Goal: Information Seeking & Learning: Learn about a topic

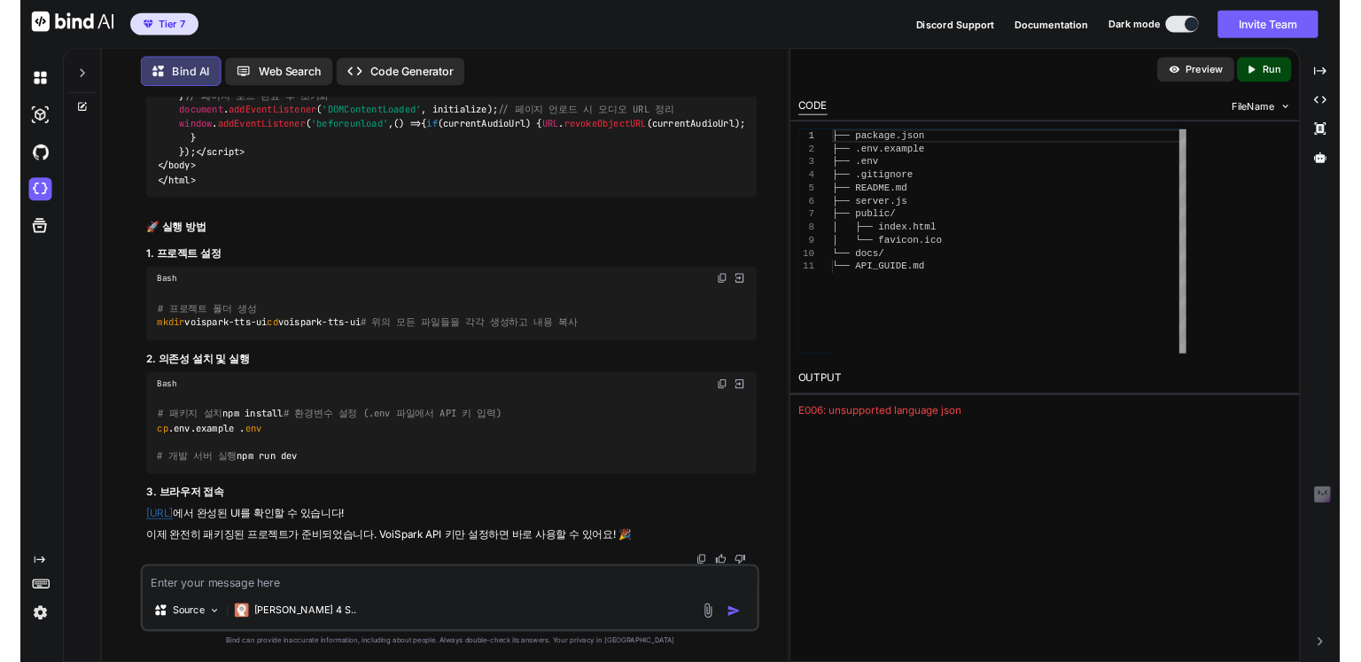
scroll to position [8, 0]
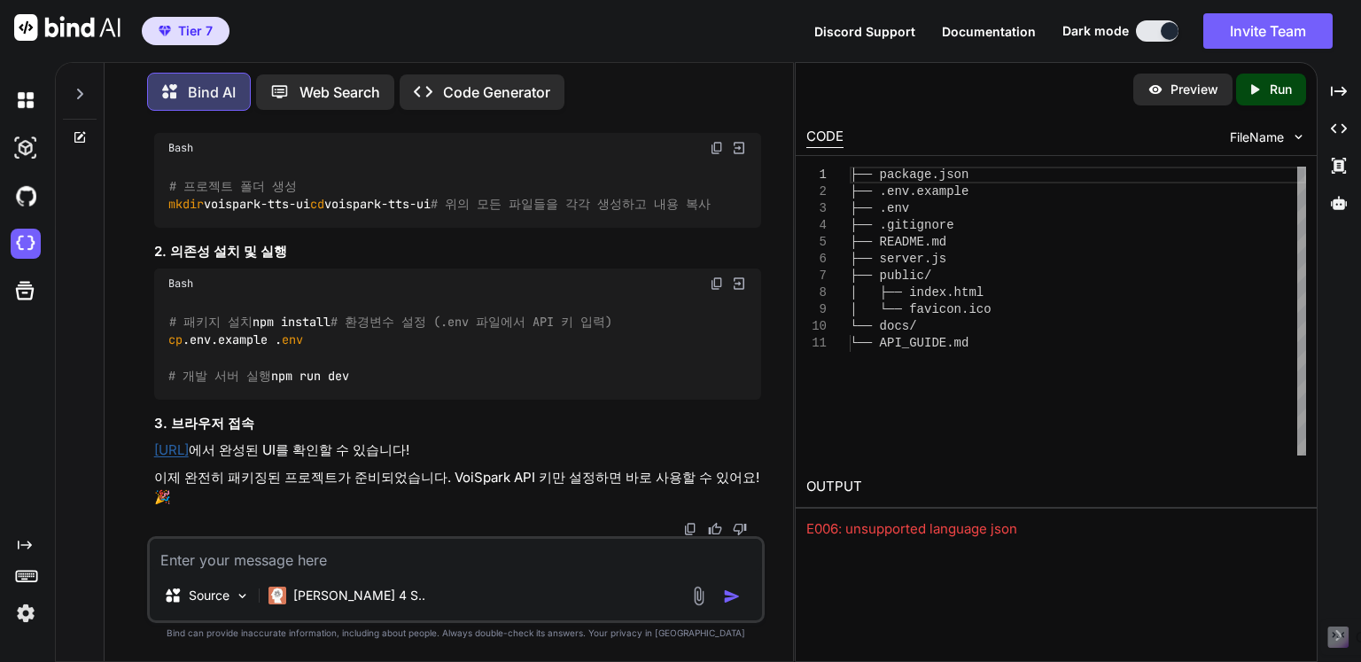
type textarea "x"
click at [189, 458] on link "[URL]" at bounding box center [171, 449] width 35 height 17
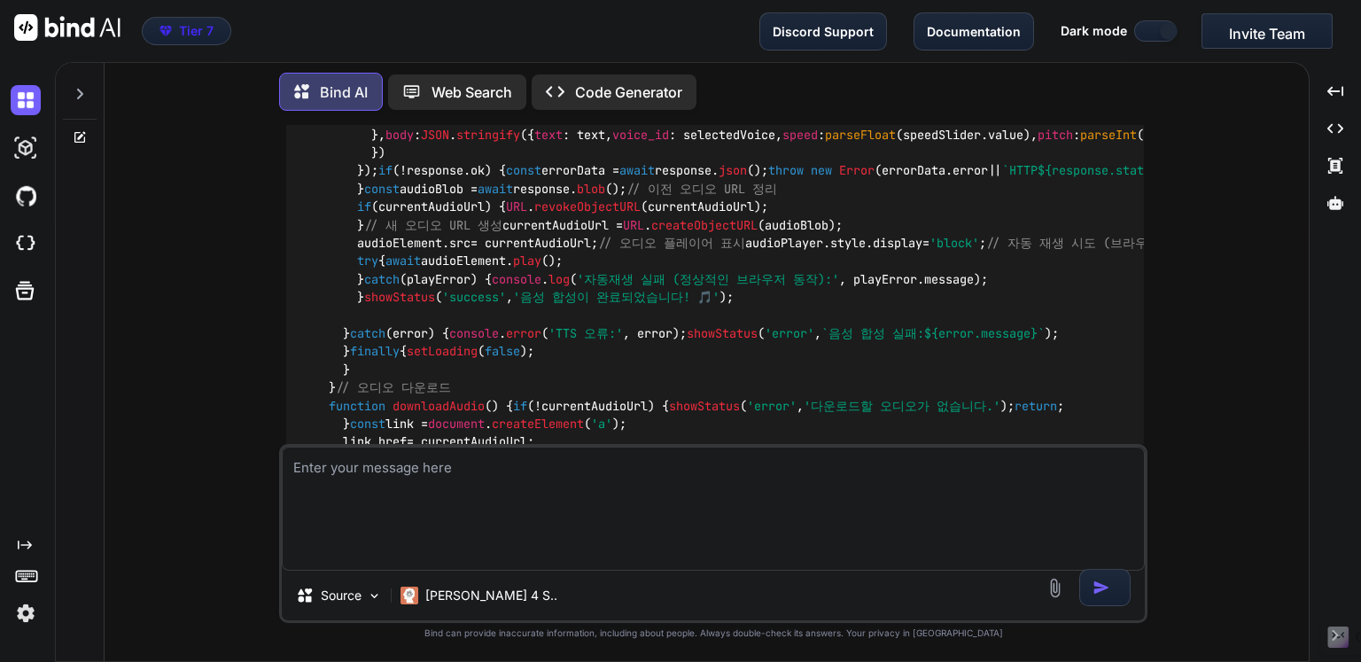
scroll to position [26376, 0]
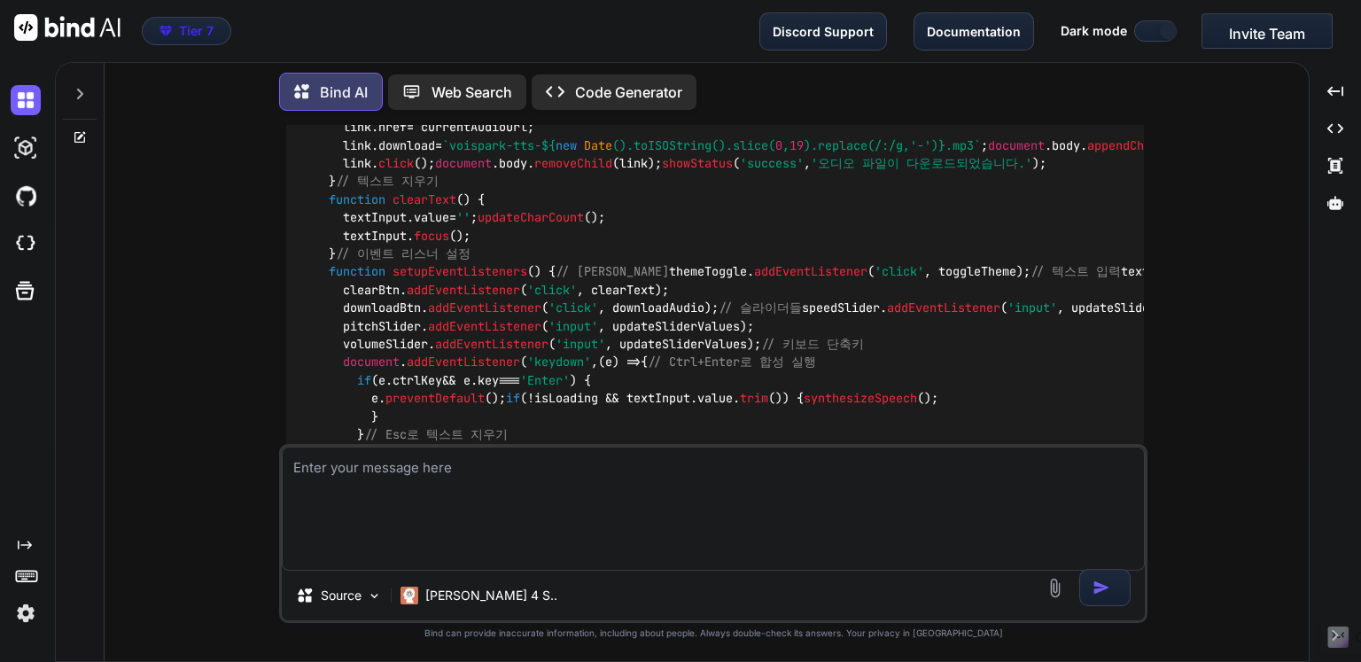
click at [1191, 308] on div "You 텍스트를 입력해서 api연결해서 결과를 출력할 수 있도록 UI도 신경써서 만들어봐 Bind AI 좋아요! 텍스트를 입력하고 API로 합…" at bounding box center [714, 393] width 1190 height 536
click at [569, 91] on icon "Created with Pixso." at bounding box center [560, 91] width 29 height 19
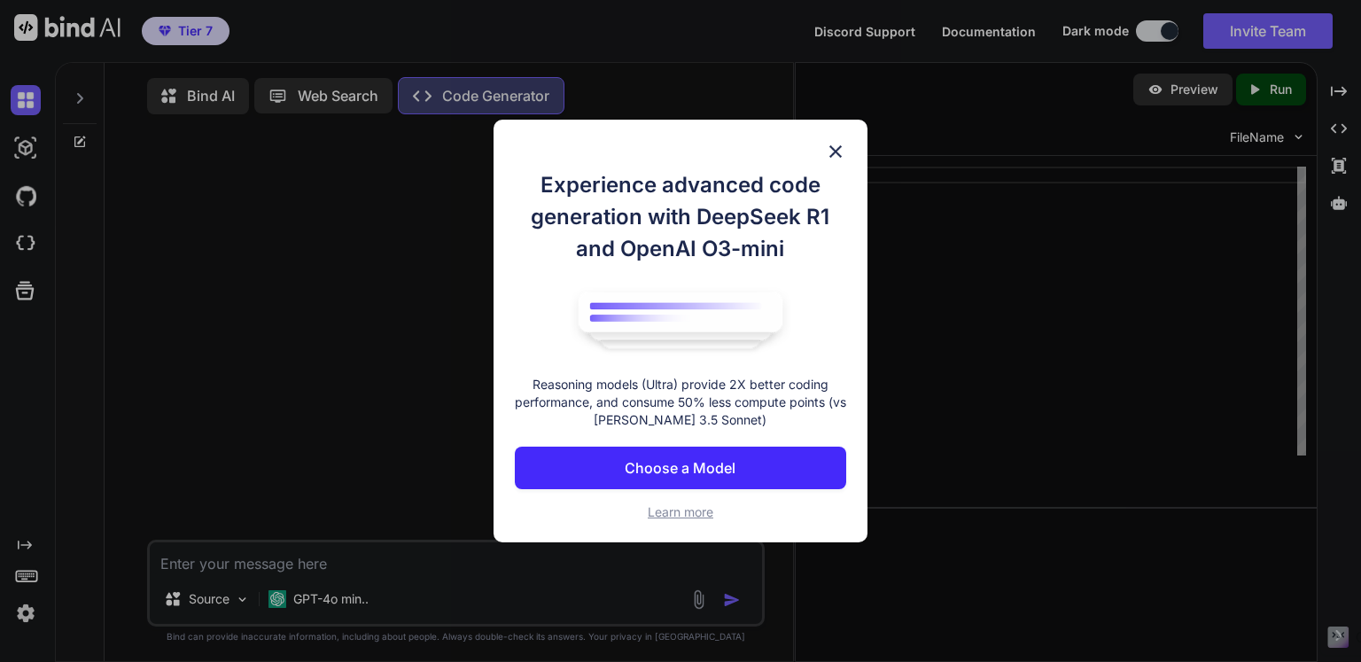
click at [707, 470] on p "Choose a Model" at bounding box center [680, 467] width 111 height 21
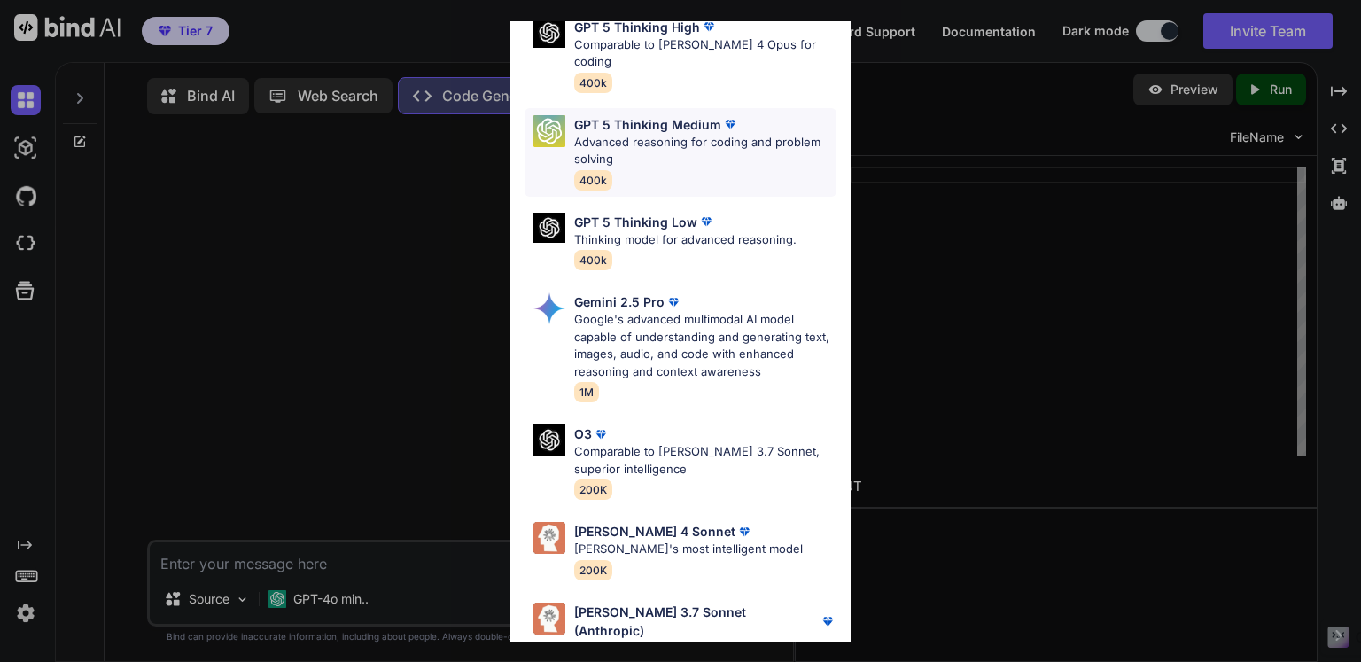
scroll to position [196, 0]
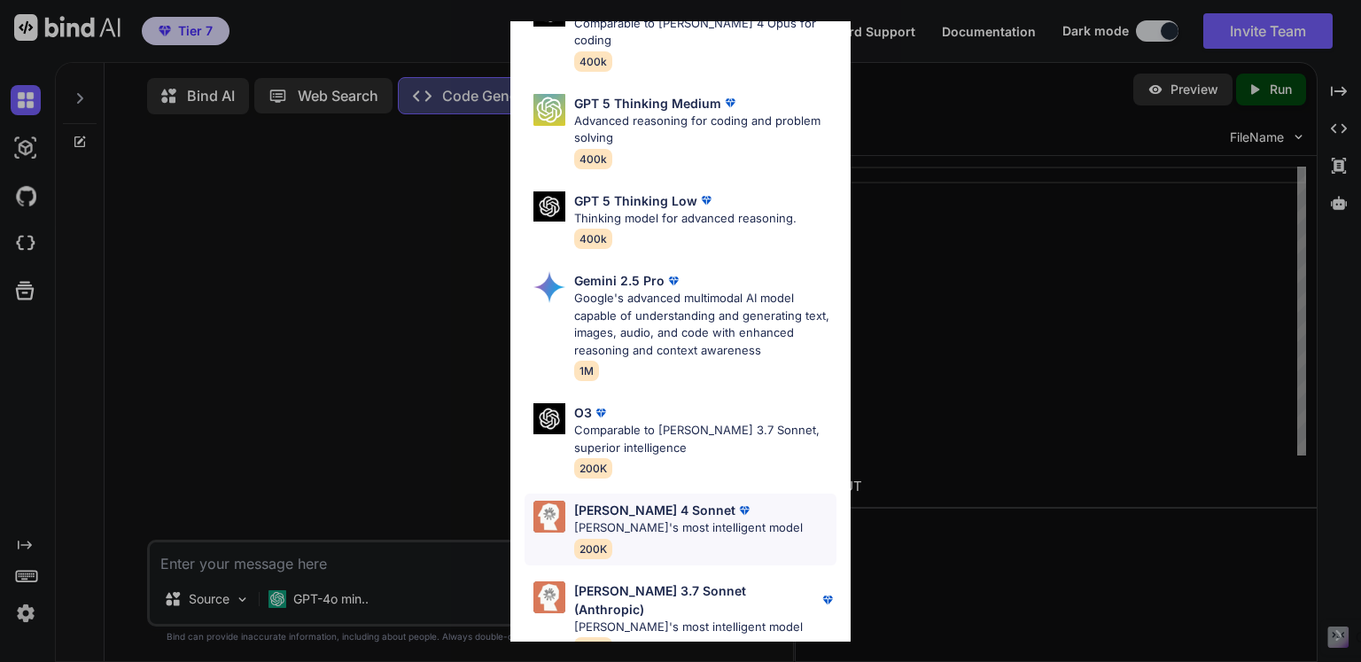
click at [743, 529] on div "[PERSON_NAME] 4 Sonnet [PERSON_NAME]'s most intelligent model 200K" at bounding box center [688, 530] width 229 height 58
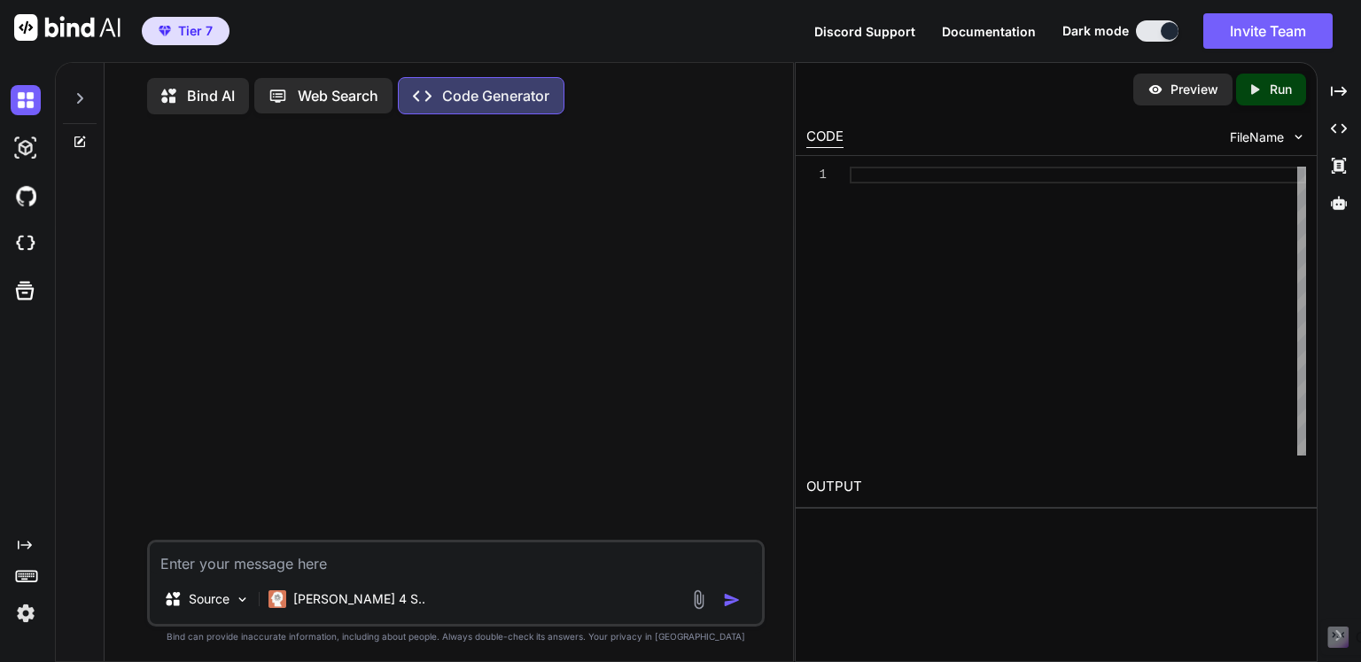
click at [582, 294] on div at bounding box center [458, 333] width 614 height 411
click at [307, 105] on p "Web Search" at bounding box center [338, 95] width 81 height 21
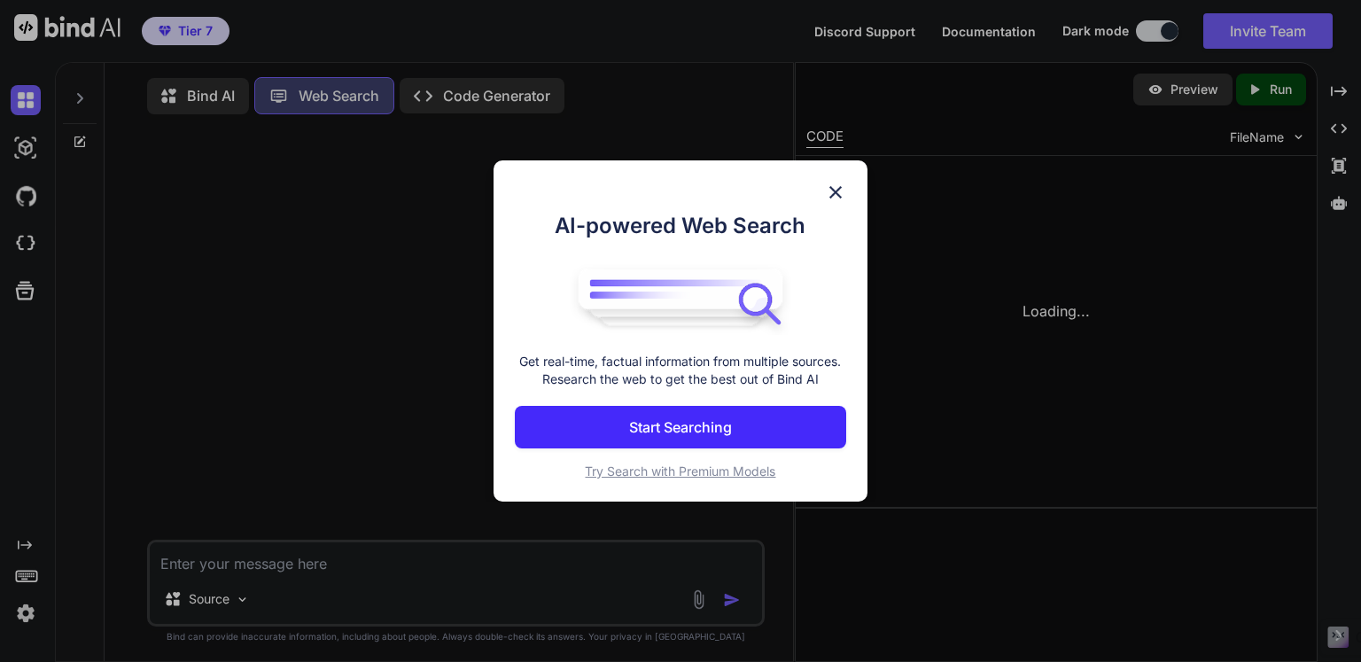
scroll to position [7, 0]
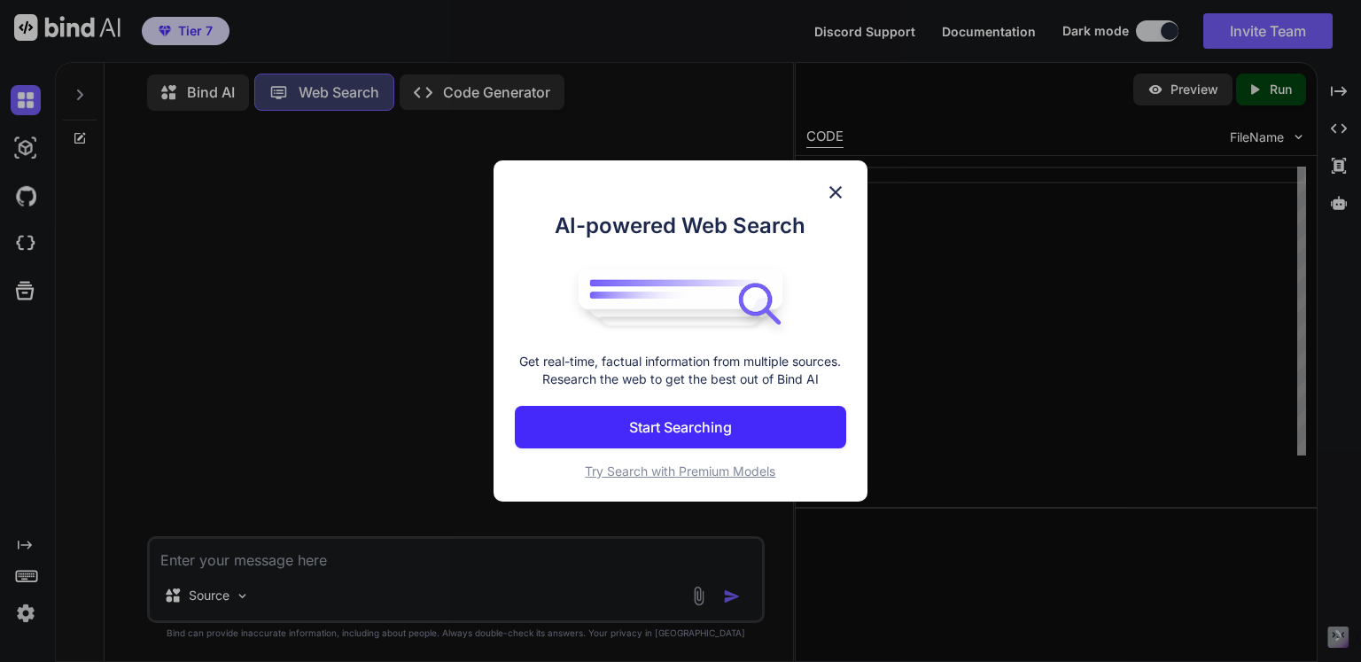
click at [740, 430] on button "Start Searching" at bounding box center [680, 427] width 331 height 43
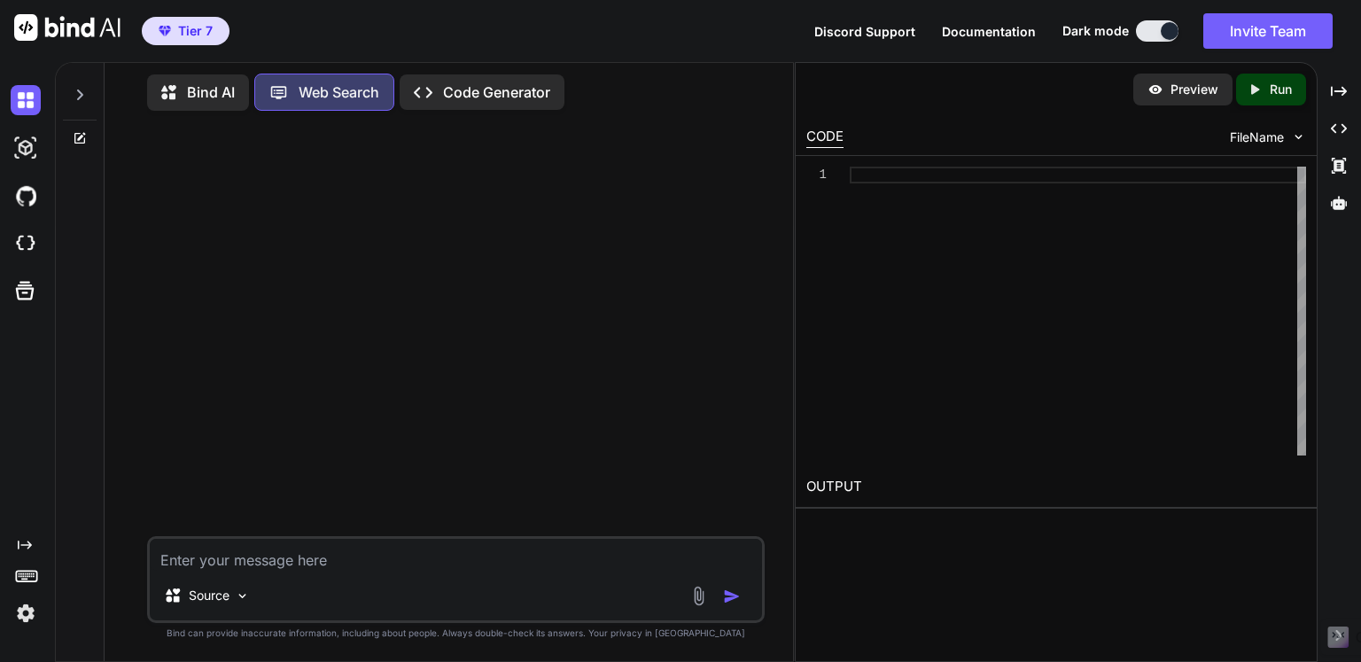
click at [361, 88] on p "Web Search" at bounding box center [339, 92] width 81 height 21
click at [452, 89] on p "Code Generator" at bounding box center [496, 92] width 107 height 21
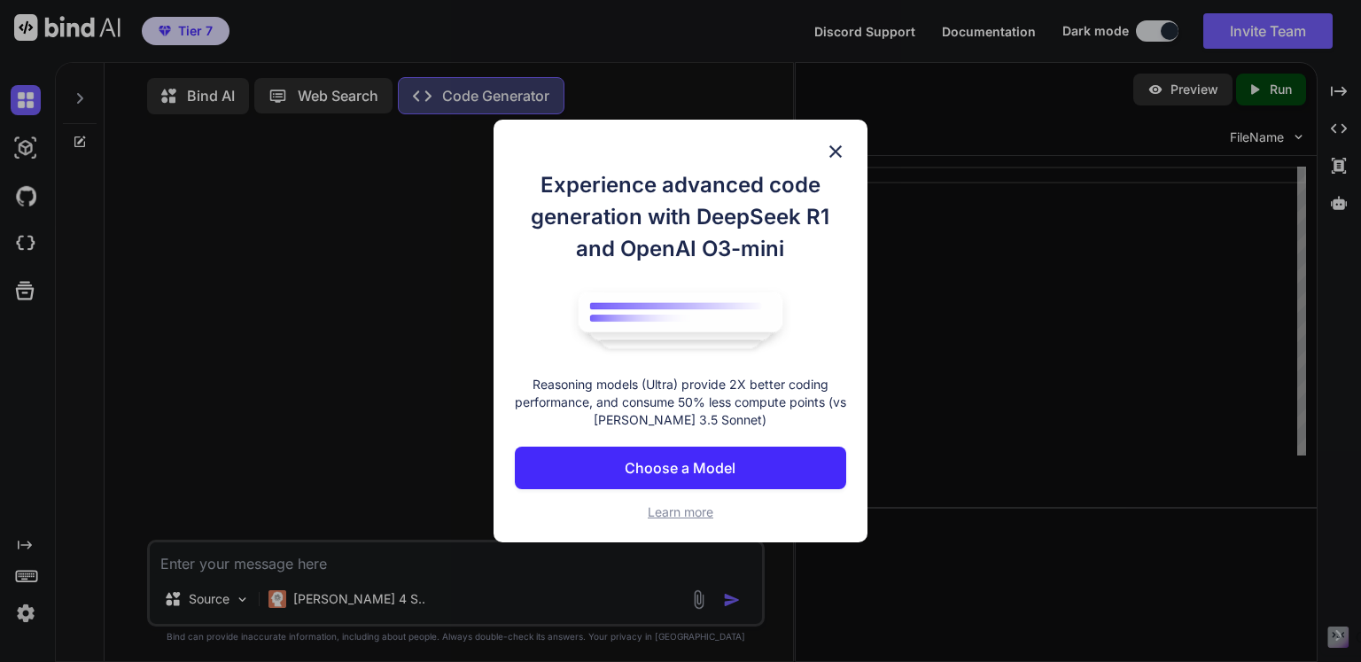
click at [816, 145] on div "Experience advanced code generation with DeepSeek R1 and OpenAI O3-mini Reasoni…" at bounding box center [681, 332] width 374 height 424
click at [829, 152] on img at bounding box center [835, 151] width 21 height 21
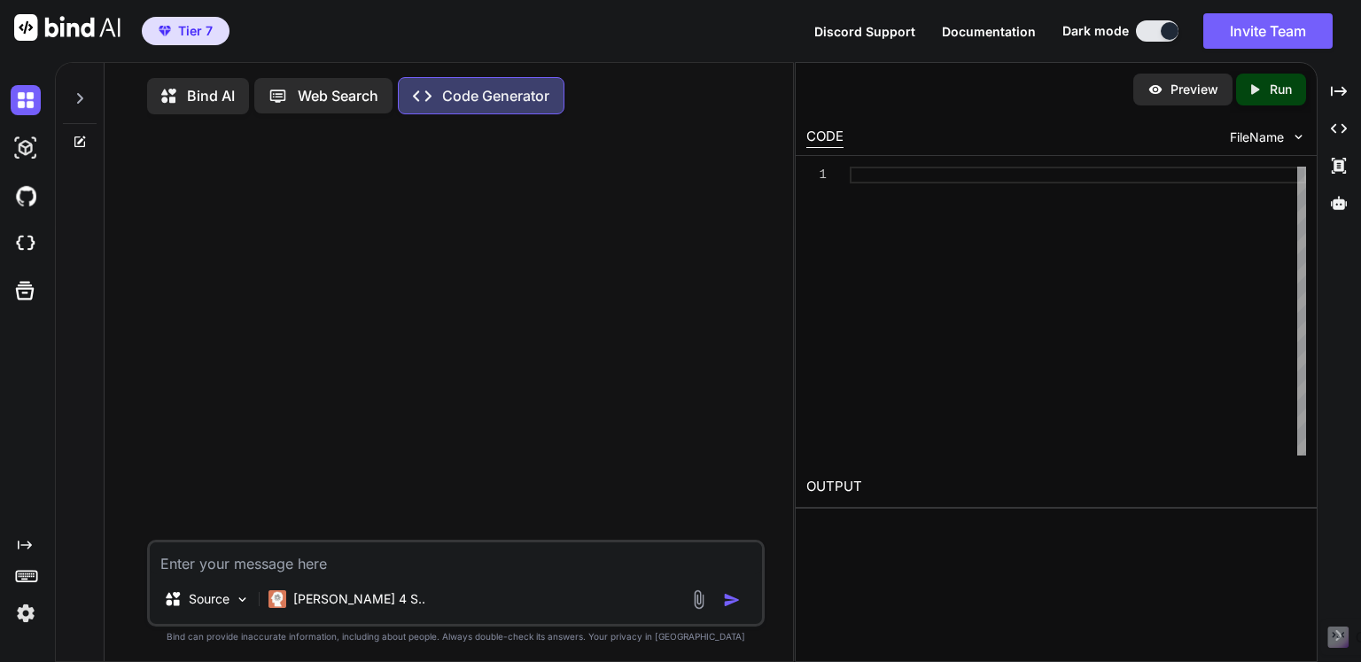
click at [361, 95] on p "Web Search" at bounding box center [338, 95] width 81 height 21
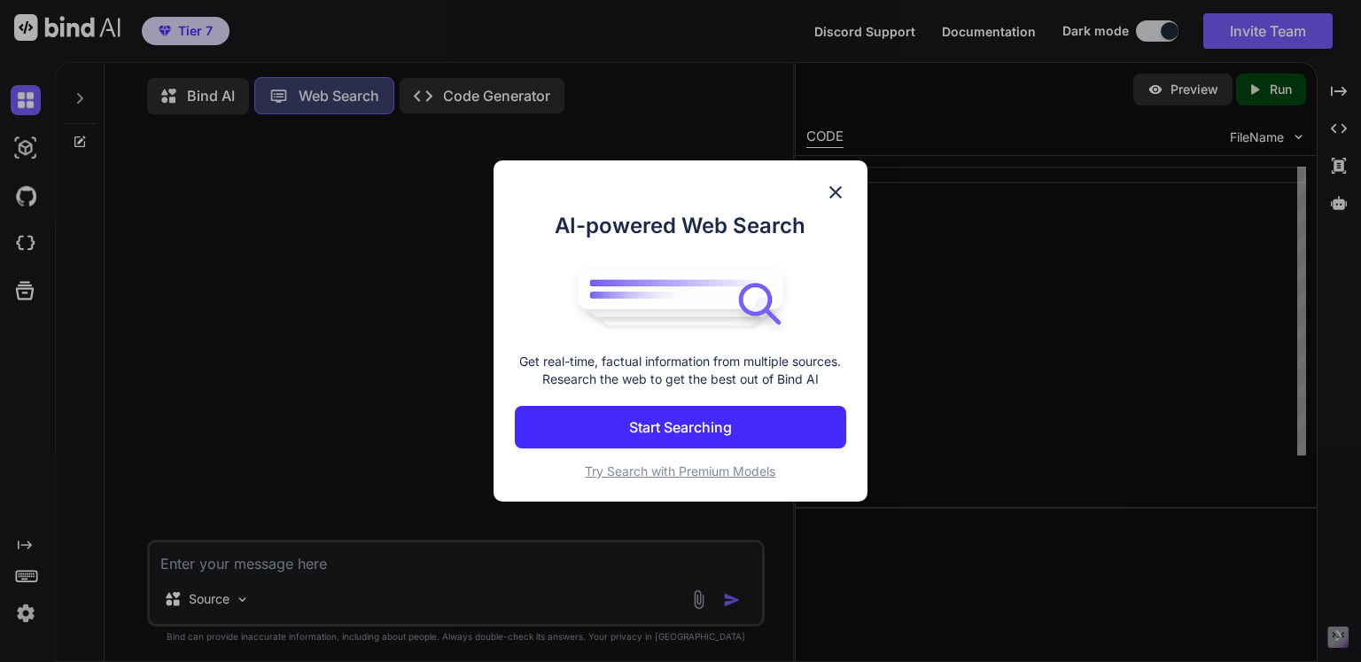
scroll to position [7, 0]
click at [721, 427] on p "Start Searching" at bounding box center [680, 426] width 103 height 21
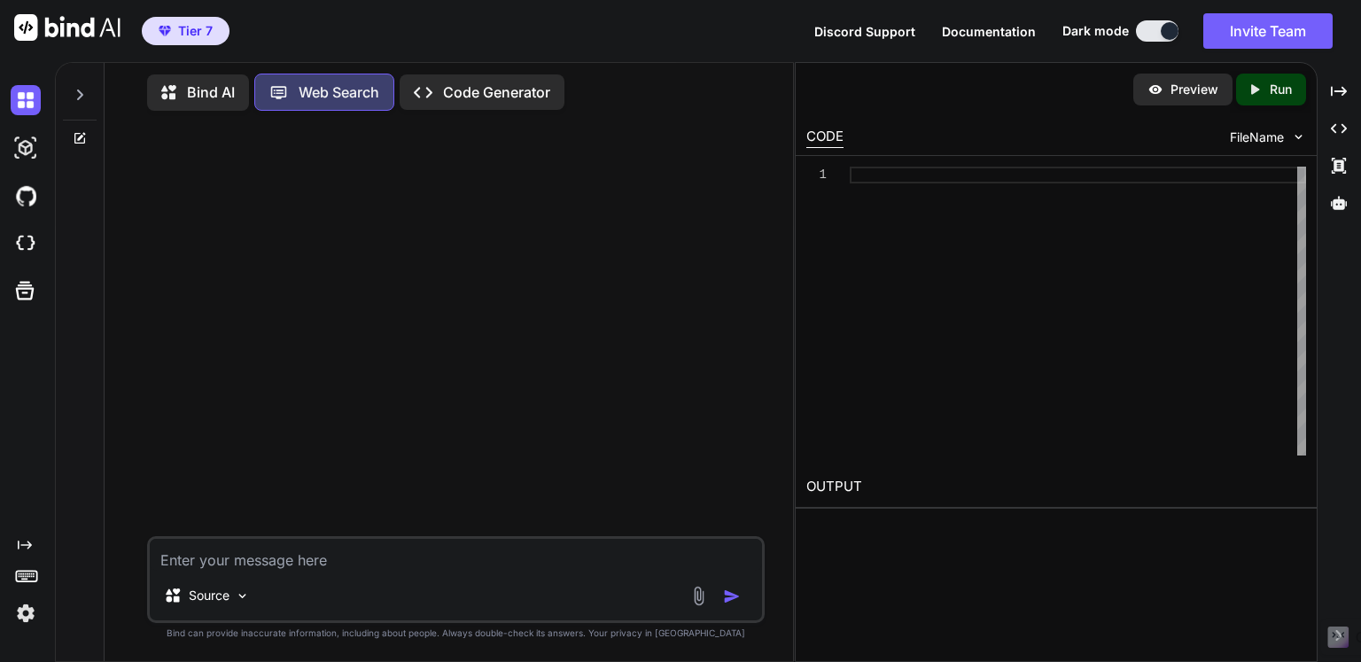
click at [483, 573] on div "Source" at bounding box center [456, 579] width 618 height 87
click at [477, 556] on textarea at bounding box center [456, 555] width 612 height 32
type textarea "x"
type textarea "ㅎ"
type textarea "x"
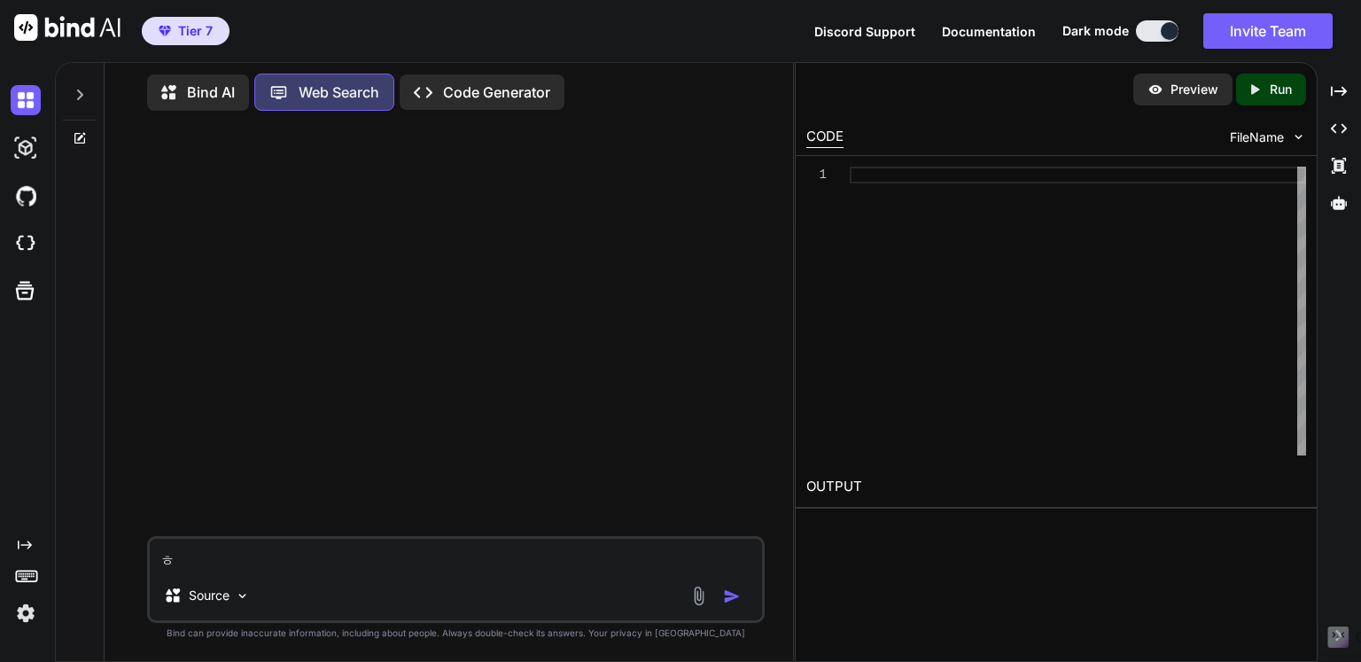
type textarea "하"
type textarea "x"
type textarea "한"
type textarea "x"
type textarea "한ㄱ"
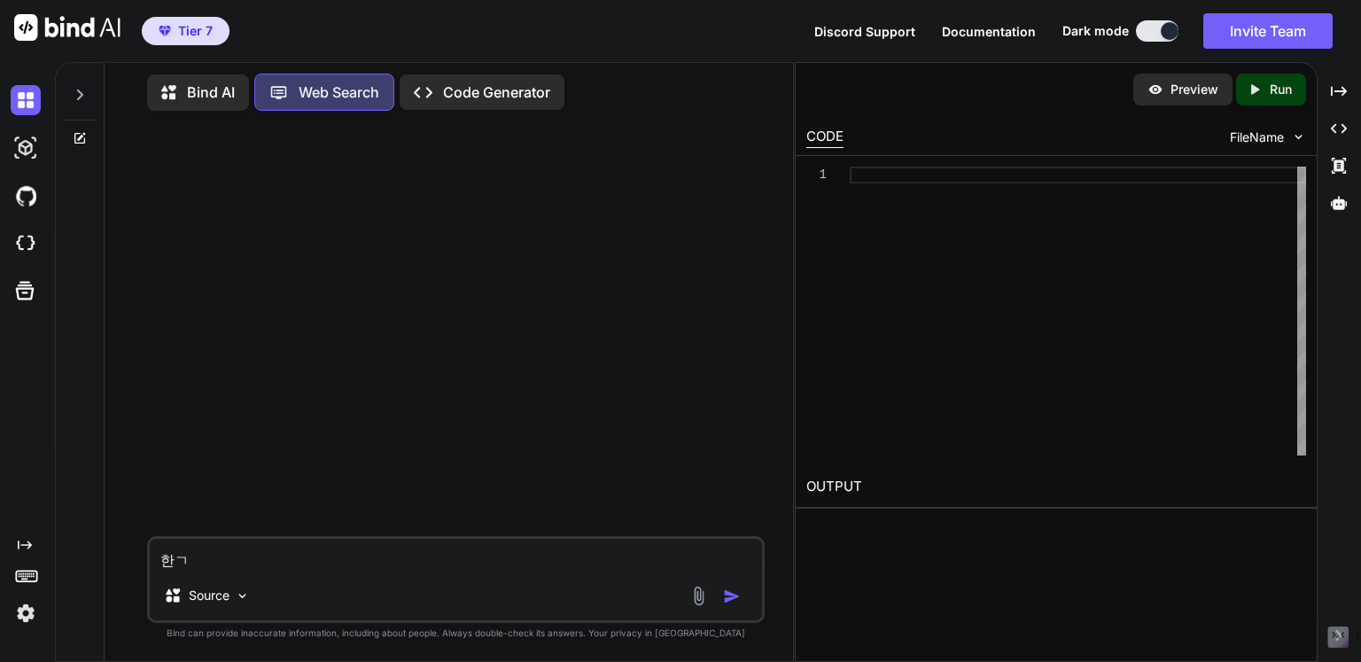
type textarea "x"
type textarea "한구"
type textarea "x"
type textarea "한국"
type textarea "x"
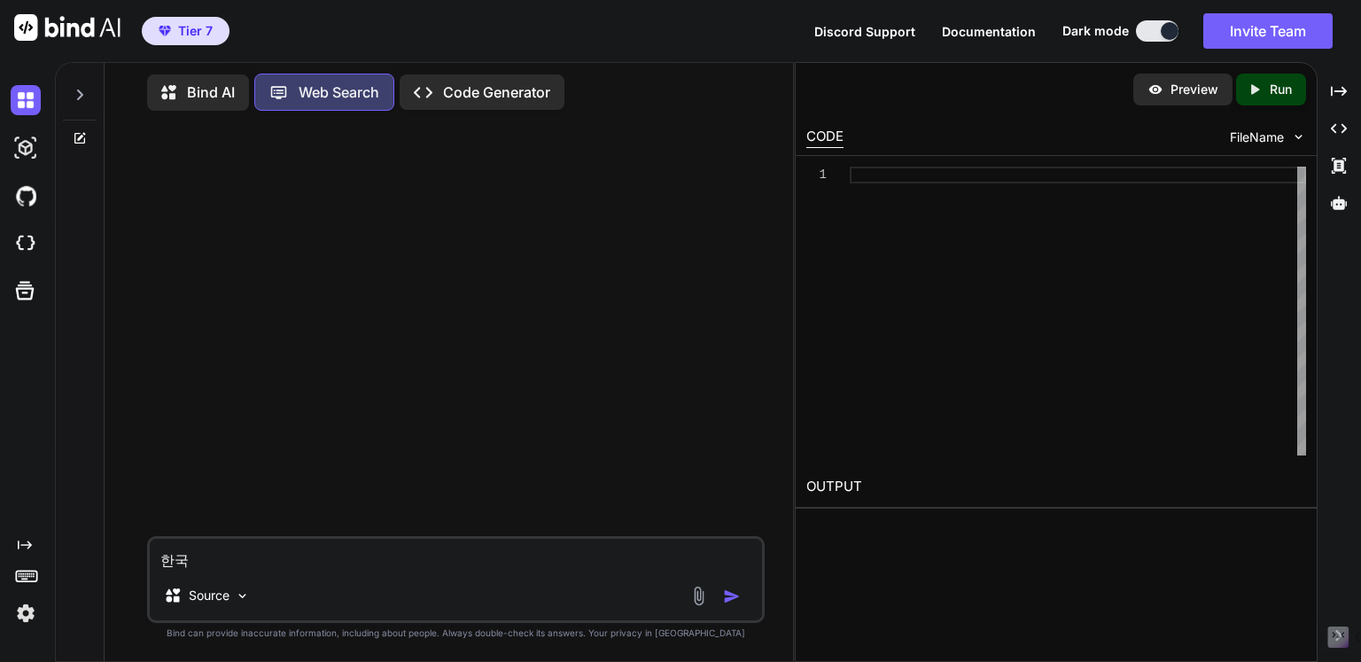
type textarea "한국ㅇ"
type textarea "x"
type textarea "한국에"
type textarea "x"
type textarea "한국엣"
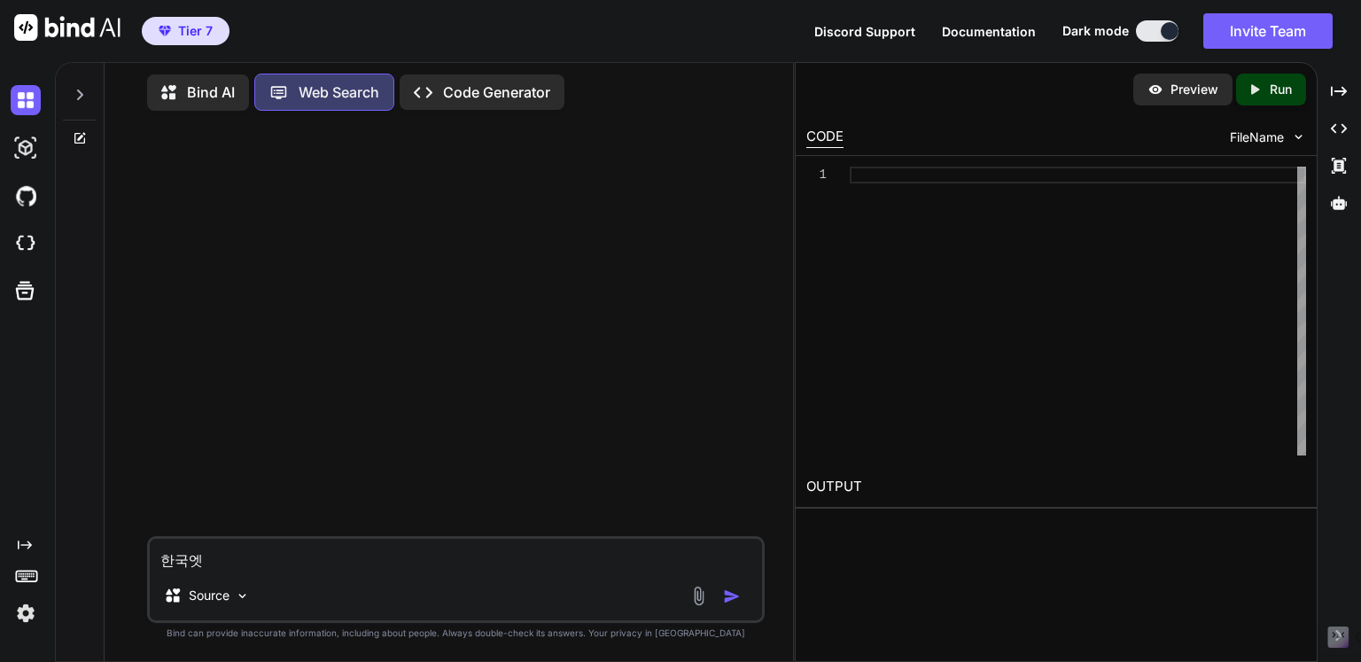
type textarea "x"
type textarea "[GEOGRAPHIC_DATA]에서"
type textarea "x"
type textarea "[GEOGRAPHIC_DATA]에서"
type textarea "x"
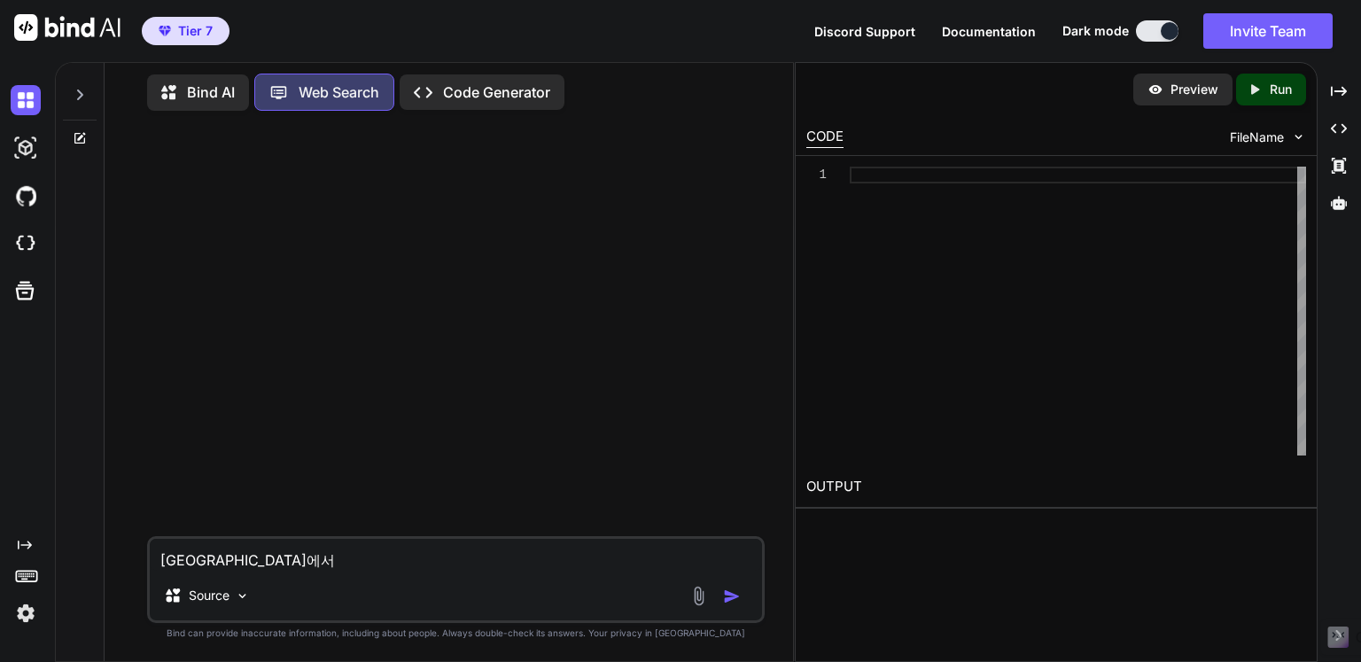
type textarea "[GEOGRAPHIC_DATA]에서 8"
type textarea "x"
type textarea "[GEOGRAPHIC_DATA]에서"
type textarea "x"
type textarea "[GEOGRAPHIC_DATA]에서 8"
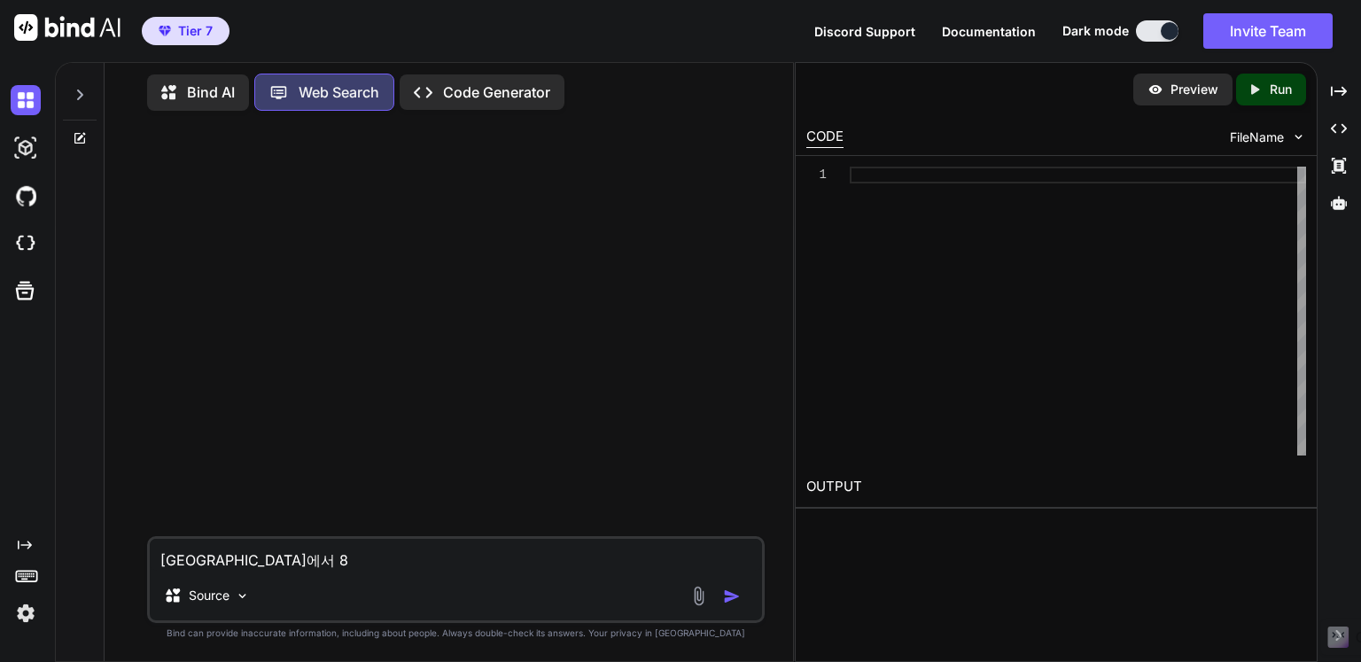
type textarea "x"
type textarea "[GEOGRAPHIC_DATA]에서"
type textarea "x"
type textarea "[GEOGRAPHIC_DATA]에서 9"
type textarea "x"
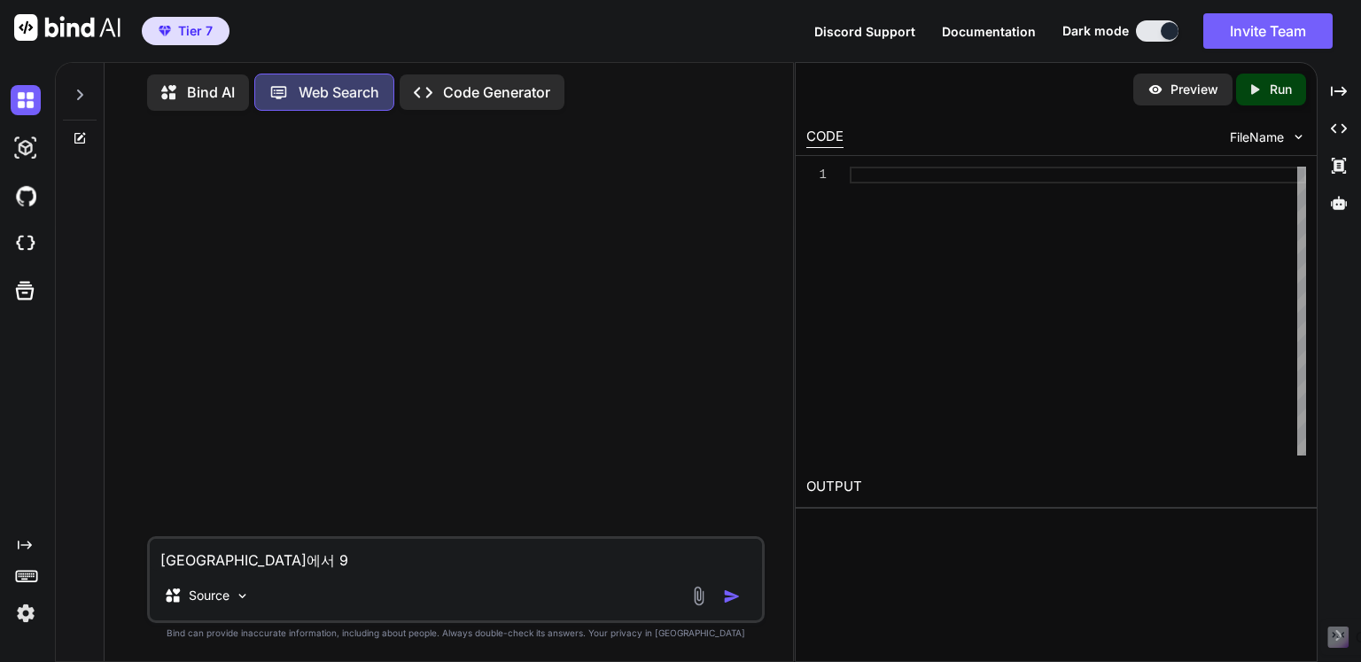
type textarea "[GEOGRAPHIC_DATA]에서 9ㅇ"
type textarea "x"
type textarea "[GEOGRAPHIC_DATA]에서 9우"
type textarea "x"
type textarea "[GEOGRAPHIC_DATA]에서 9워"
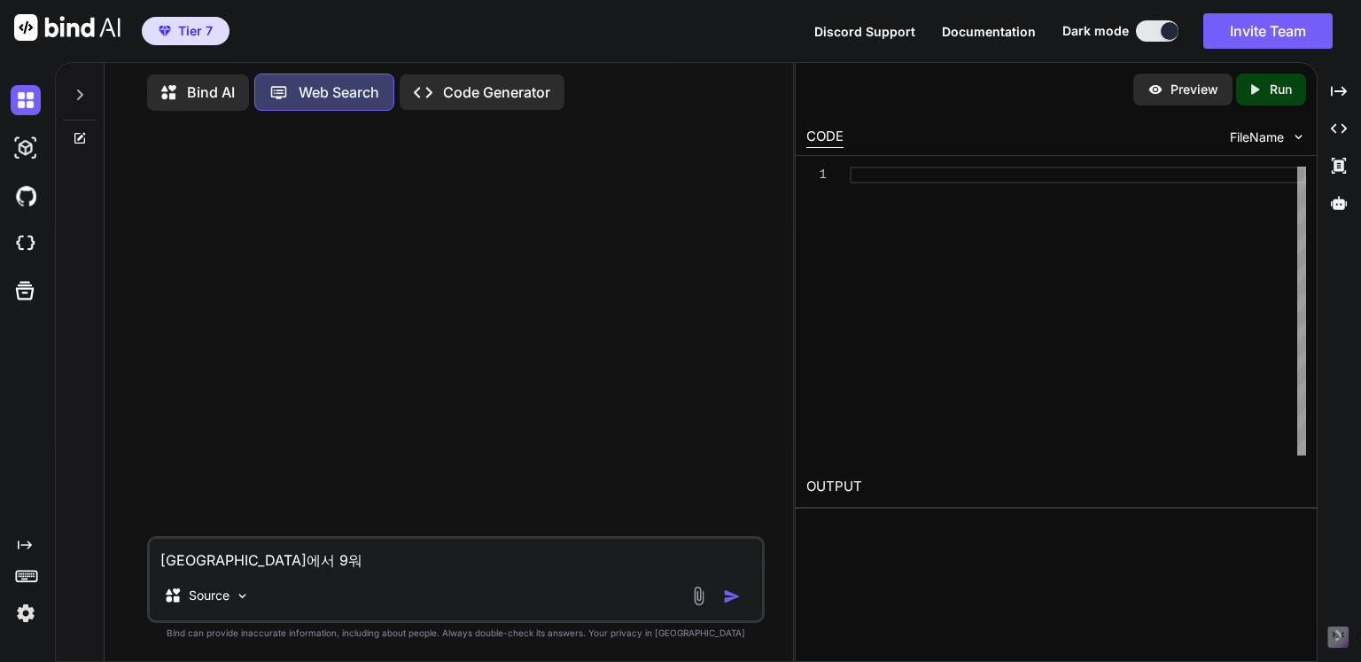
type textarea "x"
type textarea "[GEOGRAPHIC_DATA]에서 9월"
type textarea "x"
type textarea "[GEOGRAPHIC_DATA]에서 9월ㅇ"
type textarea "x"
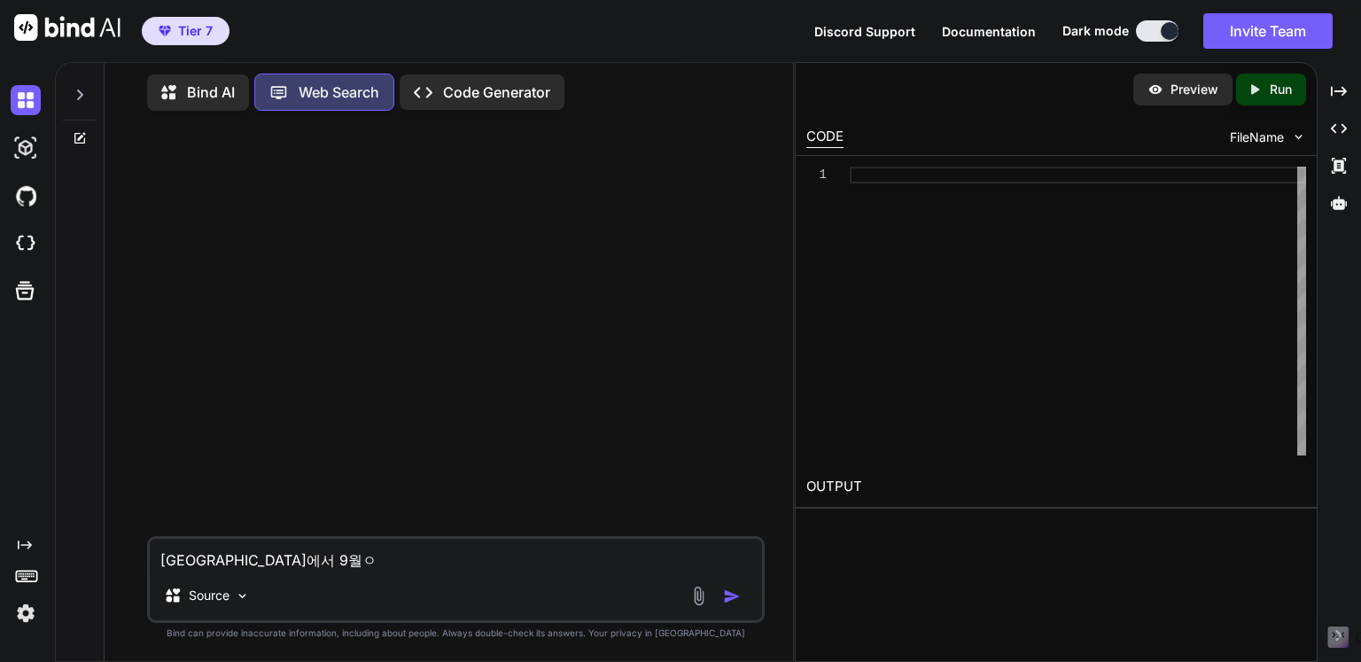
type textarea "[GEOGRAPHIC_DATA]에서 9월에"
type textarea "x"
type textarea "[GEOGRAPHIC_DATA]에서 9월에"
type textarea "x"
type textarea "[GEOGRAPHIC_DATA]에서 9월에 ㅍ"
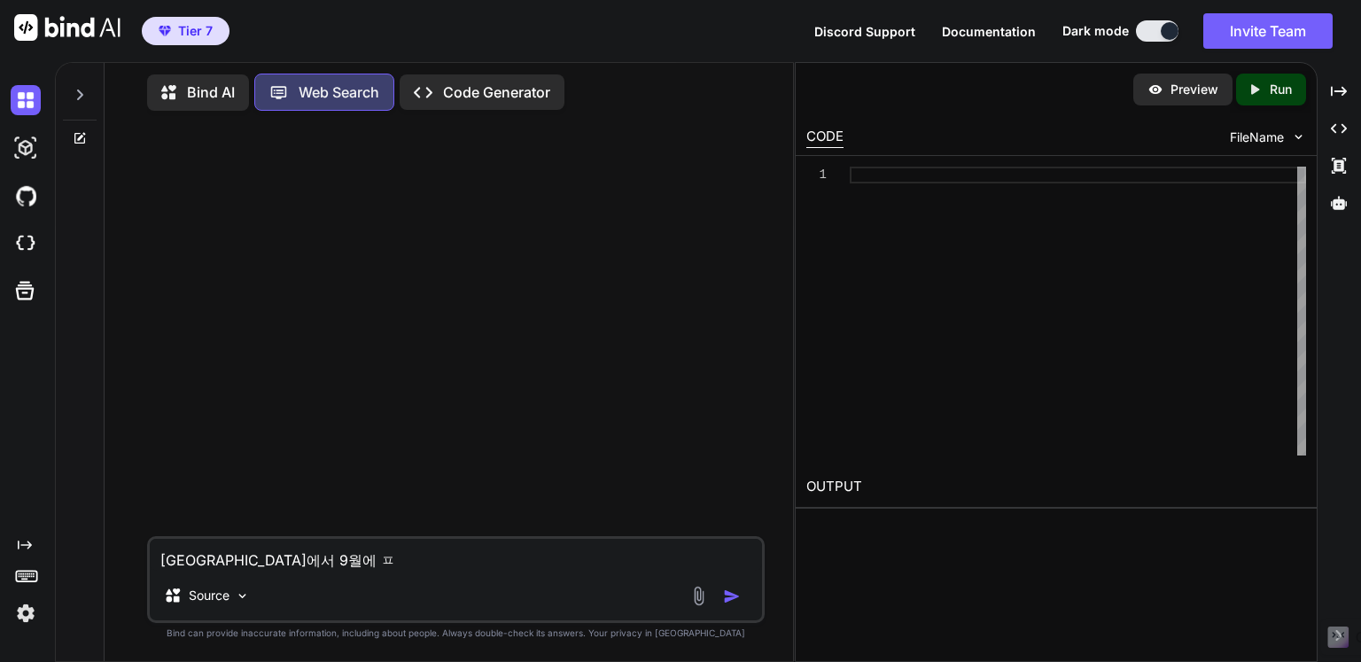
type textarea "x"
type textarea "[GEOGRAPHIC_DATA]에서 9월에 파"
type textarea "x"
type textarea "[GEOGRAPHIC_DATA]에서 9월에 팔"
type textarea "x"
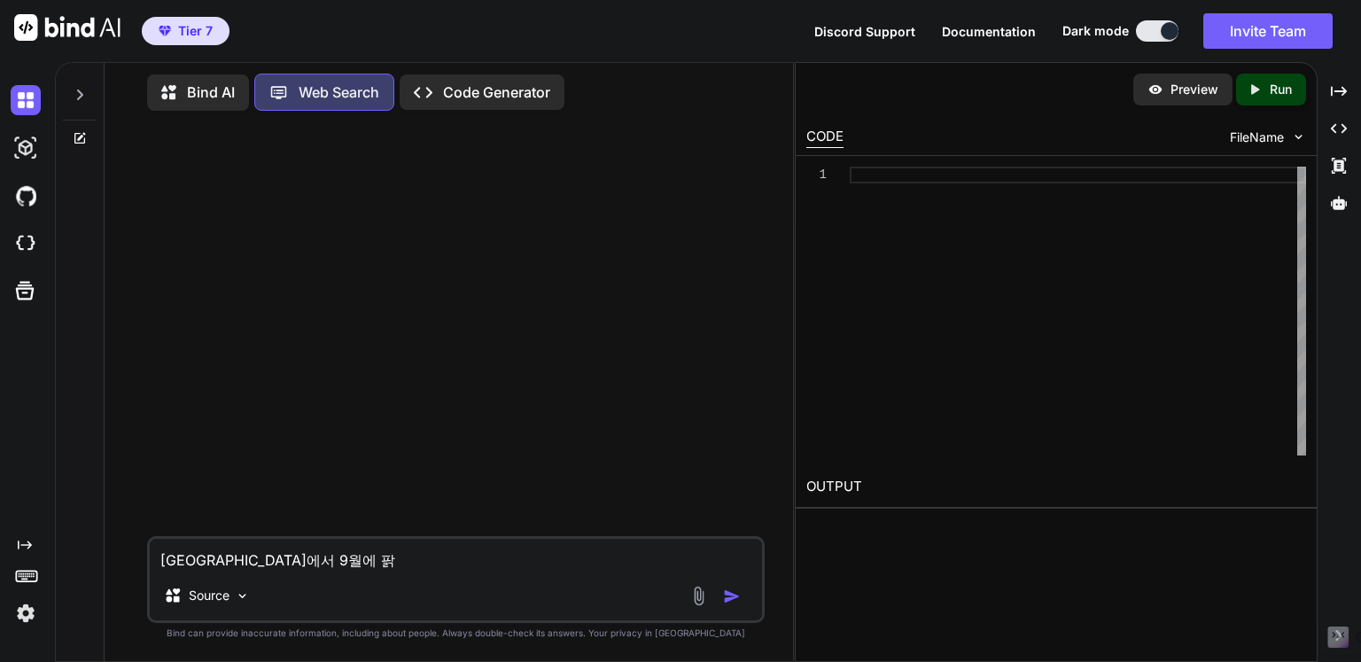
type textarea "[GEOGRAPHIC_DATA]에서 9월에 팔기"
type textarea "x"
type textarea "[GEOGRAPHIC_DATA]에서 9월에 팔기"
type textarea "x"
type textarea "[GEOGRAPHIC_DATA]에서 9월에 팔기 ㅅ"
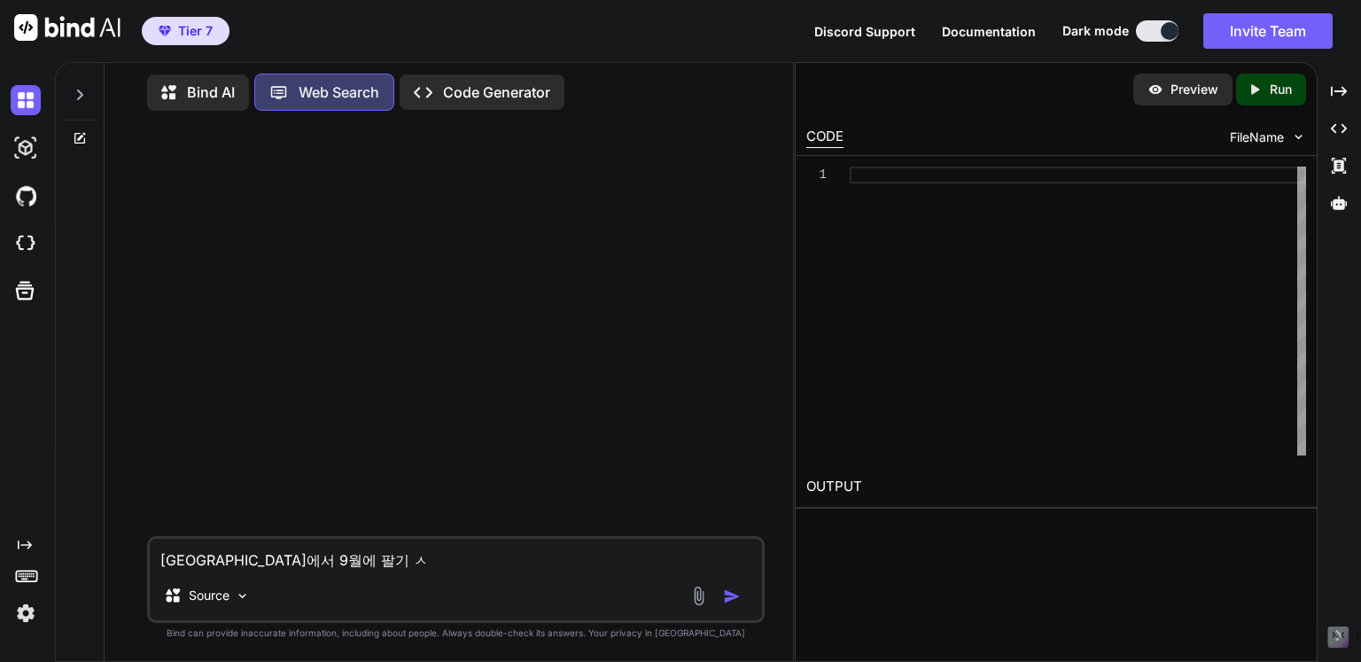
type textarea "x"
type textarea "[GEOGRAPHIC_DATA]에서 9월에 팔기 수"
type textarea "x"
type textarea "[GEOGRAPHIC_DATA]에서 9월에 팔기 쉬"
type textarea "x"
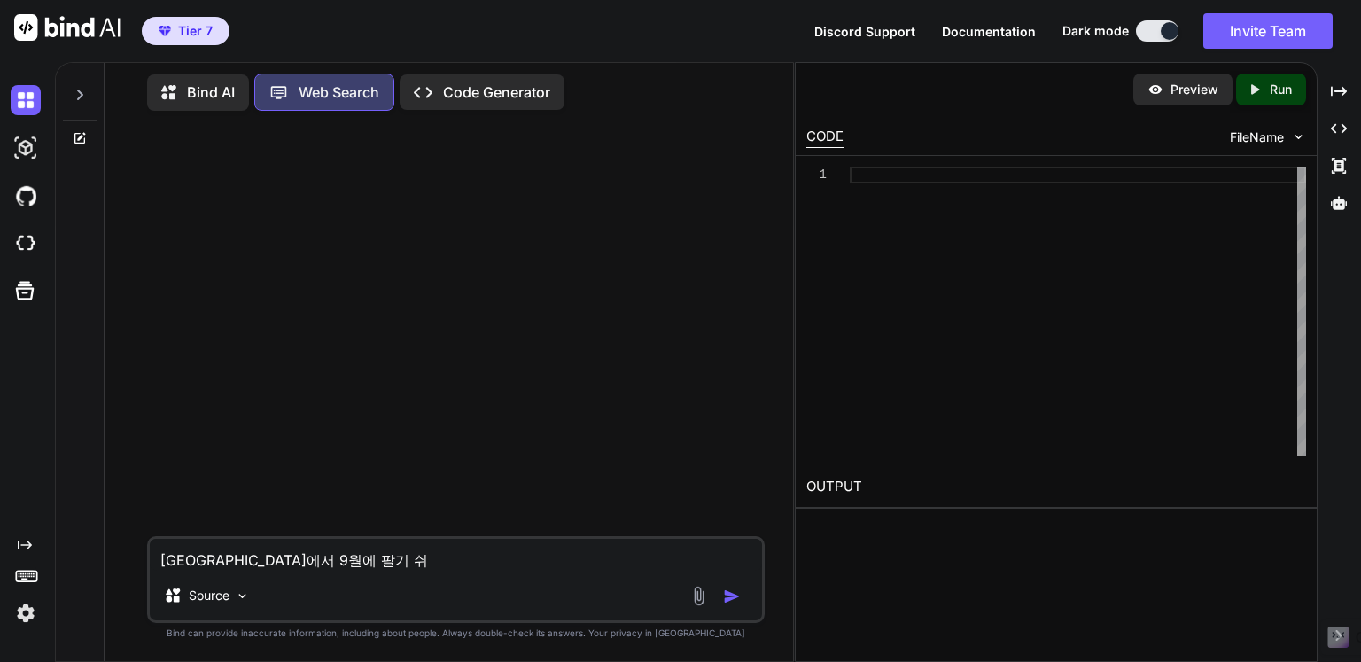
type textarea "[GEOGRAPHIC_DATA]에서 9월에 팔기 슁"
type textarea "x"
type textarea "[GEOGRAPHIC_DATA]에서 9월에 팔기 쉬우"
type textarea "x"
type textarea "[GEOGRAPHIC_DATA]에서 9월에 팔기 쉬운"
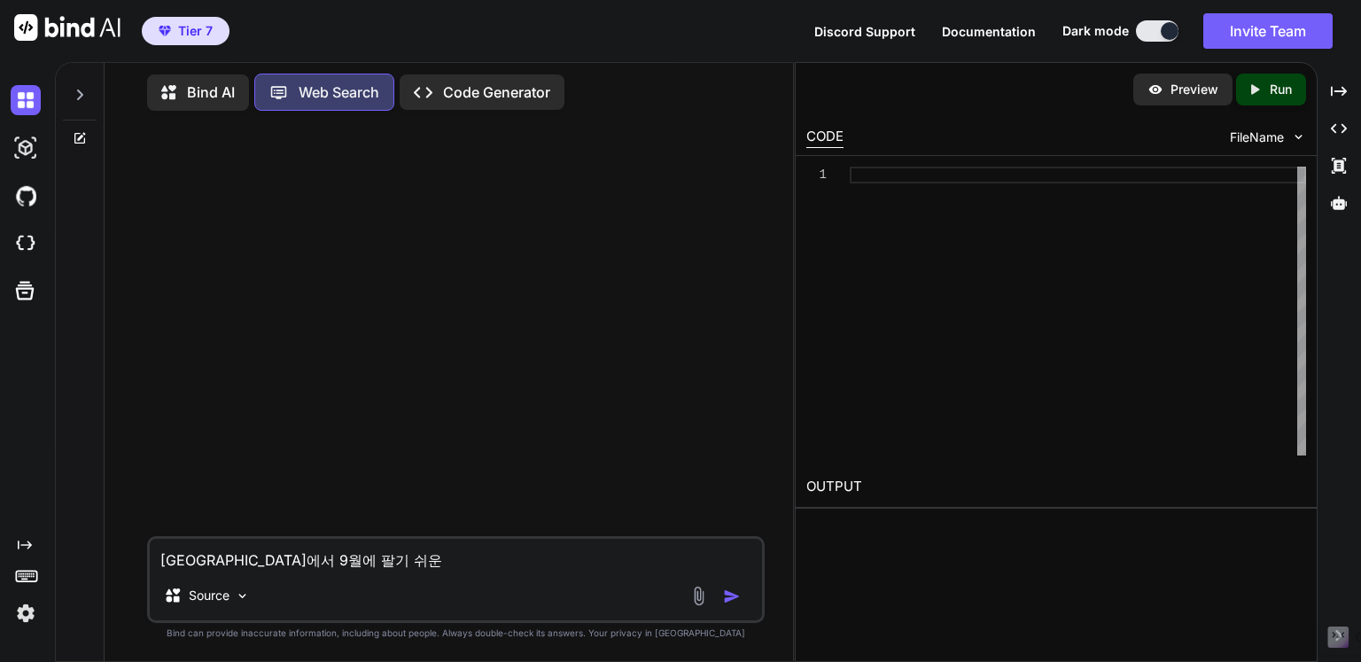
type textarea "x"
type textarea "[GEOGRAPHIC_DATA]에서 9월에 팔기 쉬운"
type textarea "x"
type textarea "[GEOGRAPHIC_DATA]에서 9월에 팔기 쉬운 ㄴ"
type textarea "x"
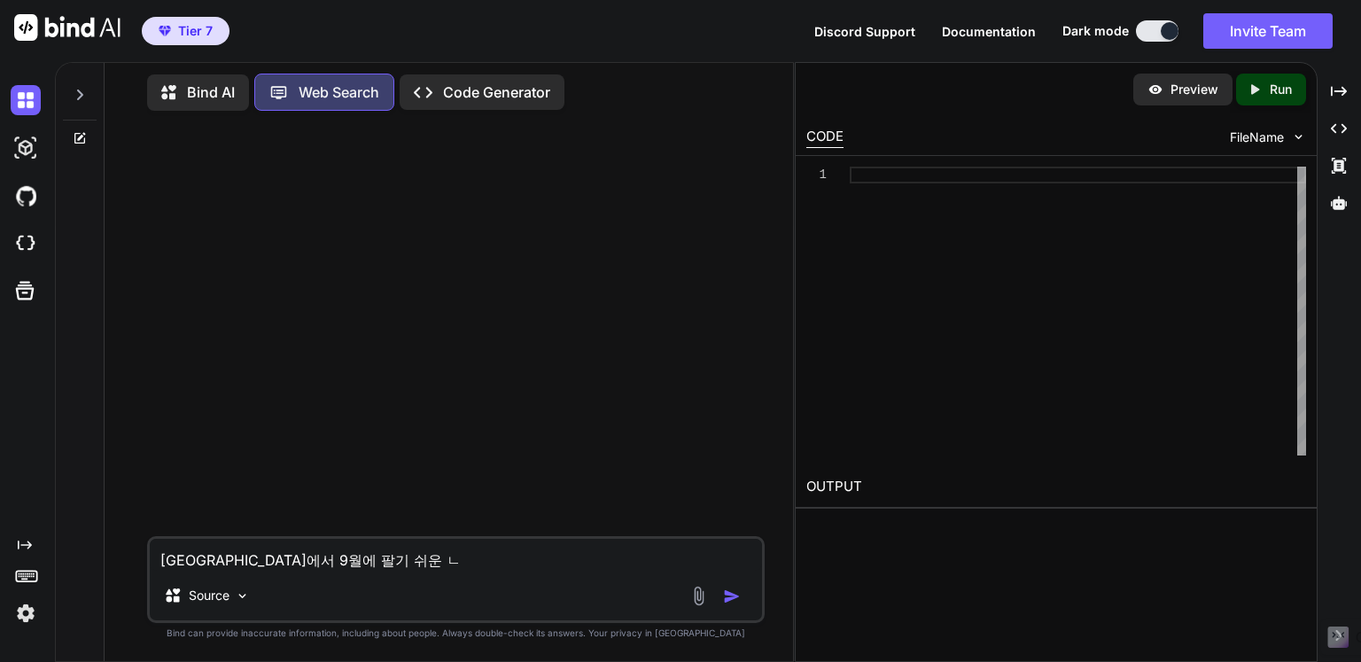
type textarea "[GEOGRAPHIC_DATA]에서 9월에 팔기 쉬운 노"
type textarea "x"
type textarea "[GEOGRAPHIC_DATA]에서 9월에 팔기 쉬운 농"
type textarea "x"
type textarea "[GEOGRAPHIC_DATA]에서 9월에 팔기 쉬운 농ㅅ"
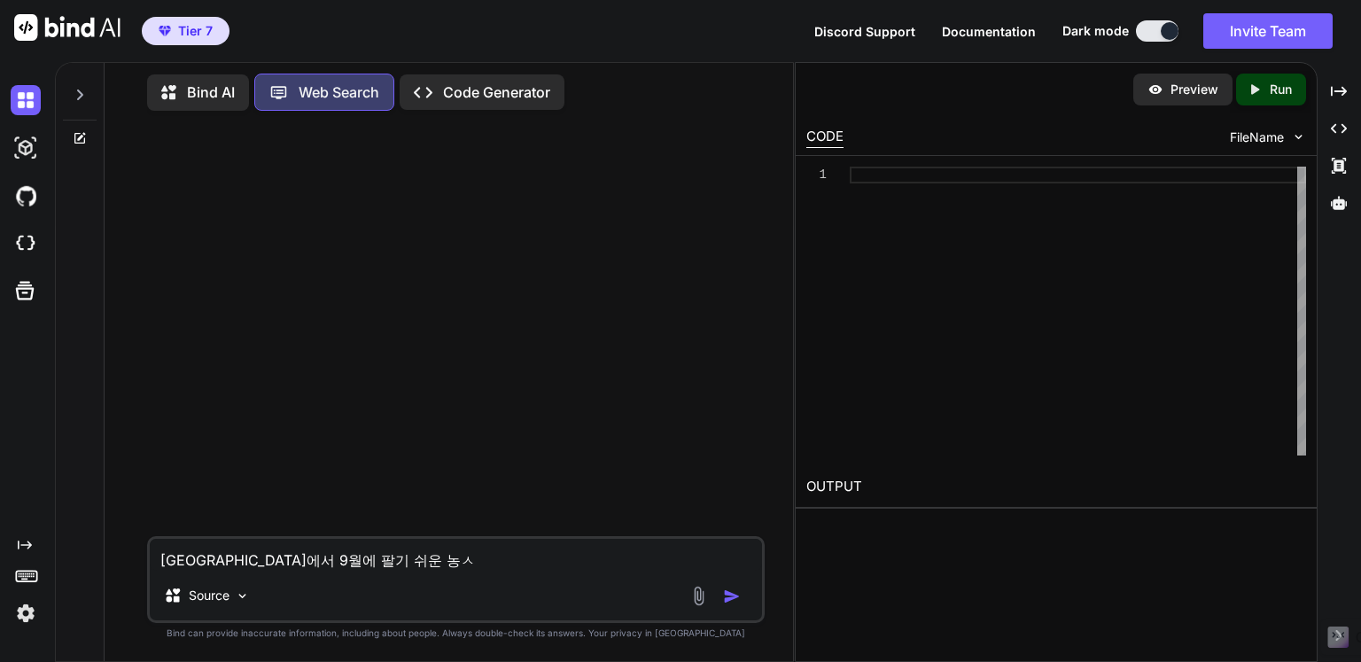
type textarea "x"
type textarea "[GEOGRAPHIC_DATA]에서 9월에 팔기 쉬운 농사"
type textarea "x"
type textarea "[GEOGRAPHIC_DATA]에서 9월에 팔기 쉬운 농산"
type textarea "x"
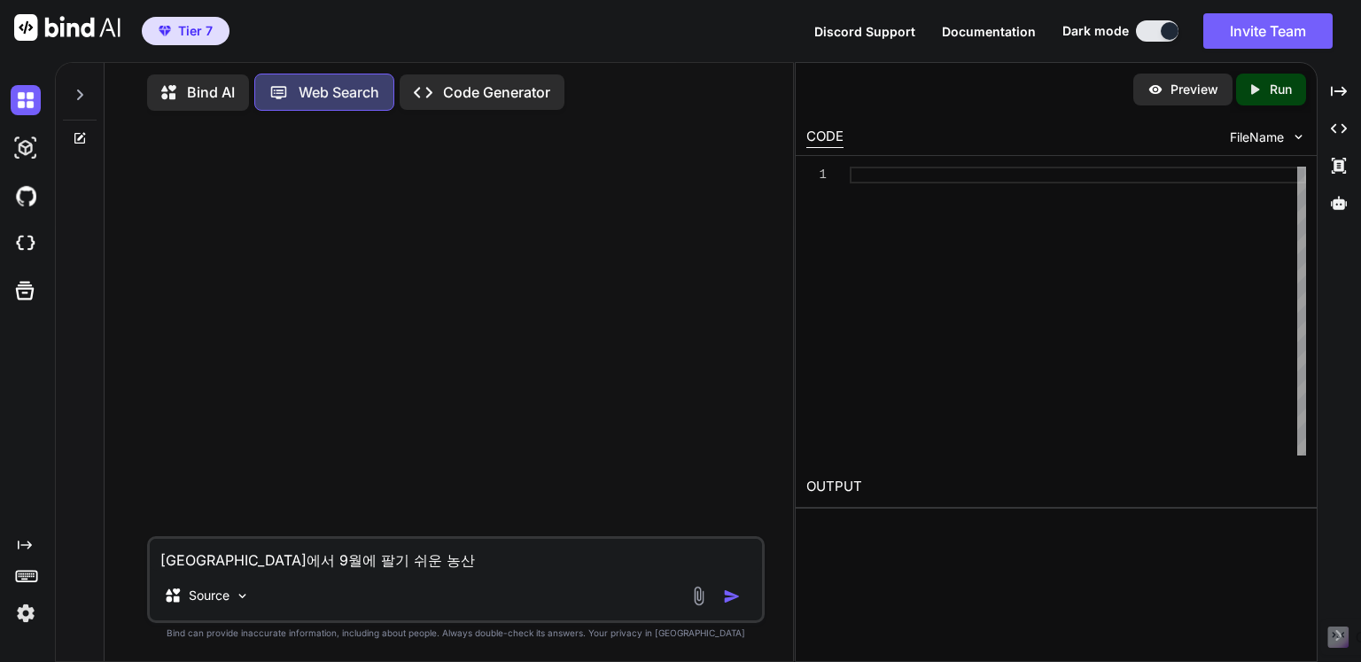
type textarea "[GEOGRAPHIC_DATA]에서 9월에 팔기 쉬운 농산ㅁ"
type textarea "x"
type textarea "[GEOGRAPHIC_DATA]에서 9월에 팔기 쉬운 농산무"
type textarea "x"
type textarea "[GEOGRAPHIC_DATA]에서 9월에 팔기 쉬운 농산물"
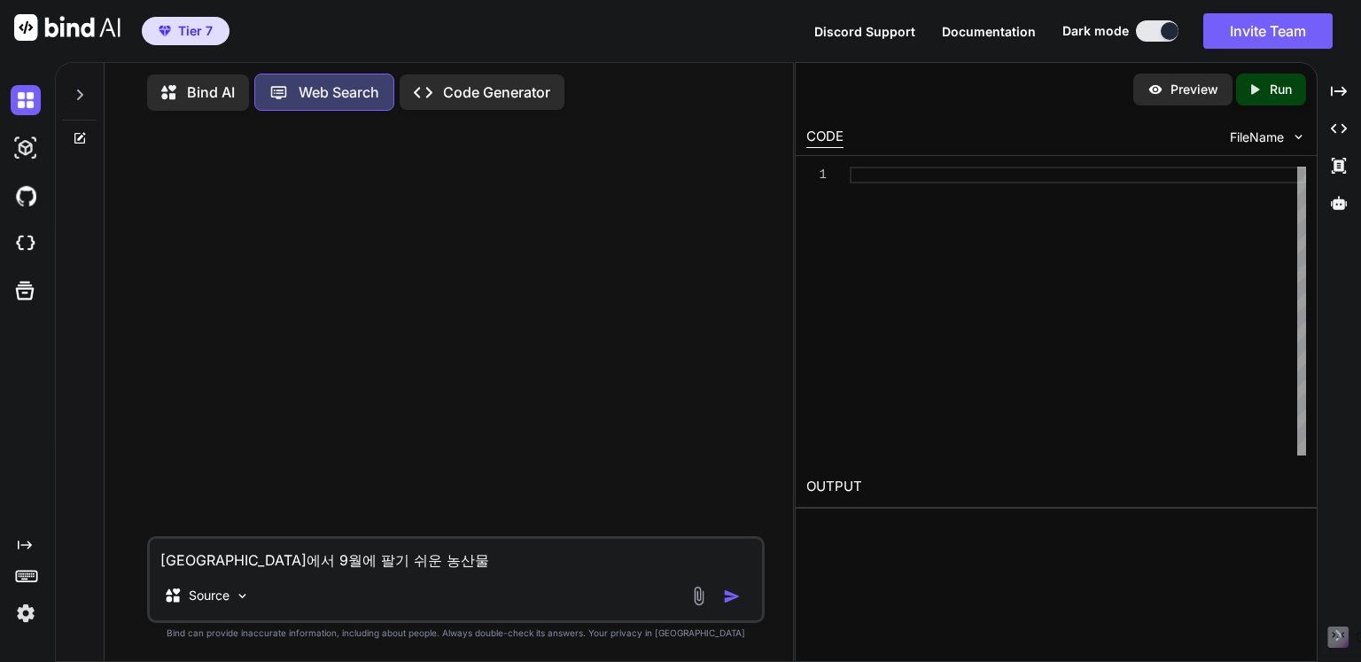
type textarea "x"
type textarea "[GEOGRAPHIC_DATA]에서 9월에 팔기 쉬운 농산물ㅇ"
type textarea "x"
type textarea "[GEOGRAPHIC_DATA]에서 9월에 팔기 쉬운 농산물으"
type textarea "x"
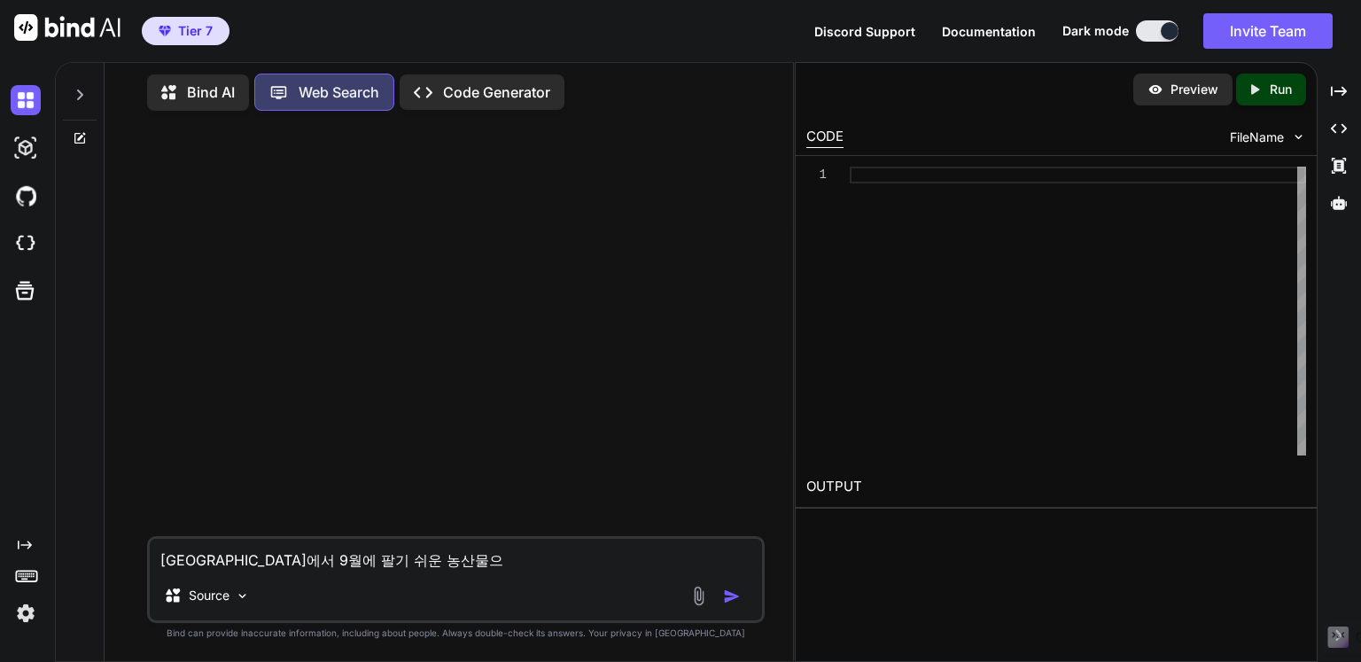
type textarea "[GEOGRAPHIC_DATA]에서 9월에 팔기 쉬운 농산물을"
type textarea "x"
type textarea "[GEOGRAPHIC_DATA]에서 9월에 팔기 쉬운 농산물을"
type textarea "x"
type textarea "[GEOGRAPHIC_DATA]에서 9월에 팔기 쉬운 농산물을 ㅈ"
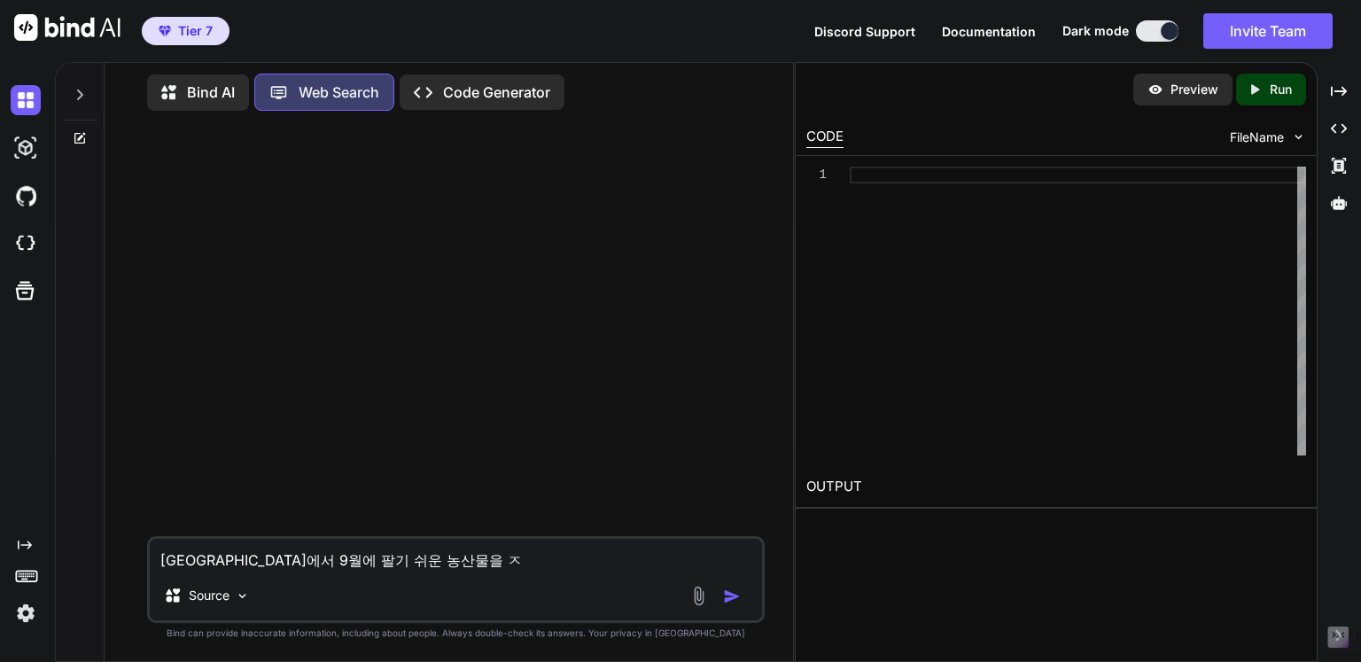
type textarea "x"
type textarea "[GEOGRAPHIC_DATA]에서 9월에 팔기 쉬운 농산물을 조"
type textarea "x"
type textarea "[GEOGRAPHIC_DATA]에서 9월에 팔기 쉬운 농산물을 좃"
type textarea "x"
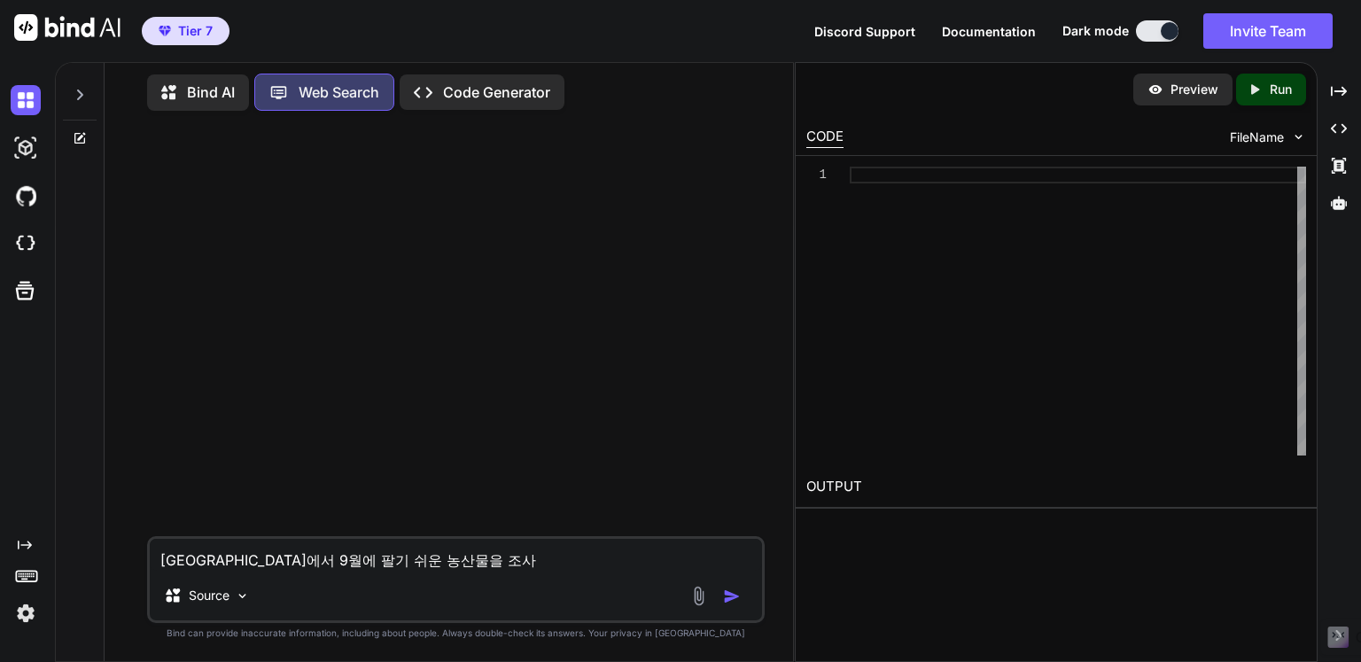
type textarea "[GEOGRAPHIC_DATA]에서 9월에 팔기 쉬운 농산물을 조샇"
type textarea "x"
type textarea "[GEOGRAPHIC_DATA]에서 9월에 팔기 쉬운 농산물을 조사해"
type textarea "x"
type textarea "[GEOGRAPHIC_DATA]에서 9월에 팔기 쉬운 농산물을 조사햇"
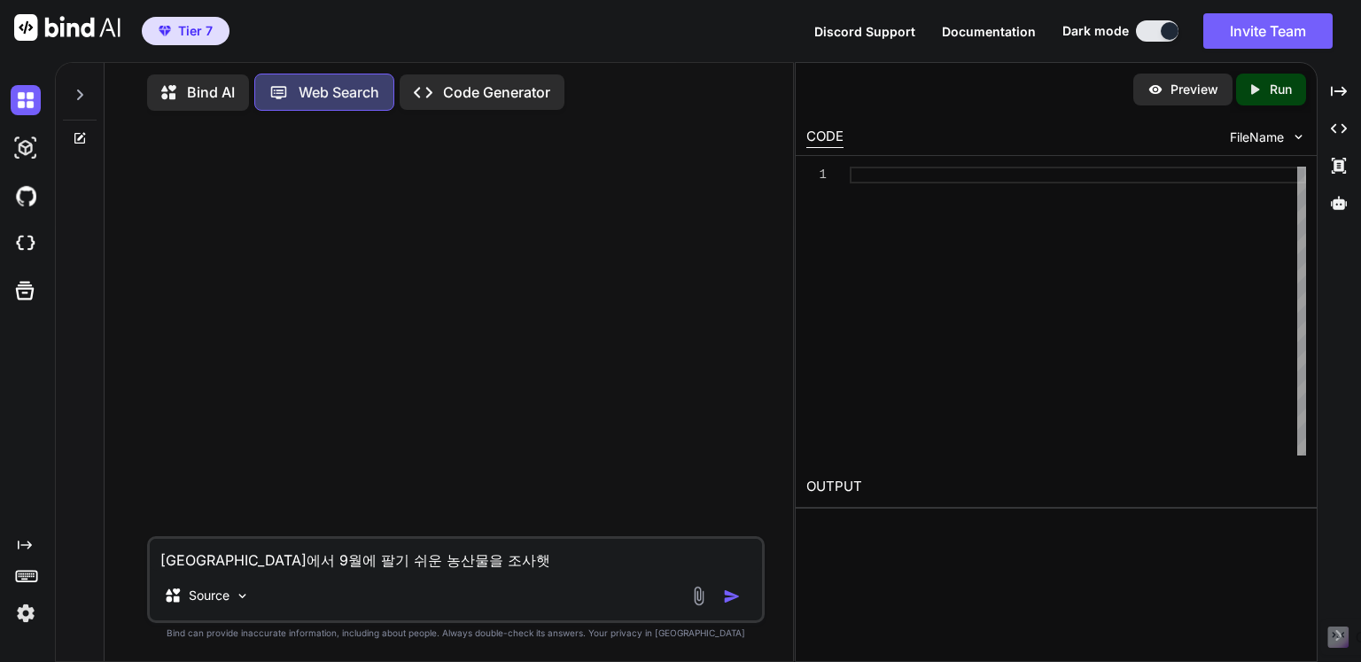
type textarea "x"
type textarea "[GEOGRAPHIC_DATA]에서 9월에 팔기 쉬운 농산물을 조사해서"
type textarea "x"
type textarea "[GEOGRAPHIC_DATA]에서 9월에 팔기 쉬운 농산물을 조사해서"
type textarea "x"
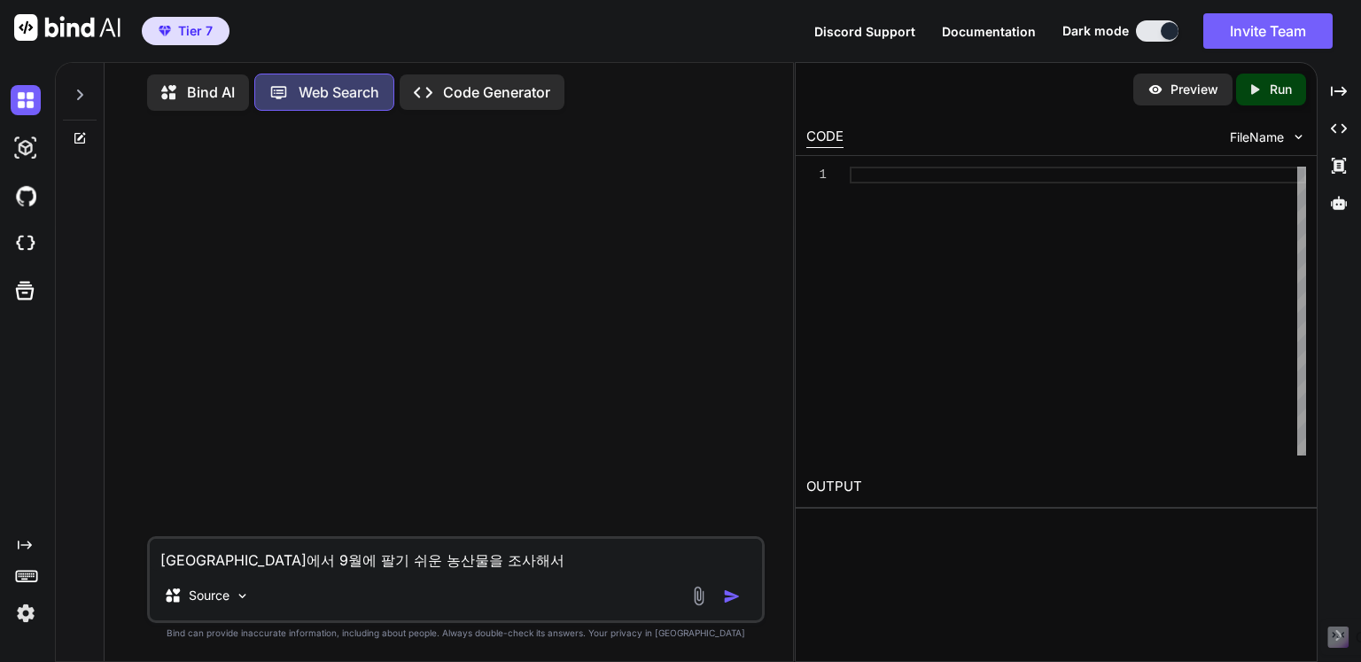
type textarea "[GEOGRAPHIC_DATA]에서 9월에 팔기 쉬운 농산물을 조사해서 ㄹ"
type textarea "x"
type textarea "[GEOGRAPHIC_DATA]에서 9월에 팔기 쉬운 농산물을 조사해서 래"
type textarea "x"
type textarea "[GEOGRAPHIC_DATA]에서 9월에 팔기 쉬운 농산물을 조사해서 랜"
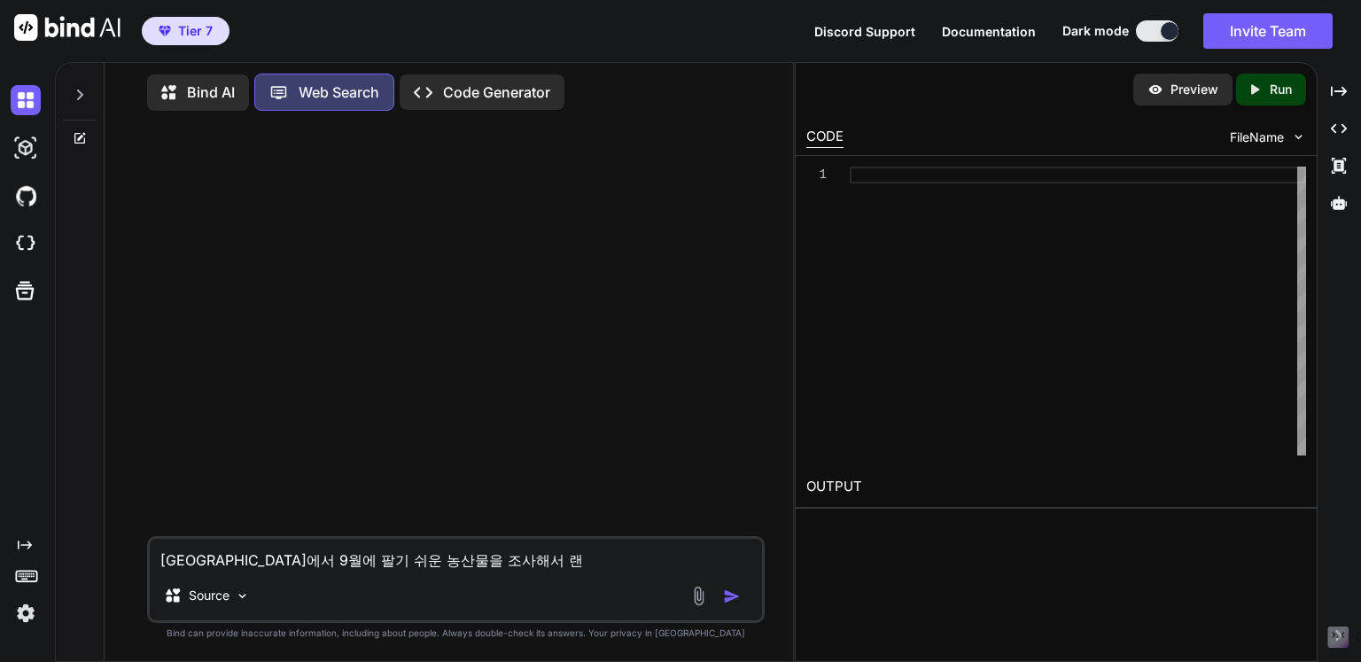
type textarea "x"
type textarea "[GEOGRAPHIC_DATA]에서 9월에 팔기 쉬운 농산물을 조사해서 랜ㄷ"
type textarea "x"
type textarea "[GEOGRAPHIC_DATA]에서 9월에 팔기 쉬운 농산물을 조사해서 랜디"
type textarea "x"
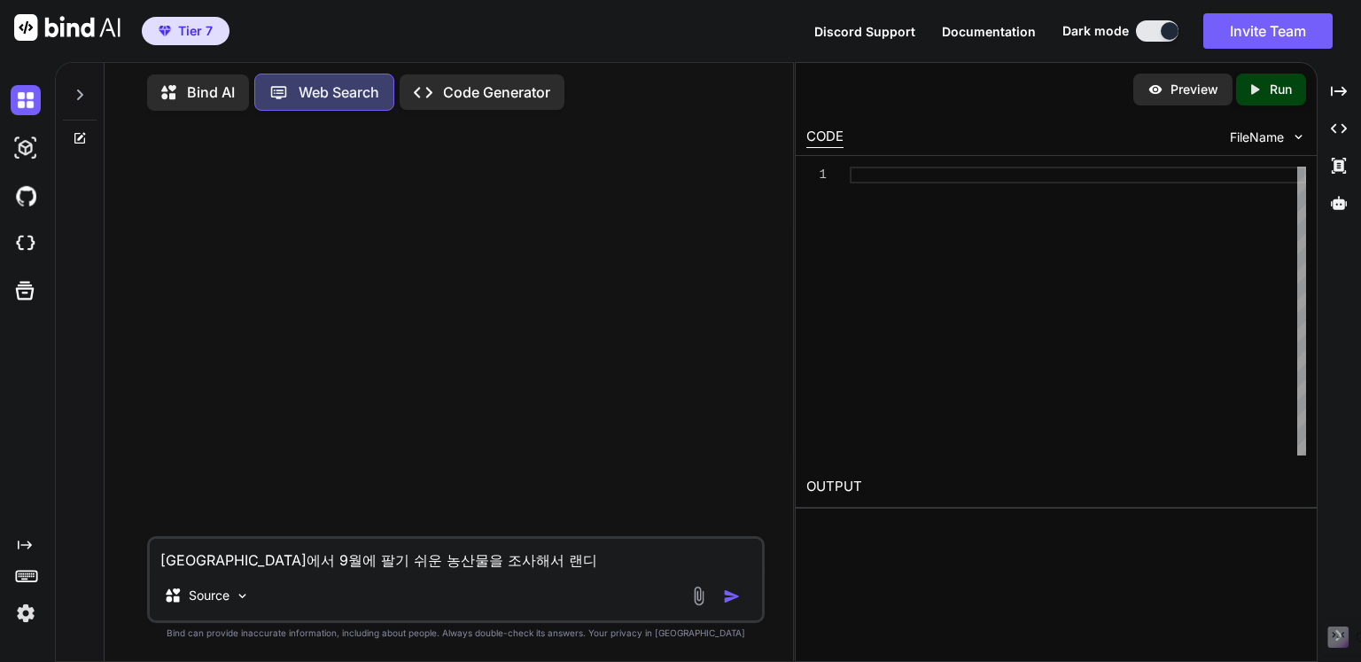
type textarea "[GEOGRAPHIC_DATA]에서 9월에 팔기 쉬운 농산물을 조사해서 랜딩"
type textarea "x"
type textarea "[GEOGRAPHIC_DATA]에서 9월에 팔기 쉬운 농산물을 조사해서 랜딩ㅍ"
type textarea "x"
type textarea "[GEOGRAPHIC_DATA]에서 9월에 팔기 쉬운 농산물을 조사해서 랜딩페"
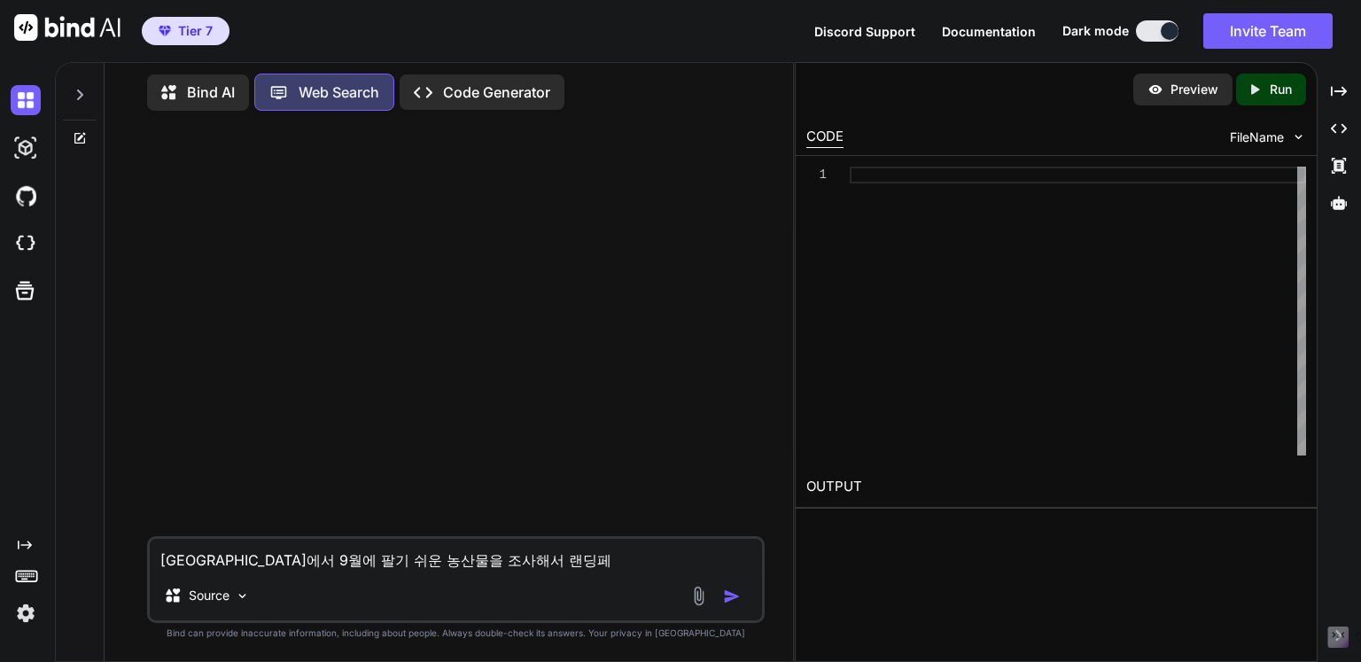
type textarea "x"
type textarea "[GEOGRAPHIC_DATA]에서 9월에 팔기 쉬운 농산물을 조사해서 랜딩펭"
type textarea "x"
type textarea "[GEOGRAPHIC_DATA]에서 9월에 팔기 쉬운 농산물을 조사해서 랜딩페이"
type textarea "x"
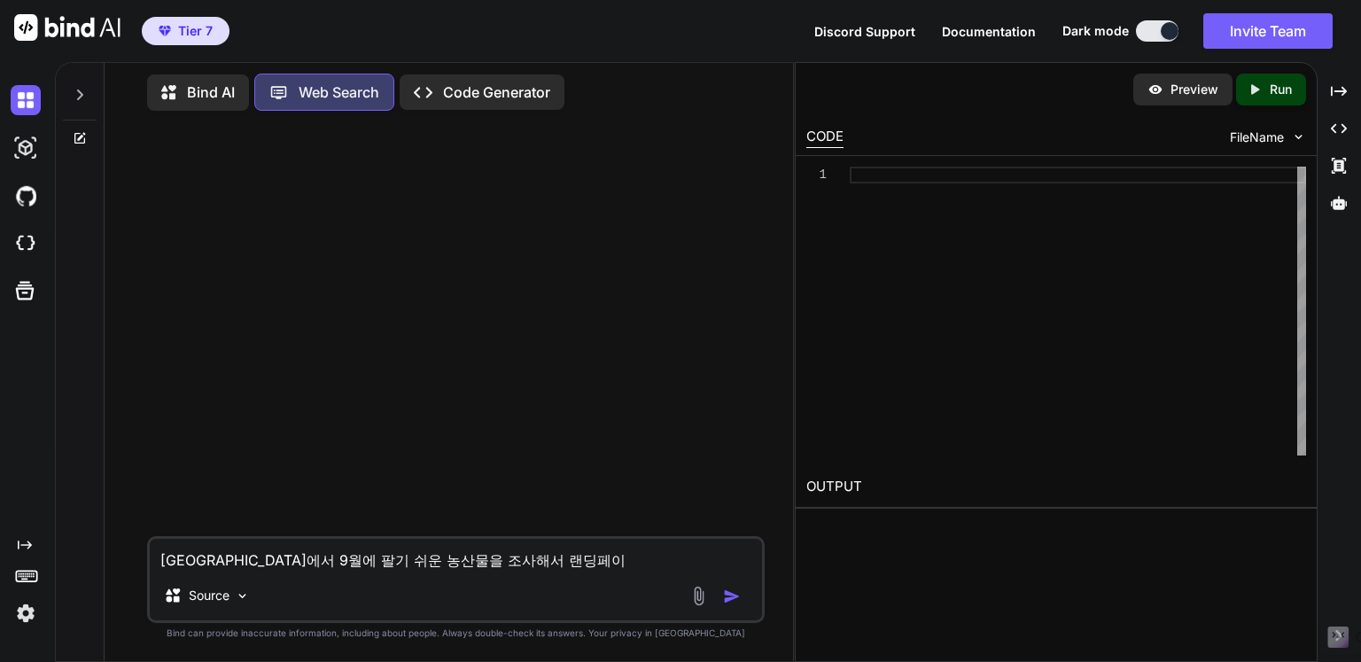
type textarea "[GEOGRAPHIC_DATA]에서 9월에 팔기 쉬운 농산물을 조사해서 랜딩페잊"
type textarea "x"
type textarea "[GEOGRAPHIC_DATA]에서 9월에 팔기 쉬운 농산물을 조사해서 랜딩페이질"
type textarea "x"
type textarea "[GEOGRAPHIC_DATA]에서 9월에 팔기 쉬운 농산물을 조사해서 랜딩페이지르"
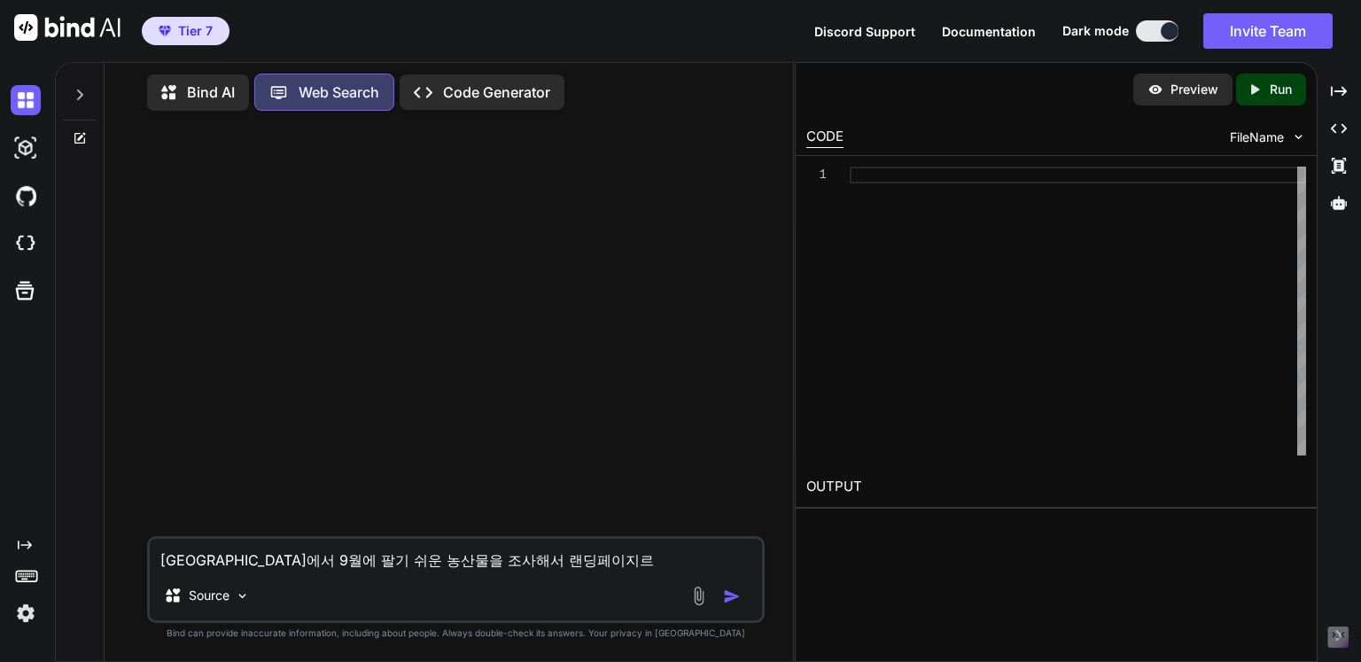
type textarea "x"
type textarea "[GEOGRAPHIC_DATA]에서 9월에 팔기 쉬운 농산물을 조사해서 랜딩페이지를"
type textarea "x"
type textarea "[GEOGRAPHIC_DATA]에서 9월에 팔기 쉬운 농산물을 조사해서 랜딩페이지를"
type textarea "x"
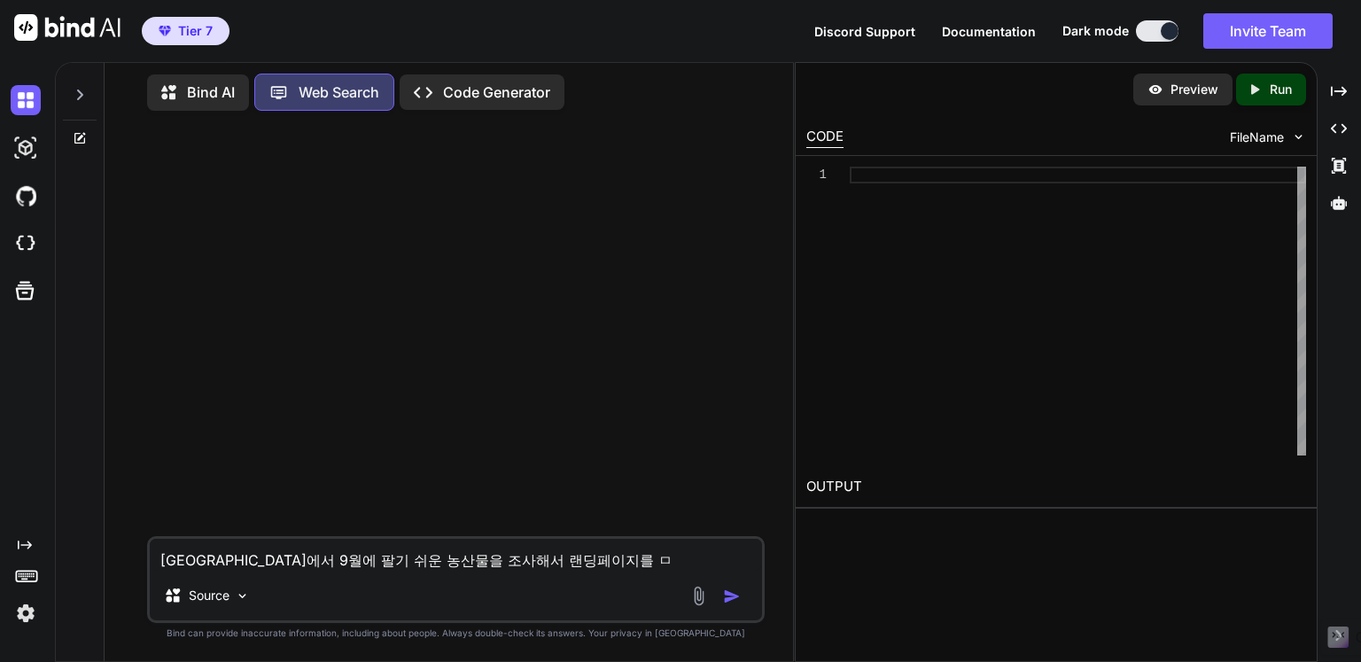
type textarea "[GEOGRAPHIC_DATA]에서 9월에 팔기 쉬운 농산물을 조사해서 랜딩페이지를 마"
type textarea "x"
type textarea "[GEOGRAPHIC_DATA]에서 9월에 팔기 쉬운 농산물을 조사해서 랜딩페이지를 만"
type textarea "x"
type textarea "[GEOGRAPHIC_DATA]에서 9월에 팔기 쉬운 농산물을 조사해서 랜딩페이지를 만드"
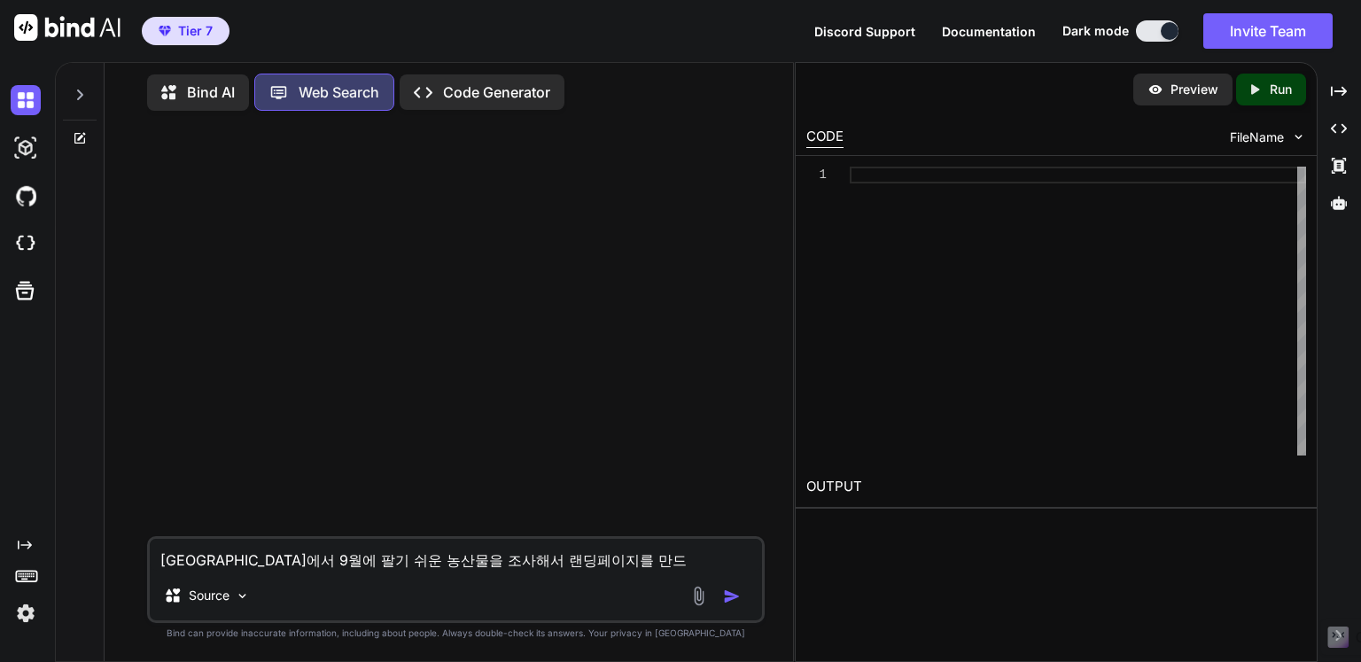
type textarea "x"
type textarea "[GEOGRAPHIC_DATA]에서 9월에 팔기 쉬운 농산물을 조사해서 랜딩페이지를 만들"
type textarea "x"
type textarea "[GEOGRAPHIC_DATA]에서 9월에 팔기 쉬운 농산물을 조사해서 랜딩페이지를 만들ㅇ"
type textarea "x"
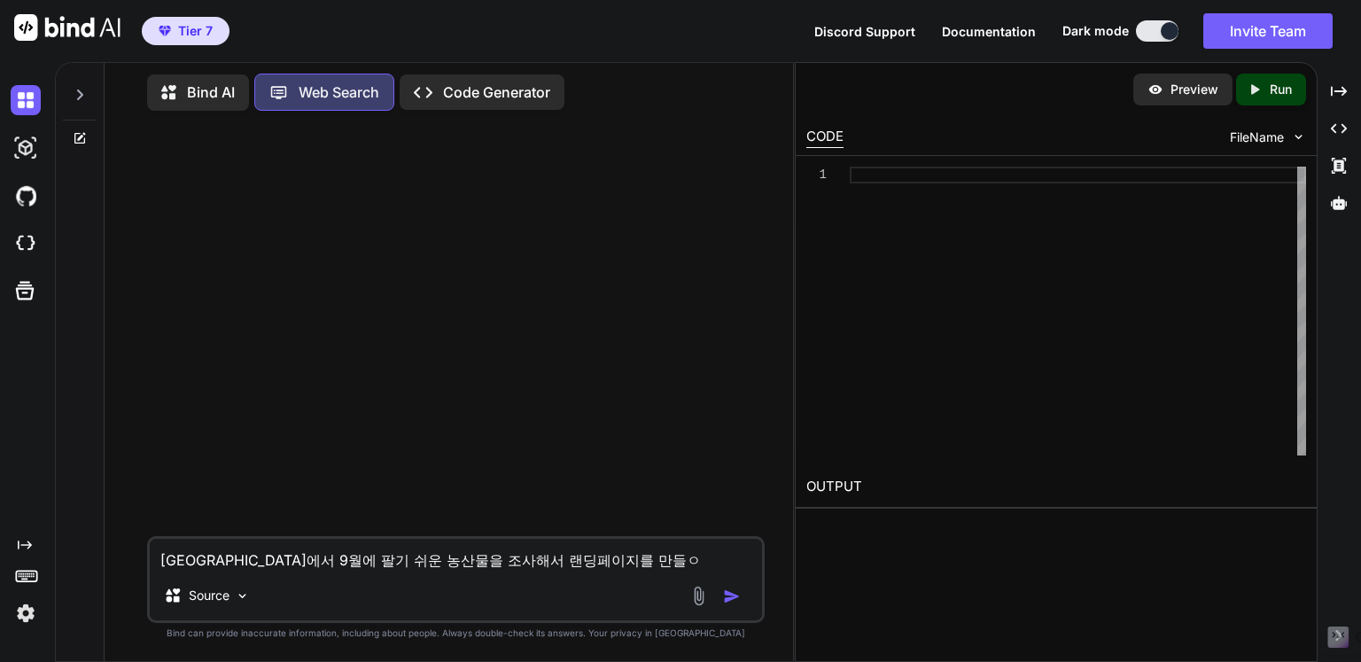
type textarea "[GEOGRAPHIC_DATA]에서 9월에 팔기 쉬운 농산물을 조사해서 랜딩페이지를 만들어"
type textarea "x"
type textarea "[GEOGRAPHIC_DATA]에서 9월에 팔기 쉬운 농산물을 조사해서 랜딩페이지를 만들엊"
type textarea "x"
type textarea "[GEOGRAPHIC_DATA]에서 9월에 팔기 쉬운 농산물을 조사해서 랜딩페이지를 만들어주"
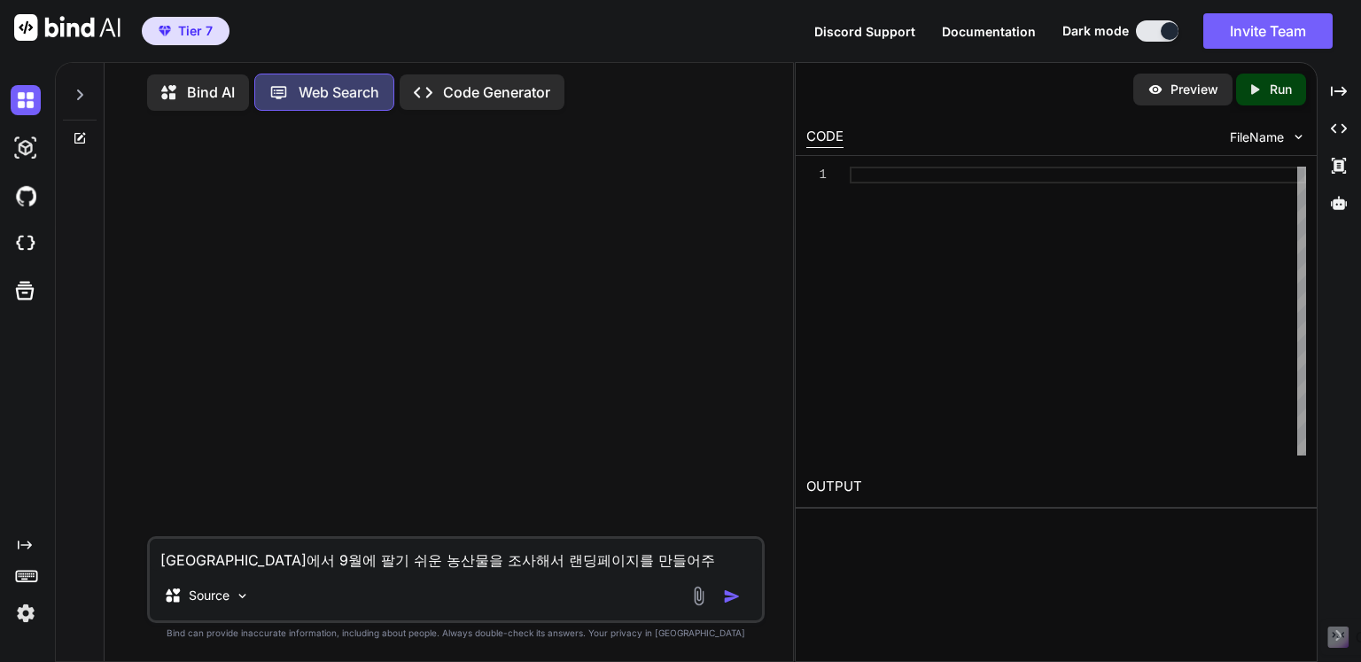
type textarea "x"
type textarea "[GEOGRAPHIC_DATA]에서 9월에 팔기 쉬운 농산물을 조사해서 랜딩페이지를 만들어줘"
type textarea "x"
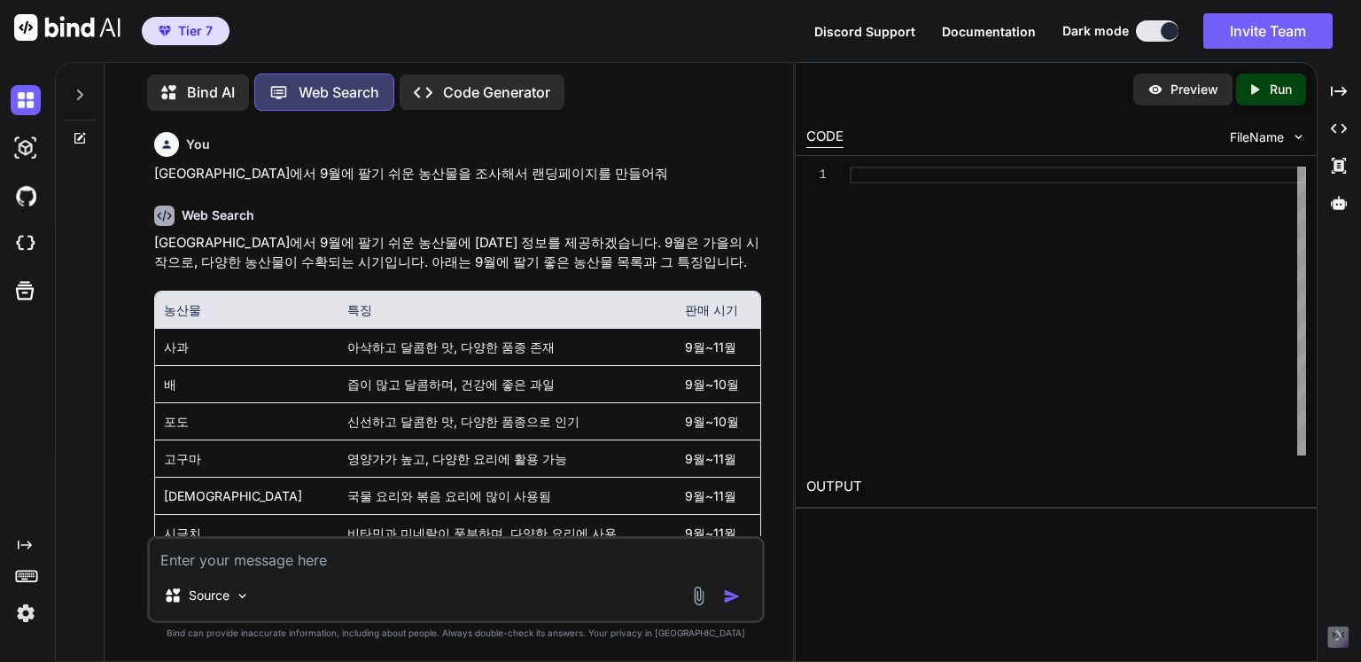
scroll to position [236, 0]
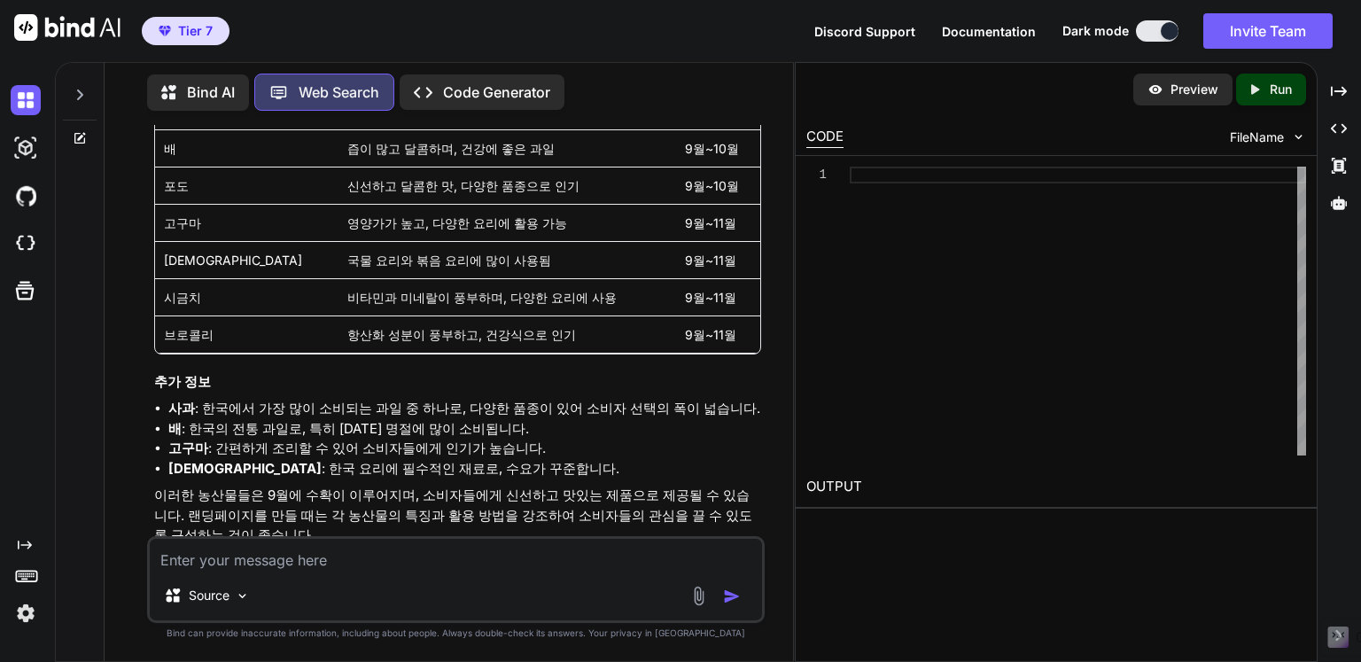
click at [394, 334] on td "항산화 성분이 풍부하고, 건강식으로 인기" at bounding box center [507, 333] width 338 height 37
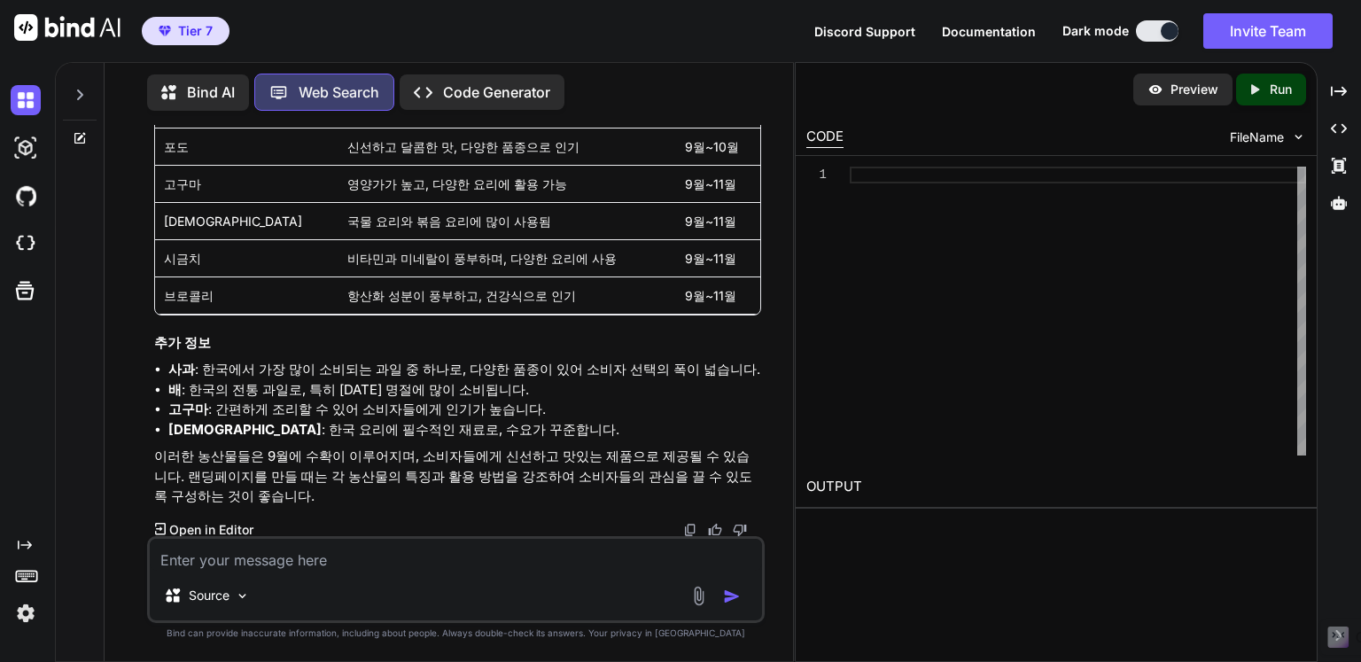
scroll to position [302, 0]
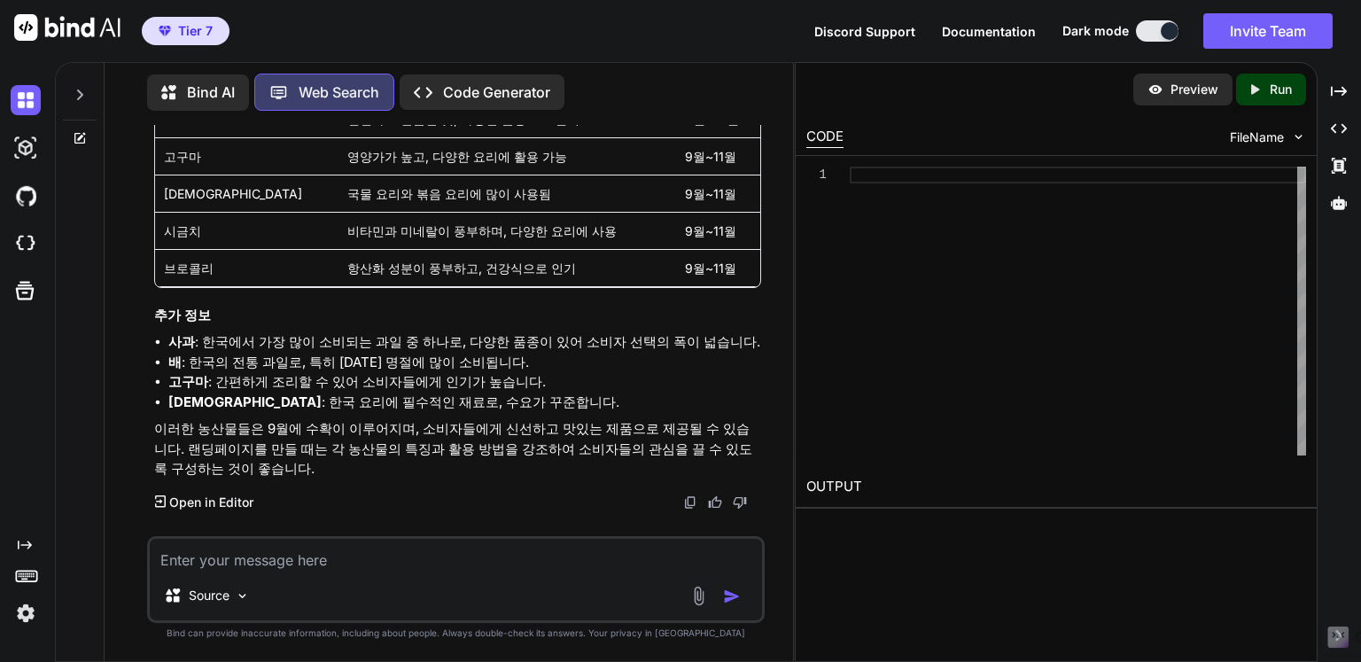
click at [233, 496] on p "Open in Editor" at bounding box center [211, 503] width 84 height 18
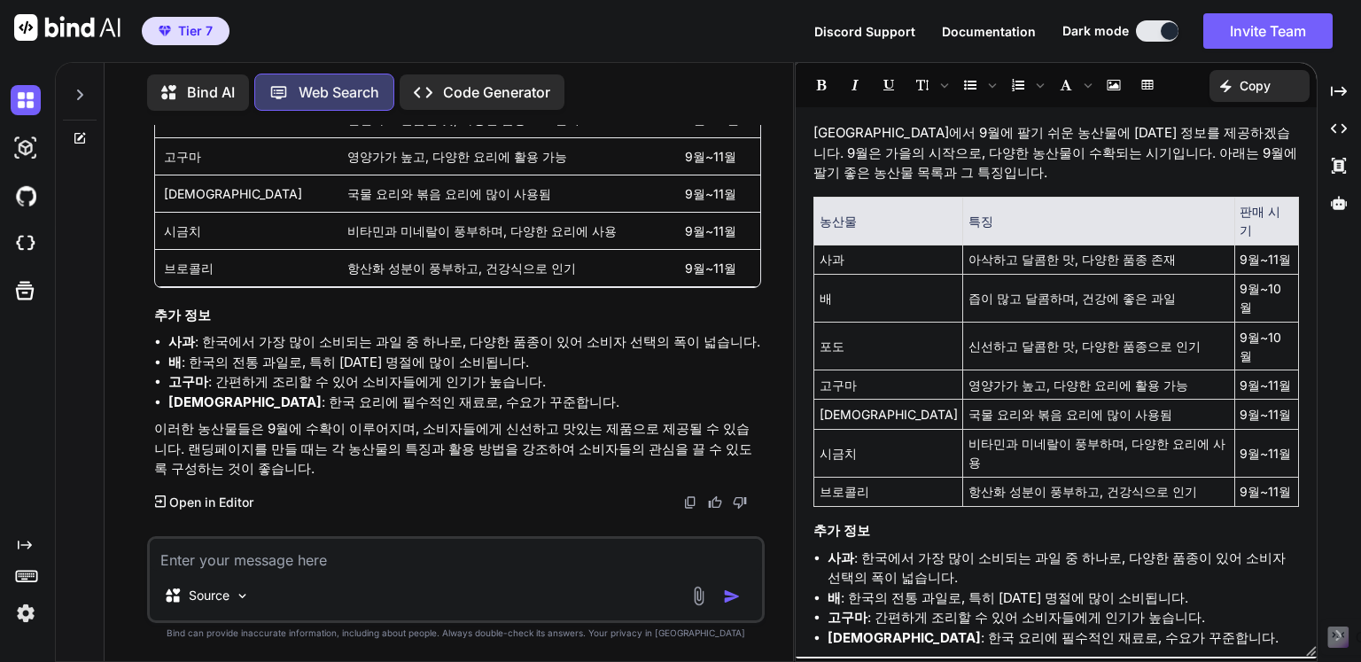
click at [477, 89] on p "Code Generator" at bounding box center [496, 92] width 107 height 21
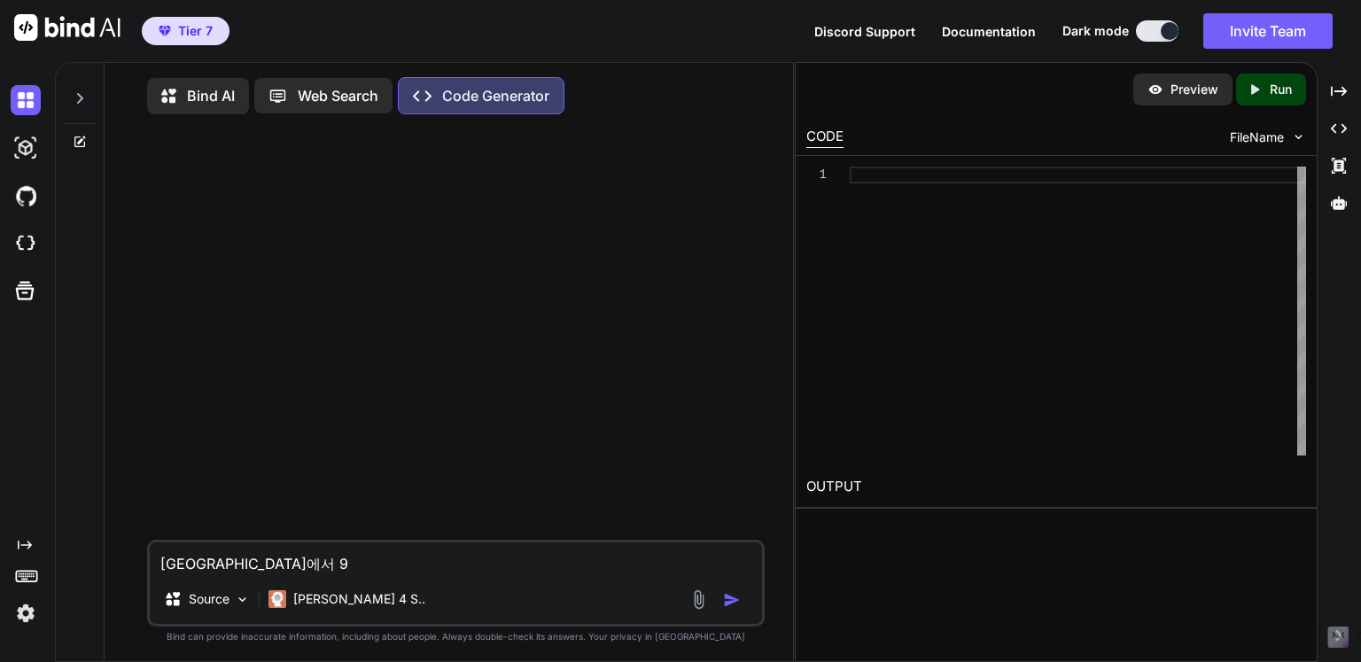
click at [359, 95] on p "Web Search" at bounding box center [338, 95] width 81 height 21
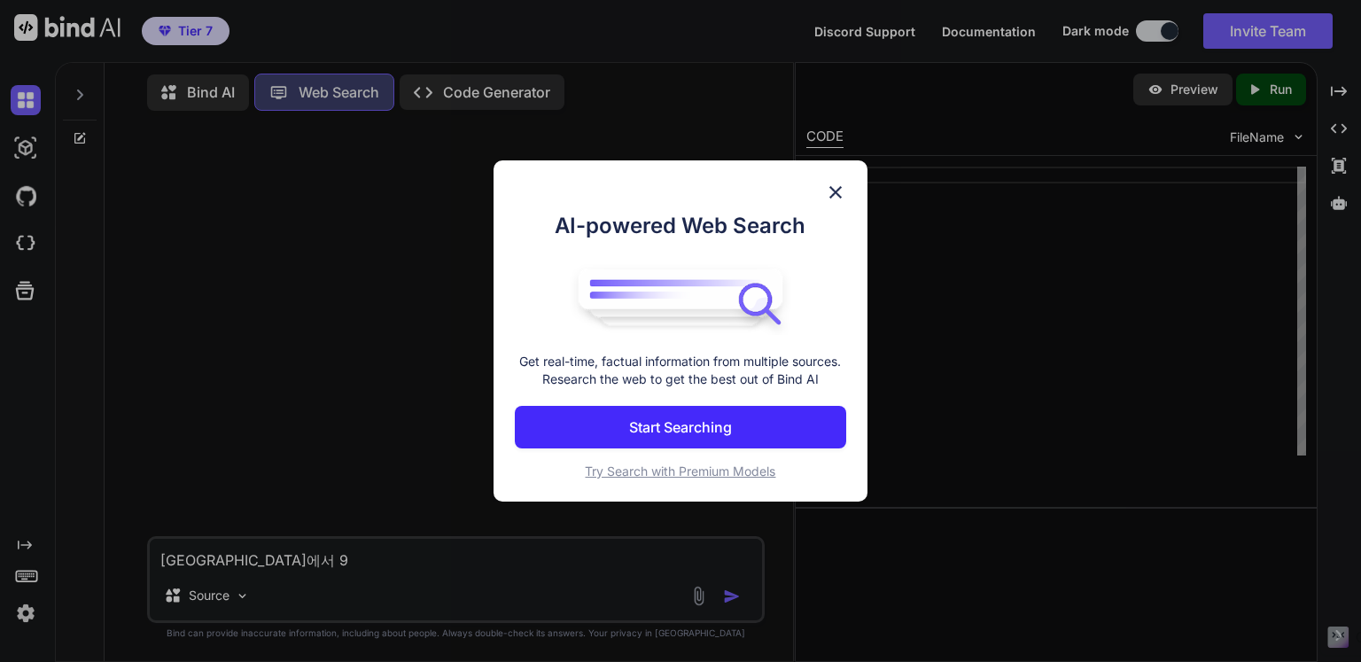
scroll to position [302, 0]
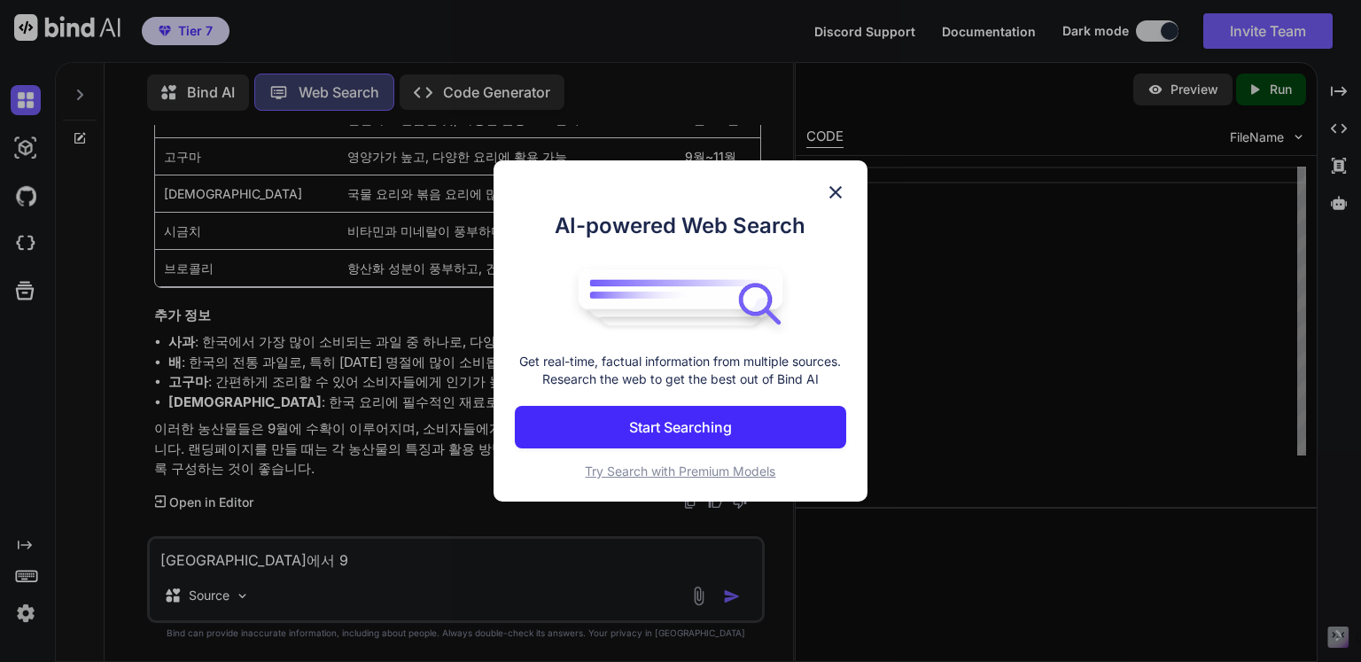
click at [837, 185] on img at bounding box center [835, 192] width 21 height 21
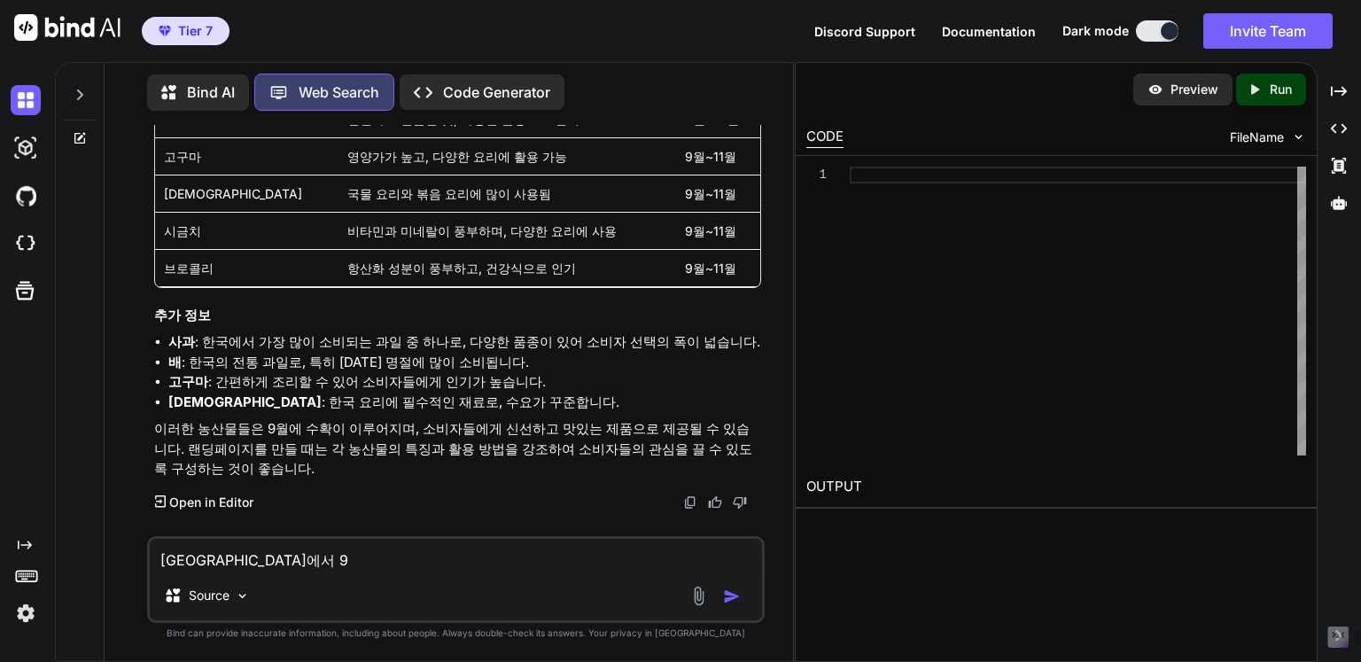
click at [241, 499] on p "Open in Editor" at bounding box center [211, 503] width 84 height 18
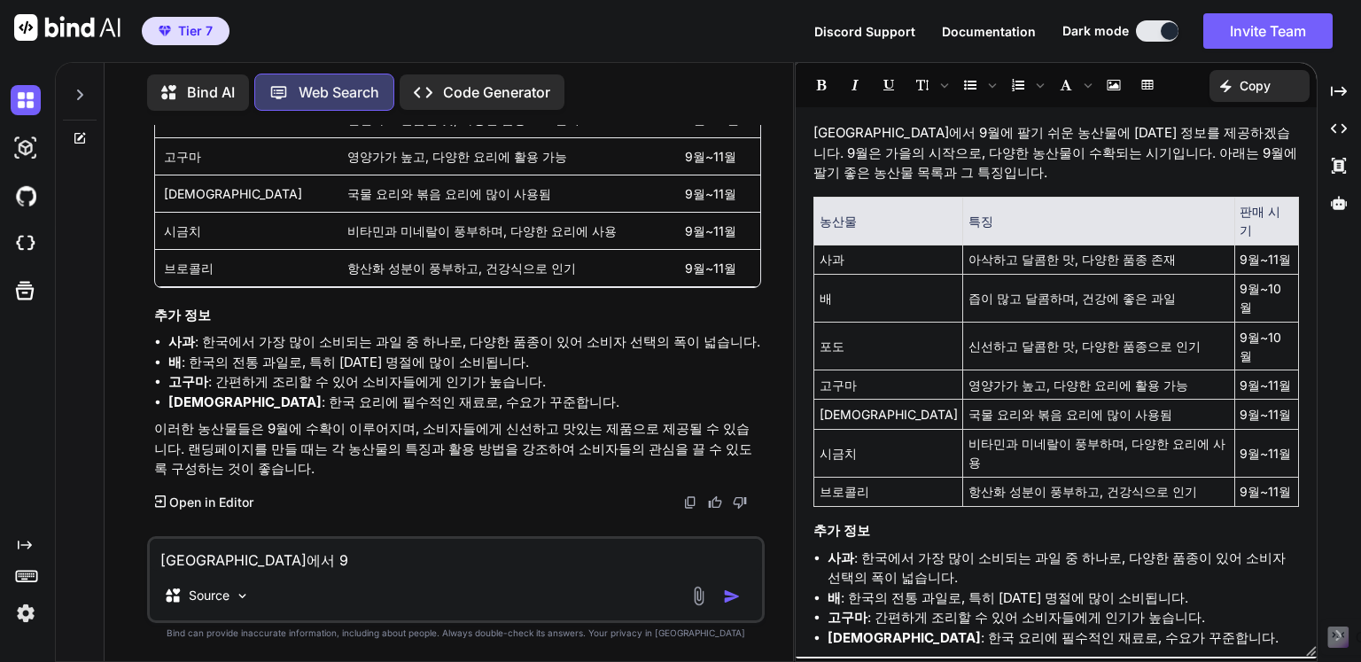
click at [1264, 96] on div "Created with Pixso. Copy" at bounding box center [1259, 86] width 100 height 32
click at [1255, 127] on h1 "Recommended actions" at bounding box center [1224, 129] width 170 height 32
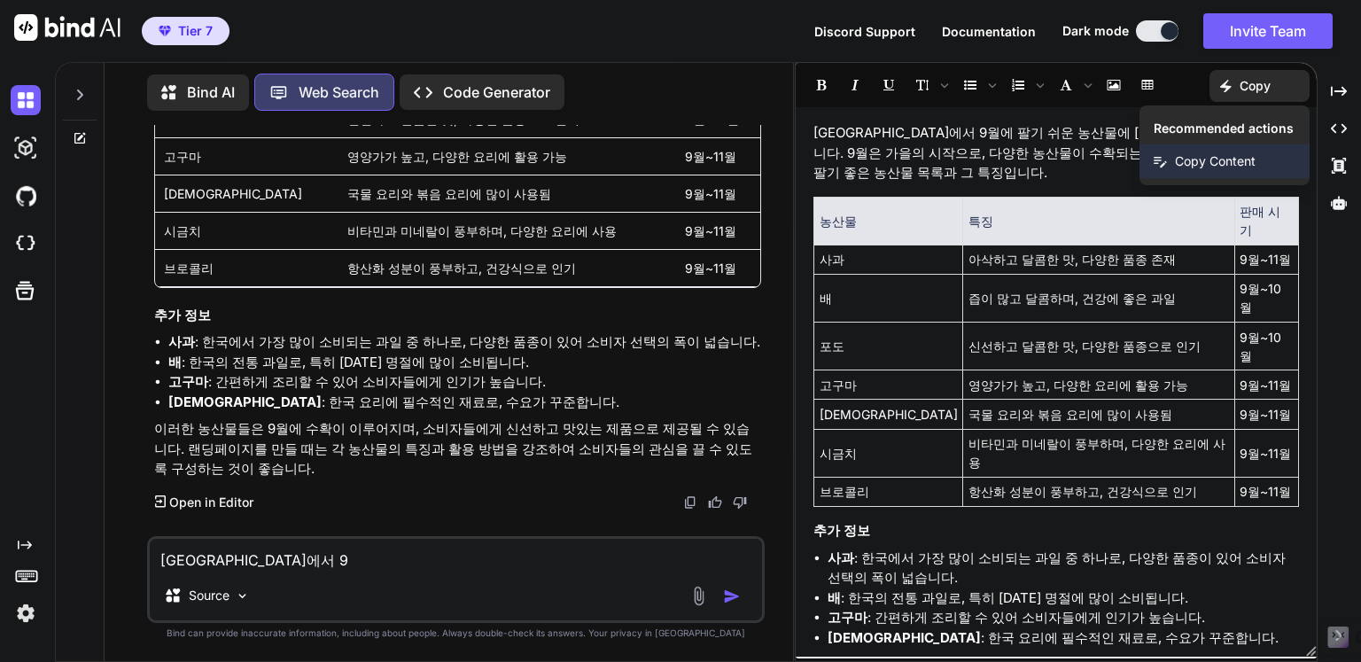
click at [1212, 160] on span "Copy Content" at bounding box center [1215, 161] width 81 height 18
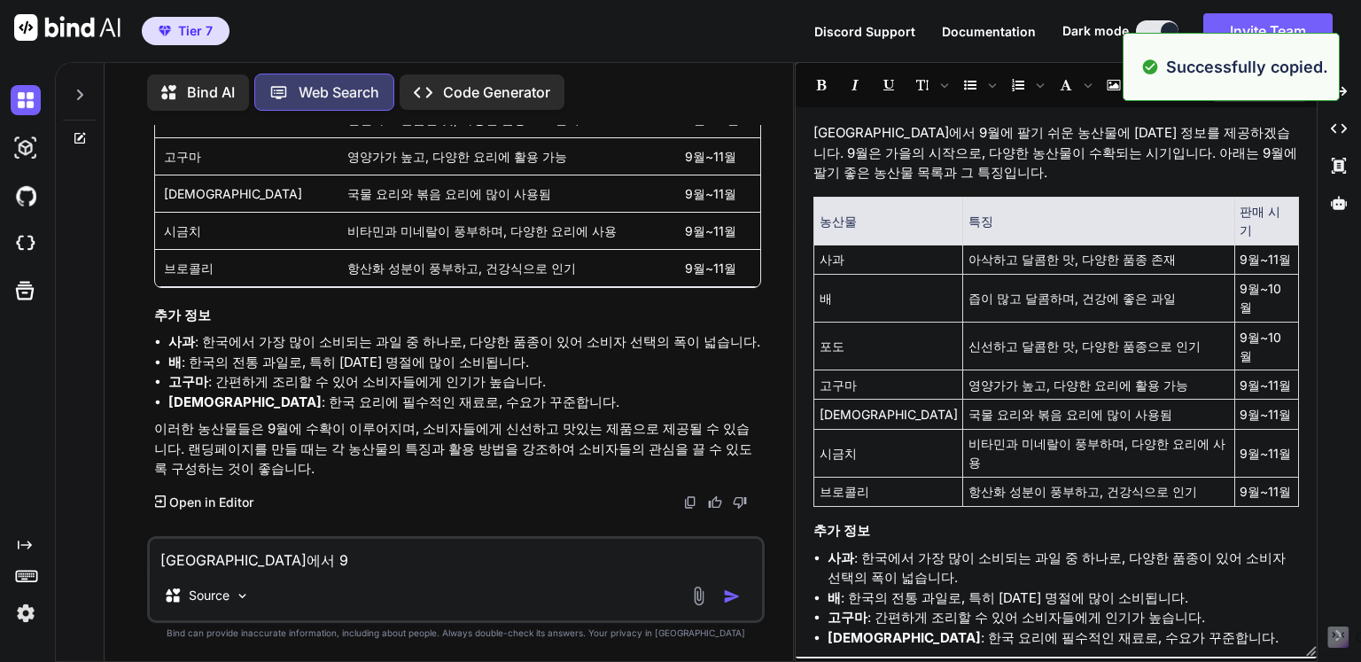
click at [532, 93] on p "Code Generator" at bounding box center [496, 92] width 107 height 21
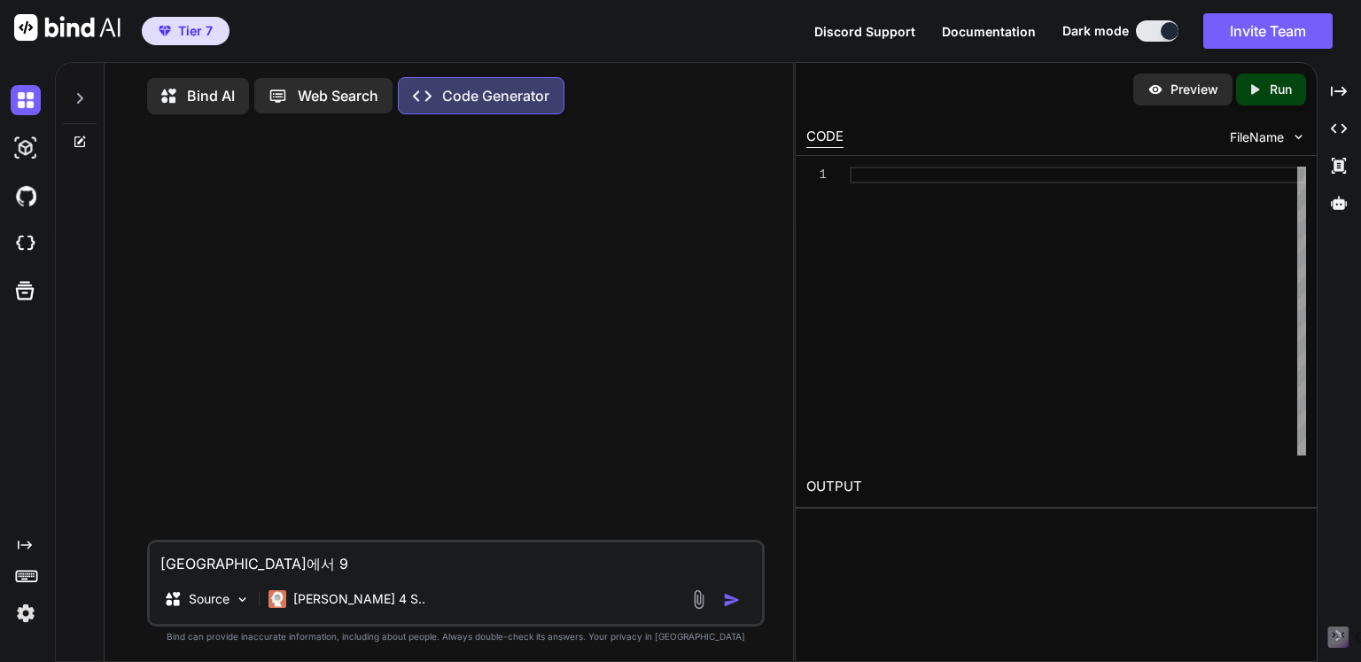
click at [338, 563] on textarea "[GEOGRAPHIC_DATA]에서 9" at bounding box center [456, 558] width 612 height 32
type textarea "x"
type textarea "ㄷ"
type textarea "x"
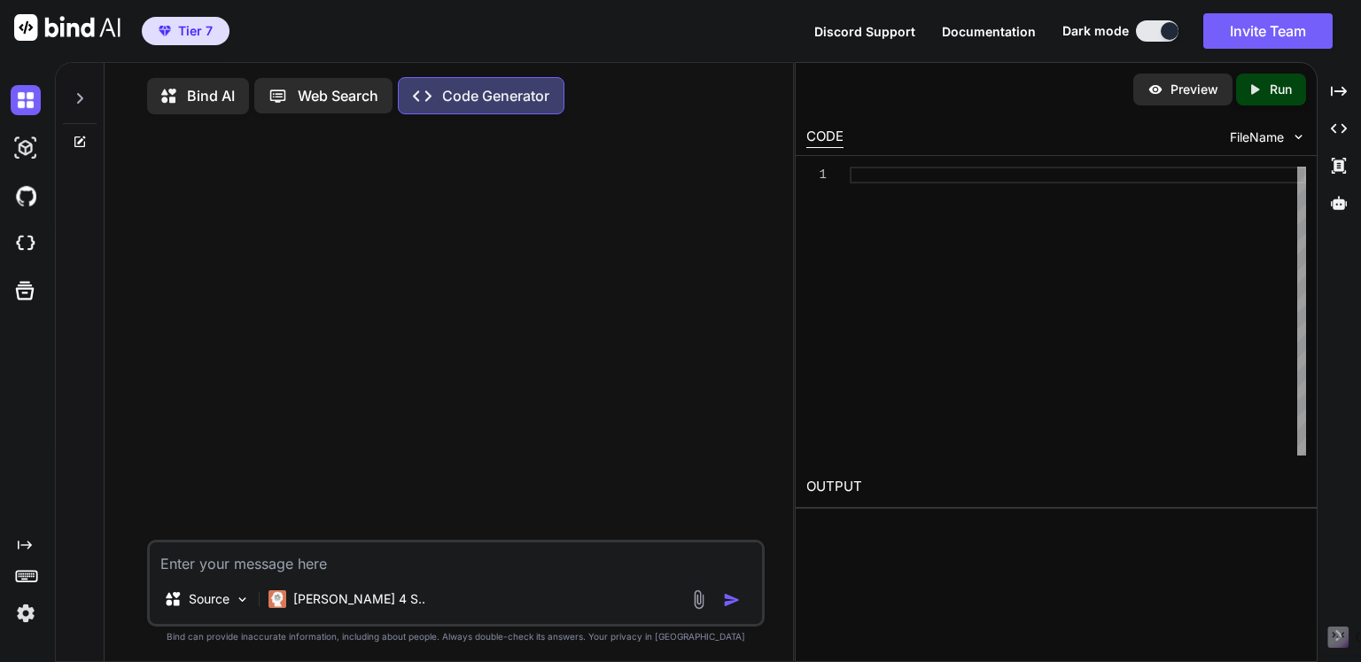
type textarea "ㅇ"
type textarea "x"
type textarea "아"
type textarea "x"
type textarea "알"
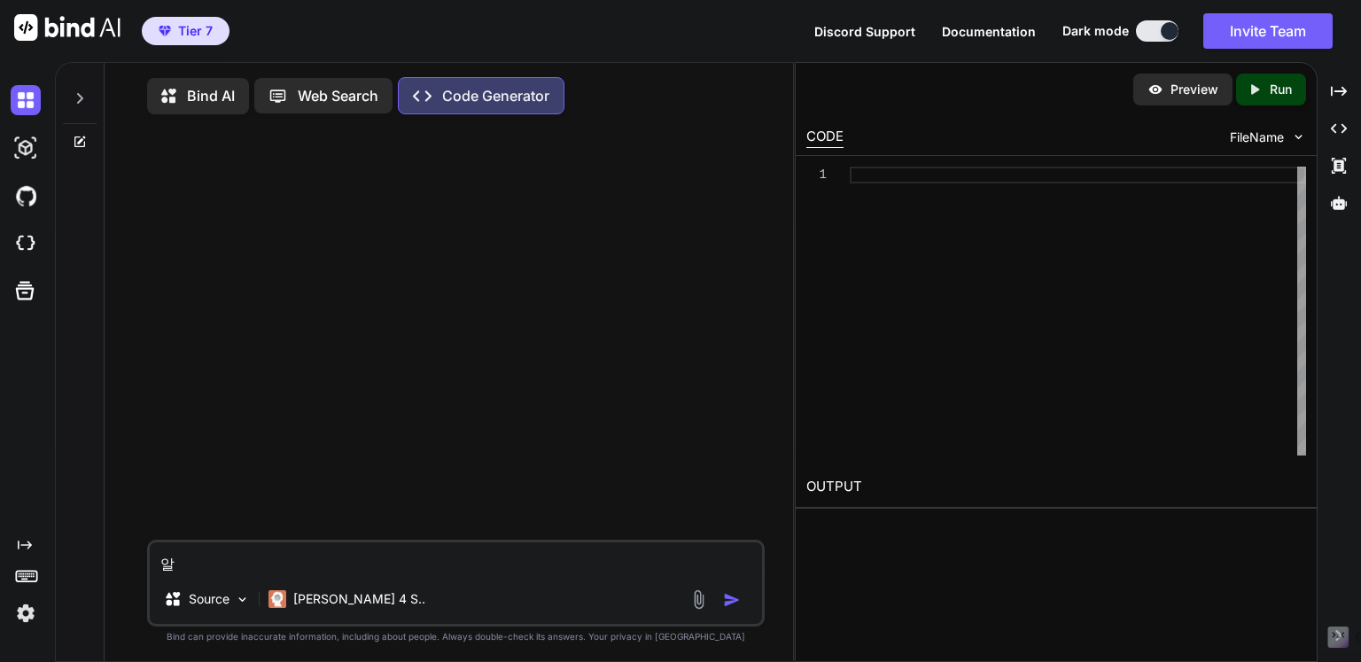
type textarea "x"
type textarea "아래"
type textarea "x"
type textarea "아래"
type textarea "x"
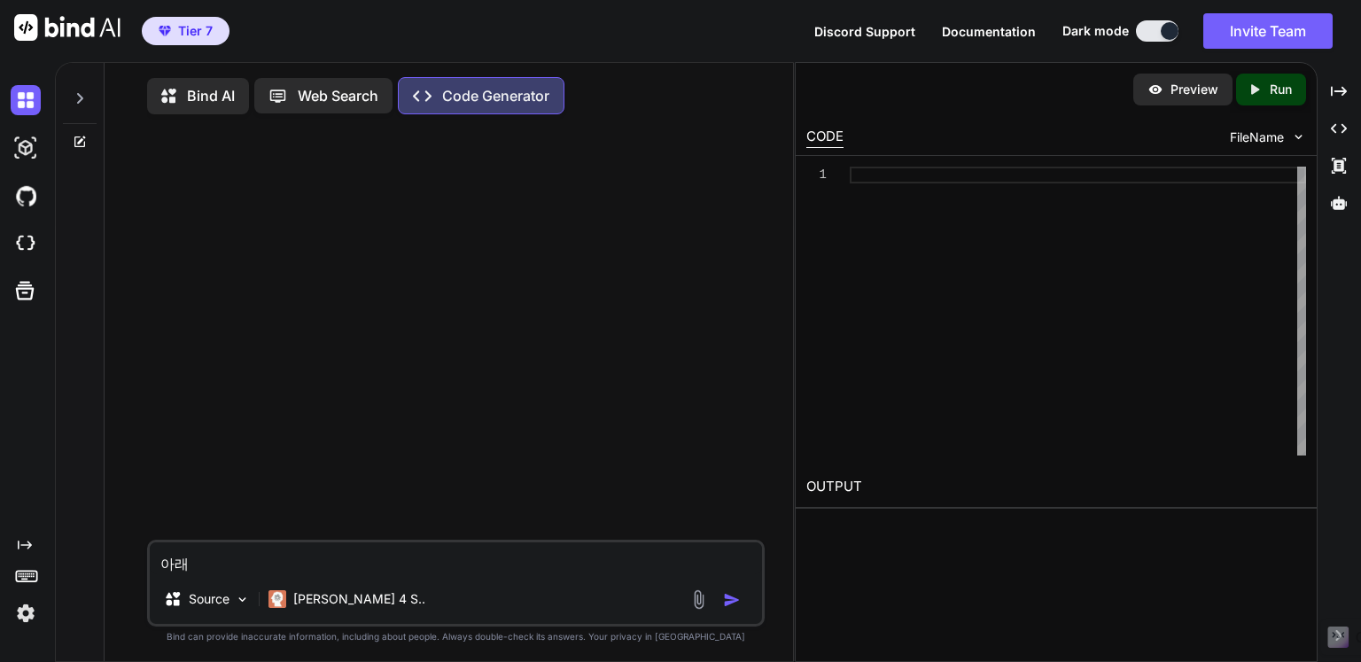
type textarea "아래 ㄴ"
type textarea "x"
type textarea "아래 내"
type textarea "x"
type textarea "아래 냉"
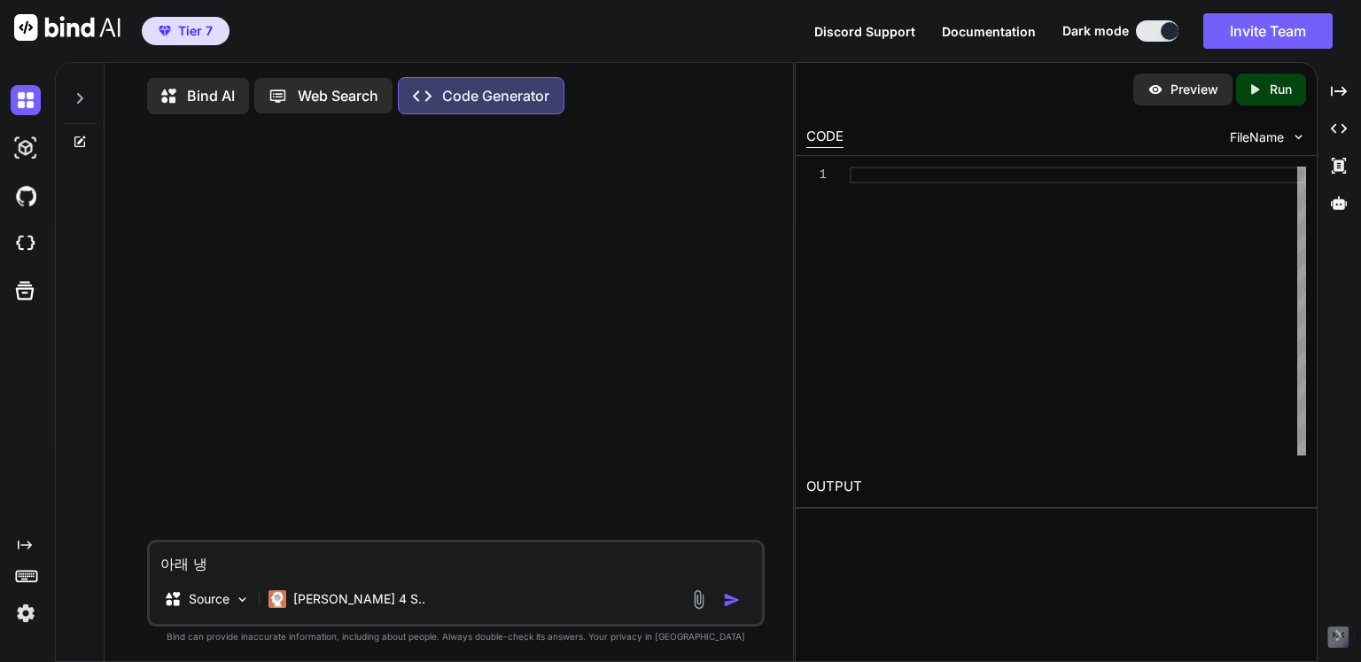
type textarea "x"
type textarea "아래 내요"
type textarea "x"
type textarea "아래 내용"
type textarea "x"
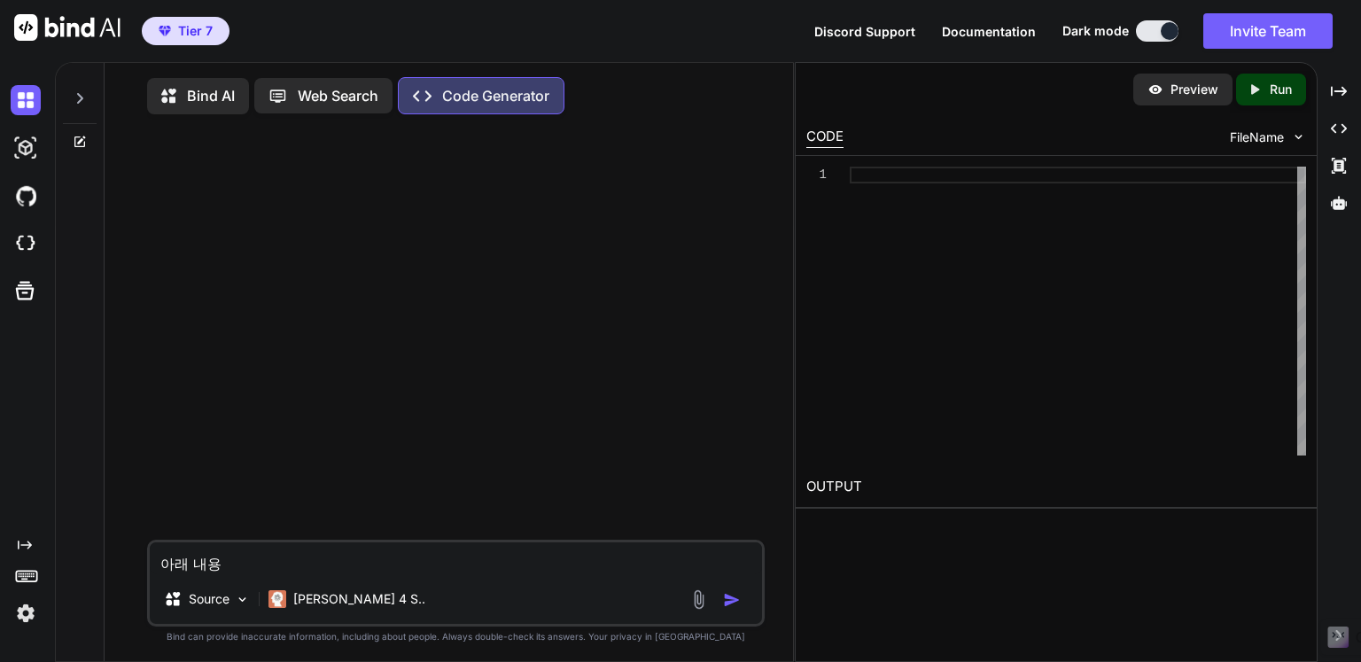
type textarea "아래 내용ㅇ"
type textarea "x"
type textarea "아래 내용으"
type textarea "x"
type textarea "아래 내용으로"
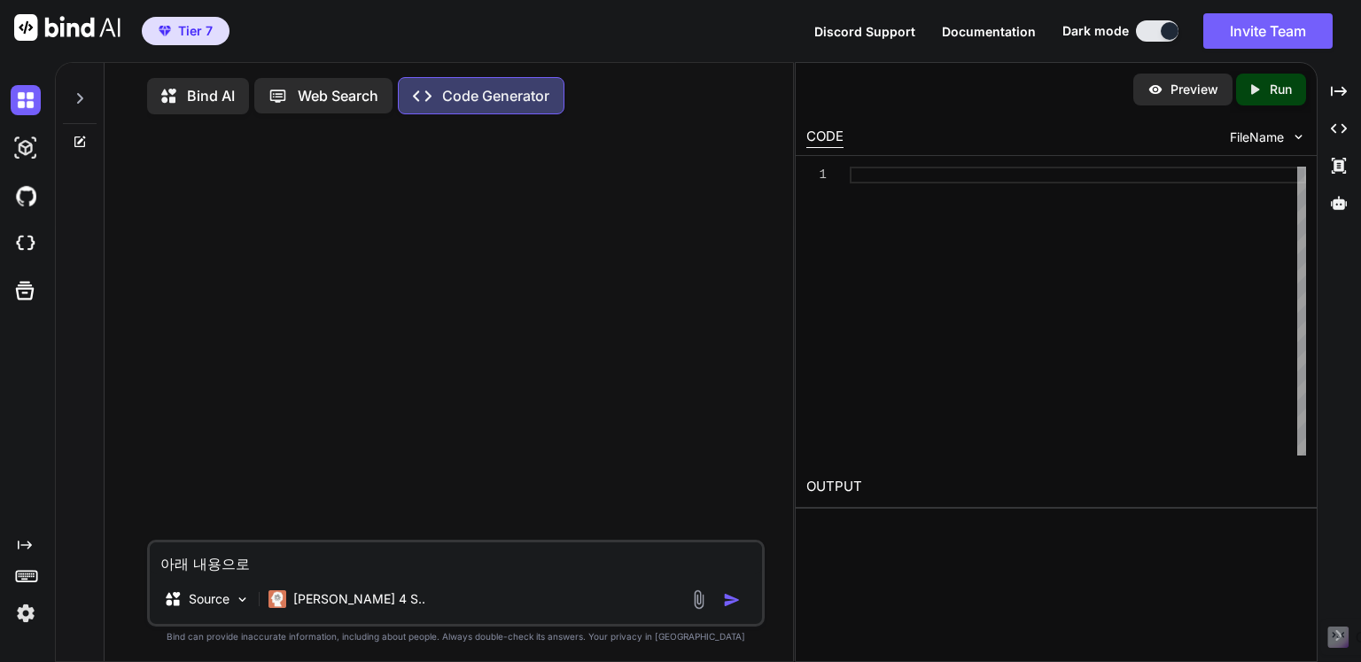
type textarea "x"
type textarea "아래 내용으로 ㄹ"
type textarea "x"
type textarea "아래 내용으로 래"
type textarea "x"
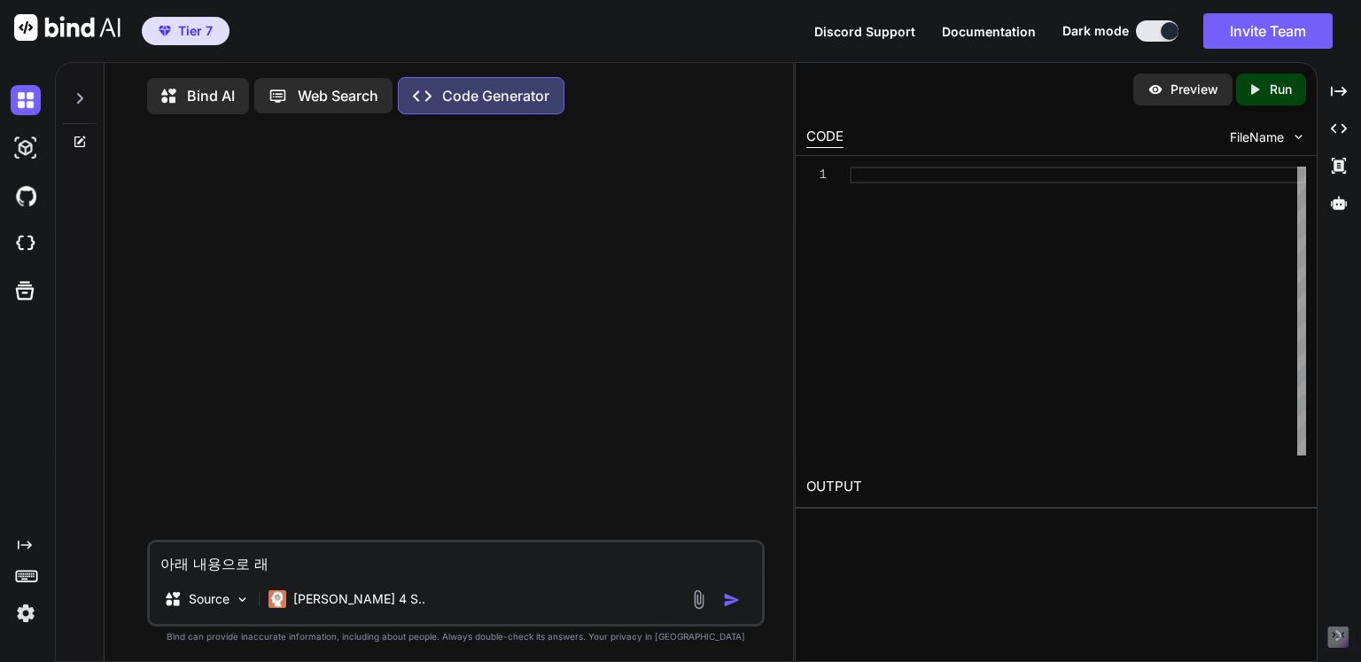
type textarea "아래 내용으로 랜"
type textarea "x"
type textarea "아래 내용으로 랜ㄷ"
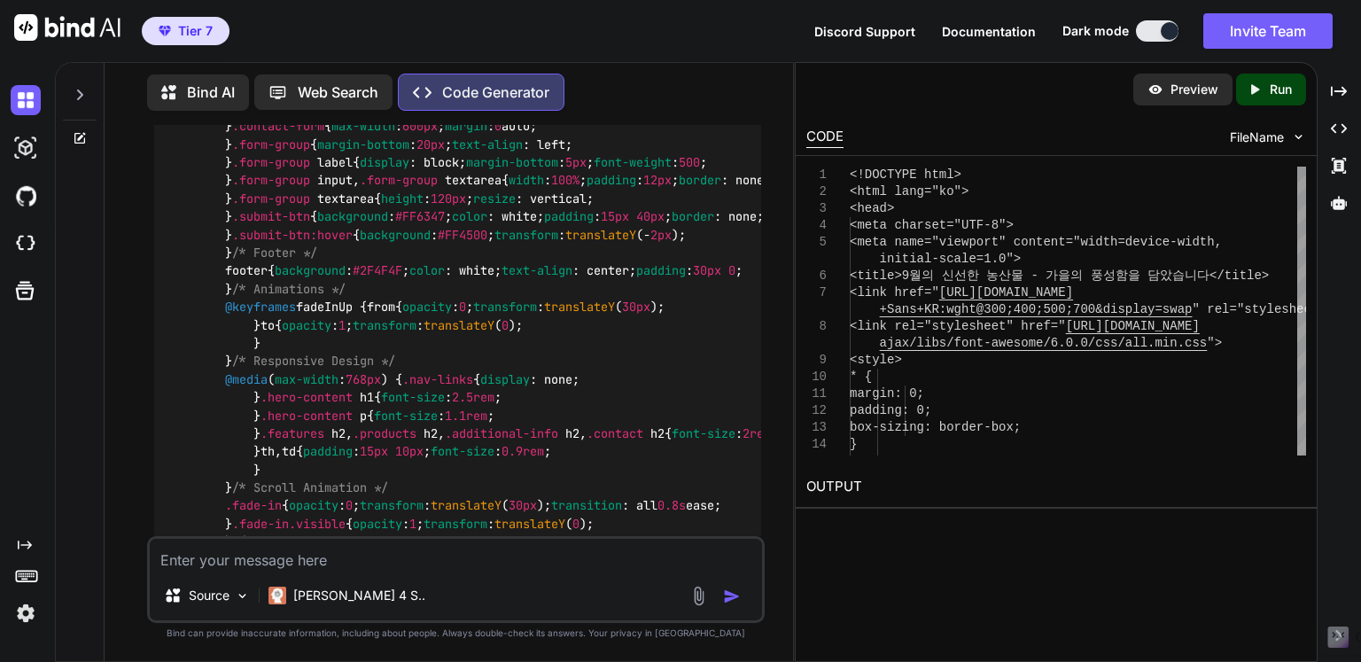
scroll to position [1535, 0]
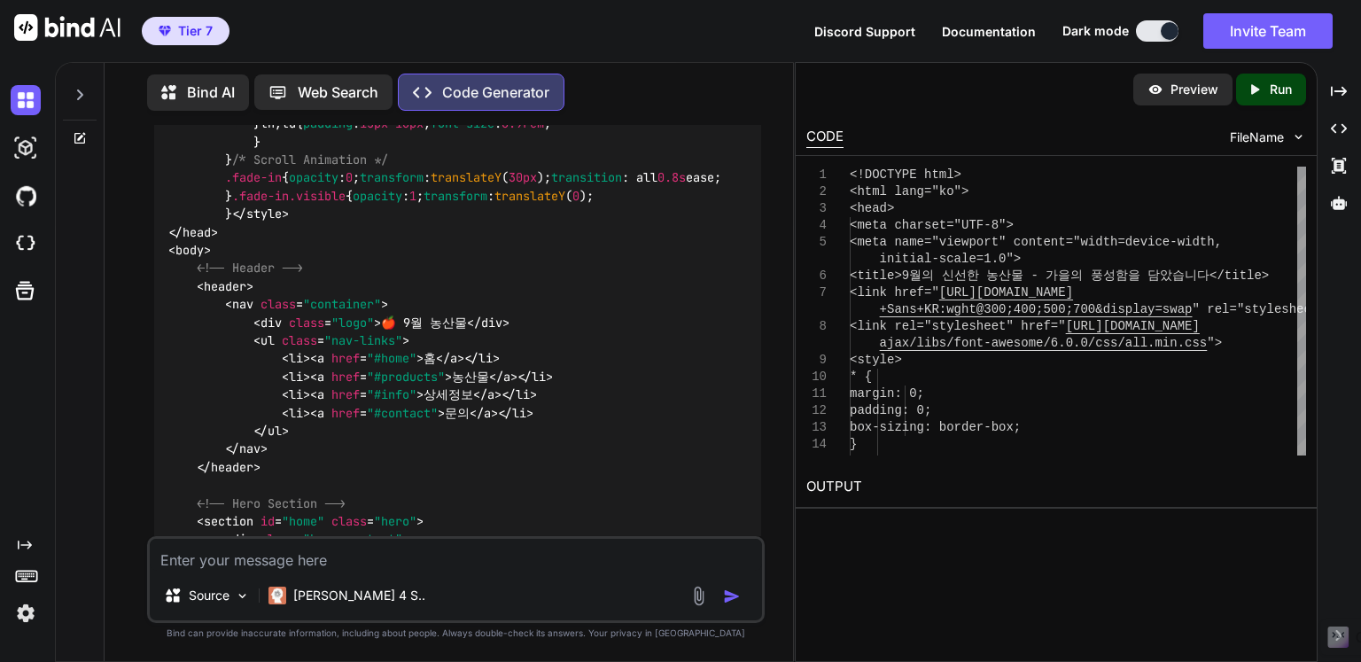
click at [1270, 93] on p "Run" at bounding box center [1281, 90] width 22 height 18
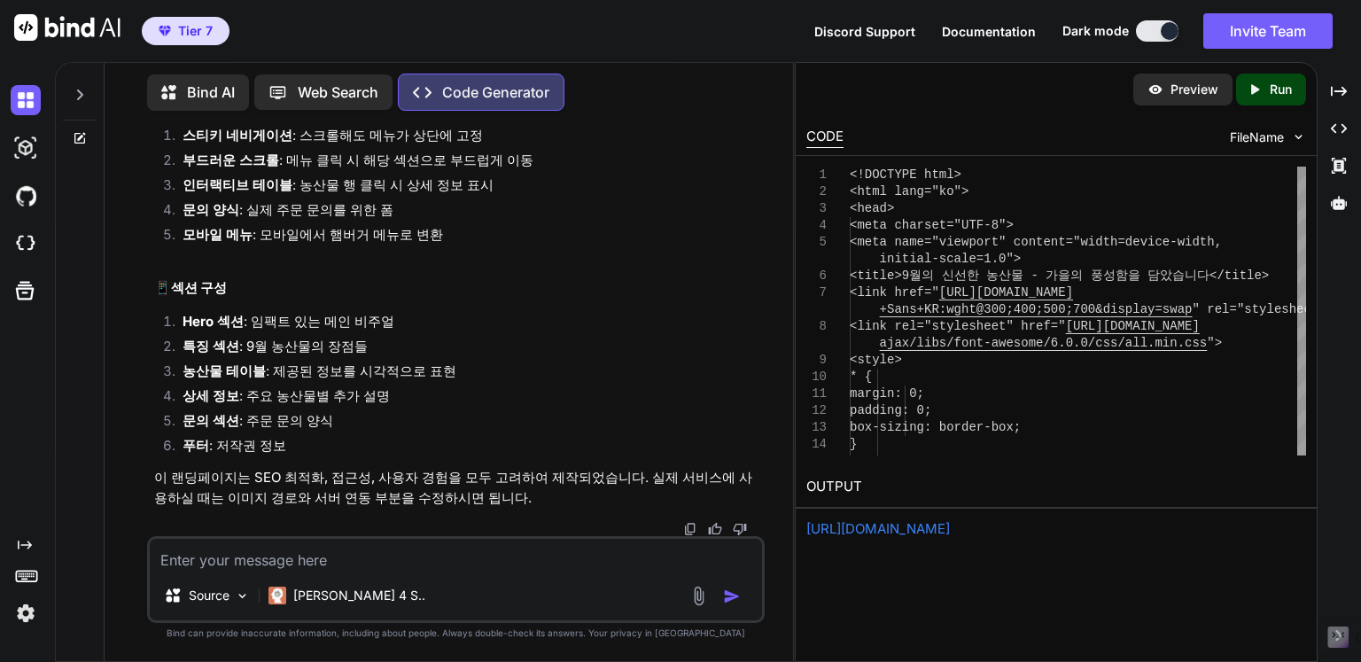
scroll to position [9569, 0]
click at [898, 526] on link "[URL][DOMAIN_NAME]" at bounding box center [878, 528] width 144 height 17
click at [541, 568] on textarea at bounding box center [456, 555] width 612 height 32
click at [525, 570] on textarea at bounding box center [456, 555] width 612 height 32
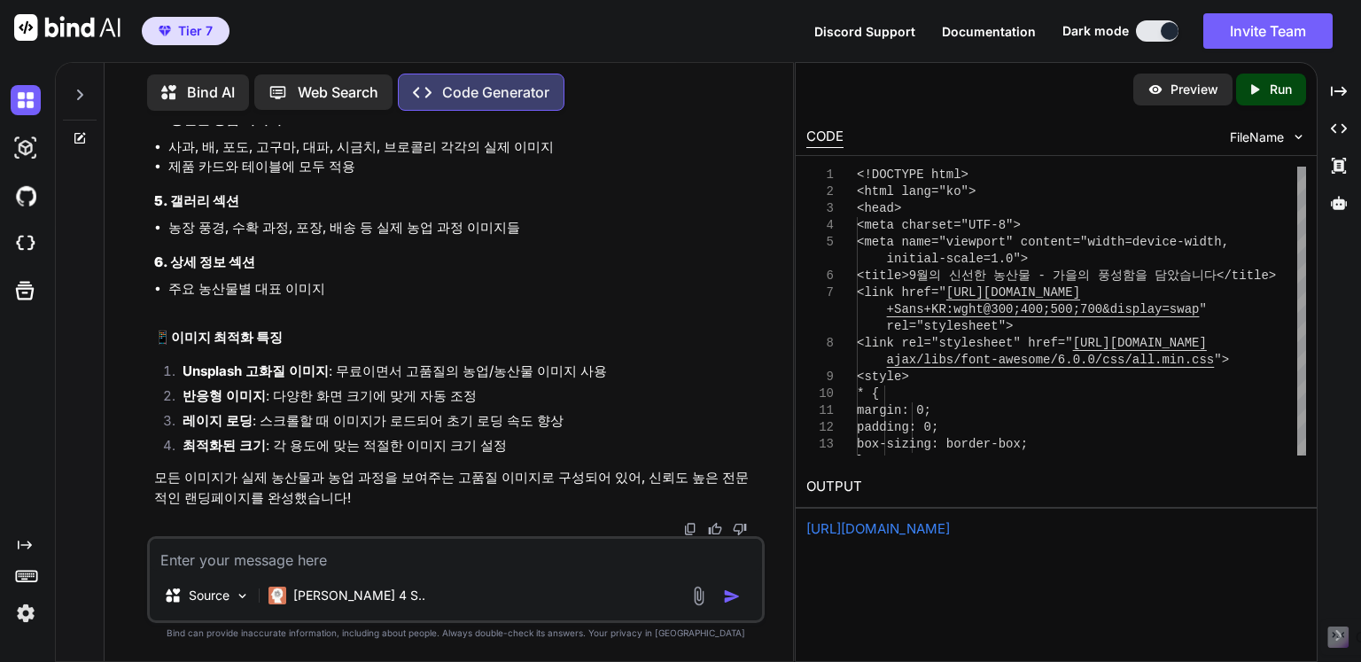
scroll to position [30745, 0]
click at [1257, 98] on div "Created with Pixso. Run" at bounding box center [1271, 90] width 70 height 32
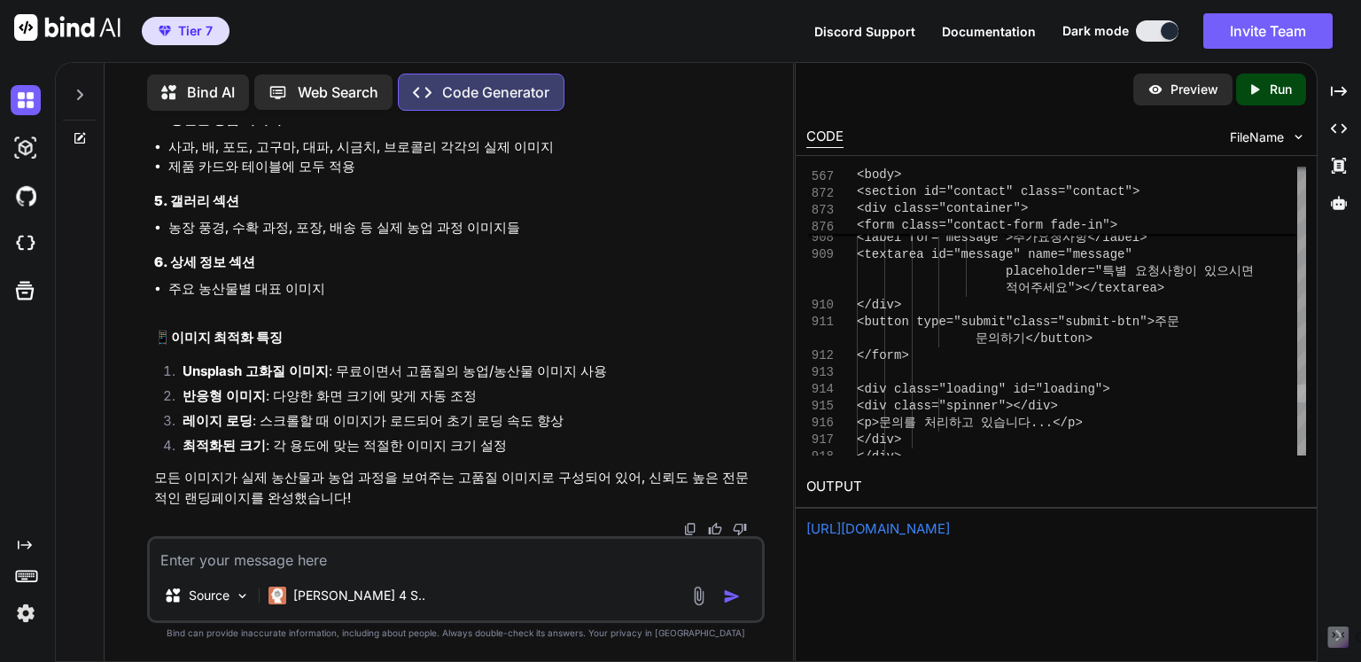
drag, startPoint x: 1297, startPoint y: 192, endPoint x: 1299, endPoint y: 392, distance: 200.2
click at [1302, 395] on div at bounding box center [1301, 394] width 9 height 18
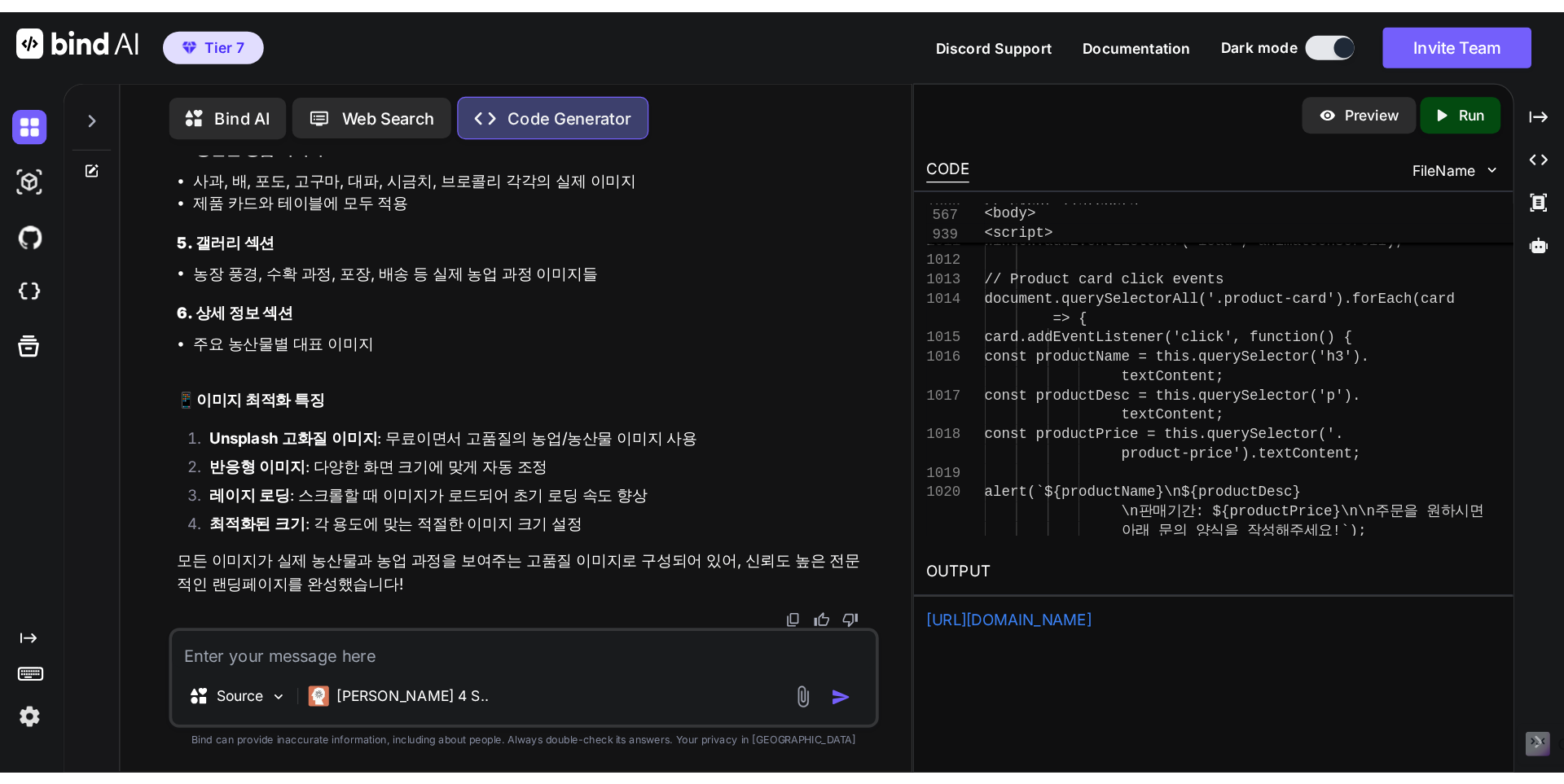
scroll to position [28203, 0]
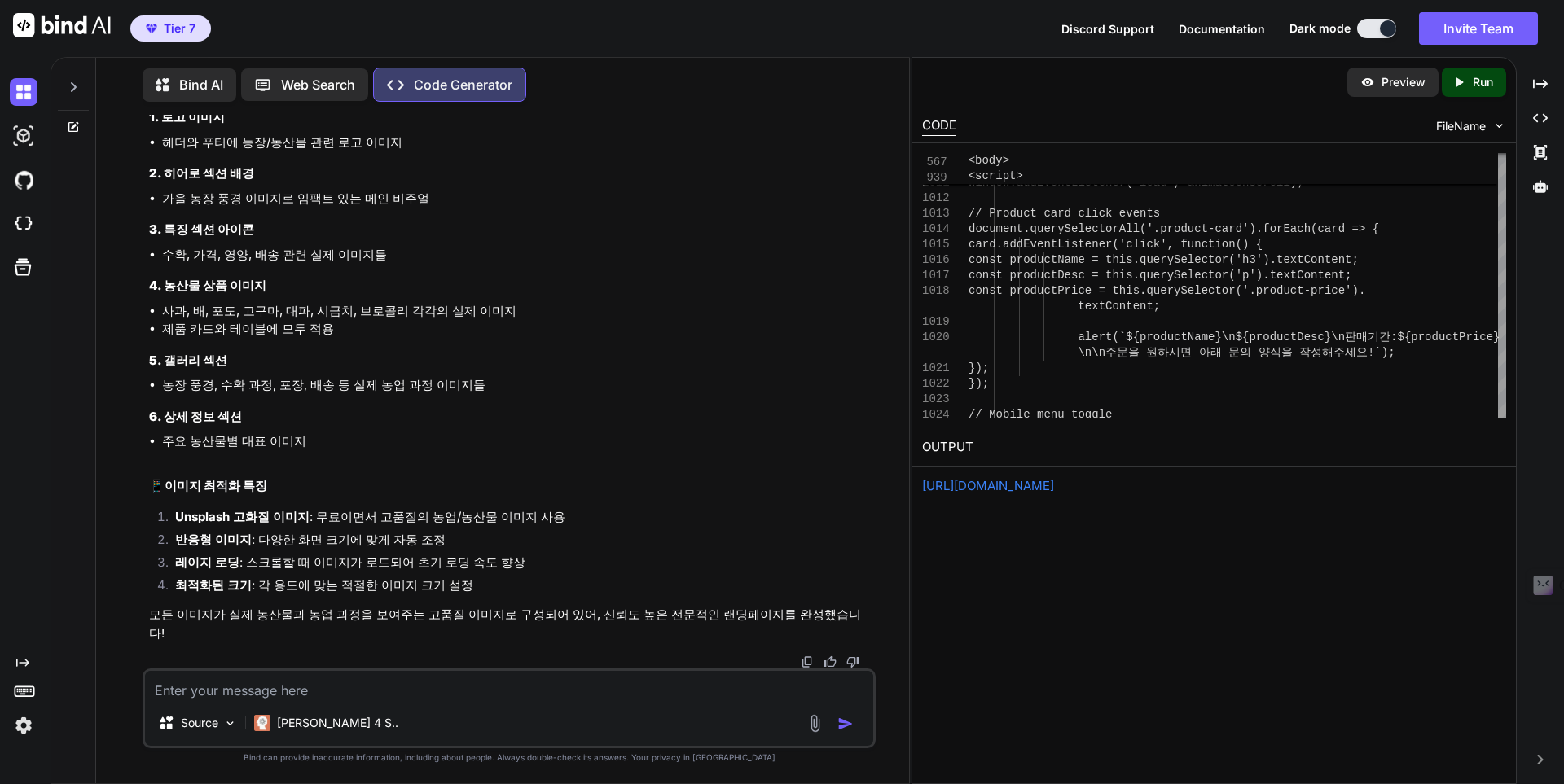
click at [1250, 131] on img at bounding box center [1499, 125] width 14 height 14
click at [1250, 125] on img at bounding box center [1499, 125] width 14 height 14
click at [30, 141] on img at bounding box center [24, 136] width 28 height 28
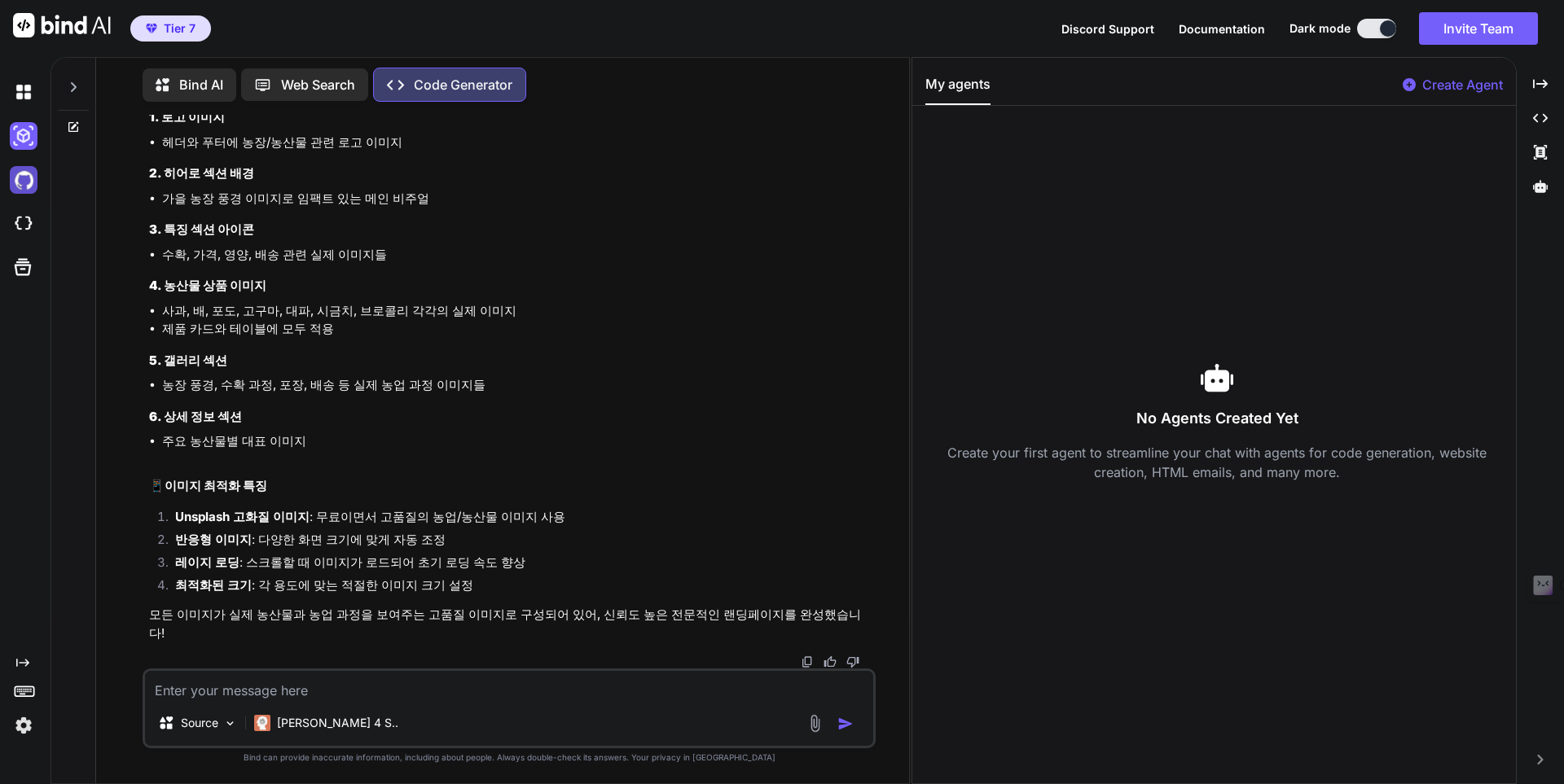
click at [25, 180] on img at bounding box center [24, 180] width 28 height 28
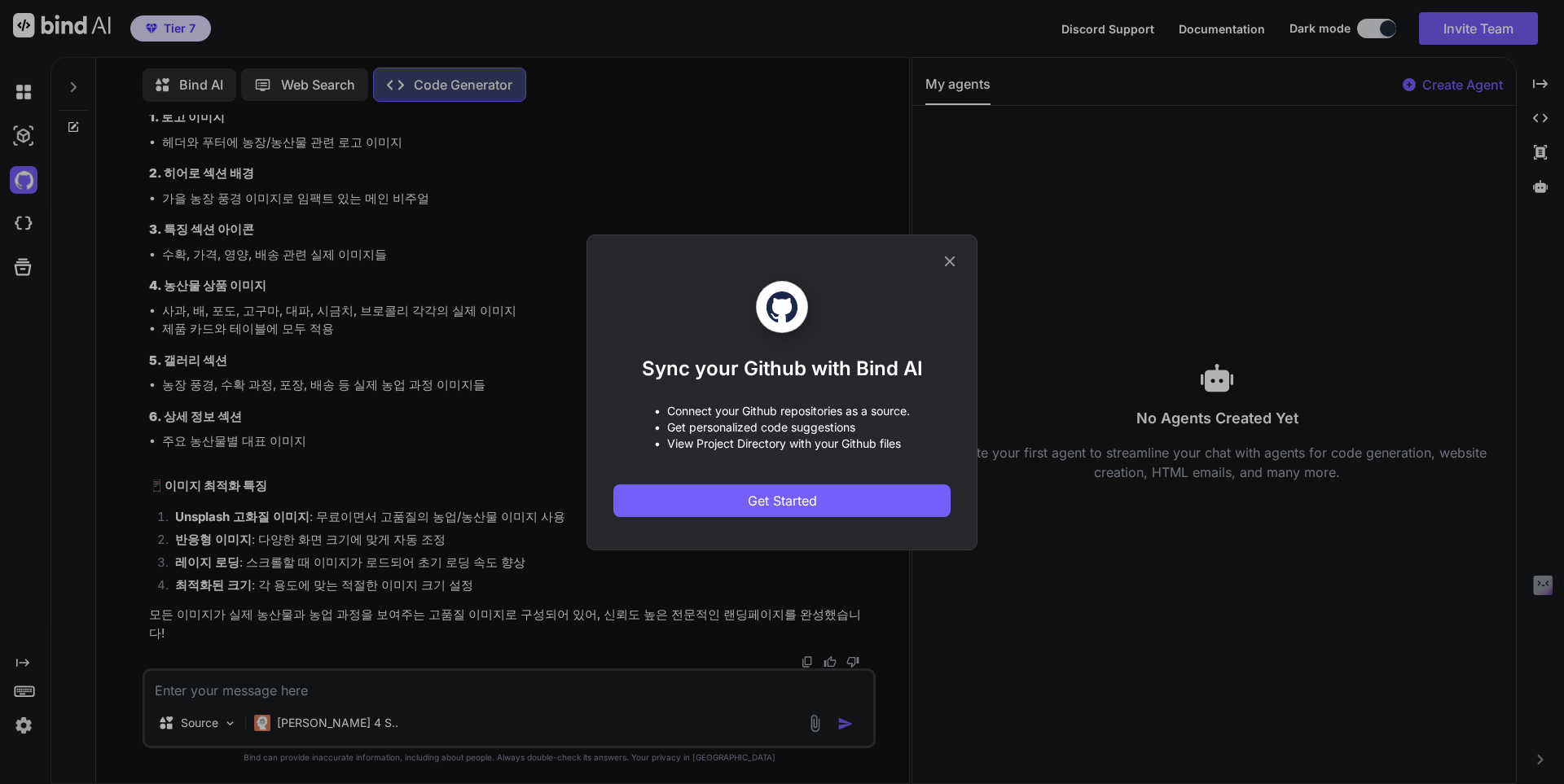
click at [958, 254] on icon at bounding box center [949, 261] width 17 height 17
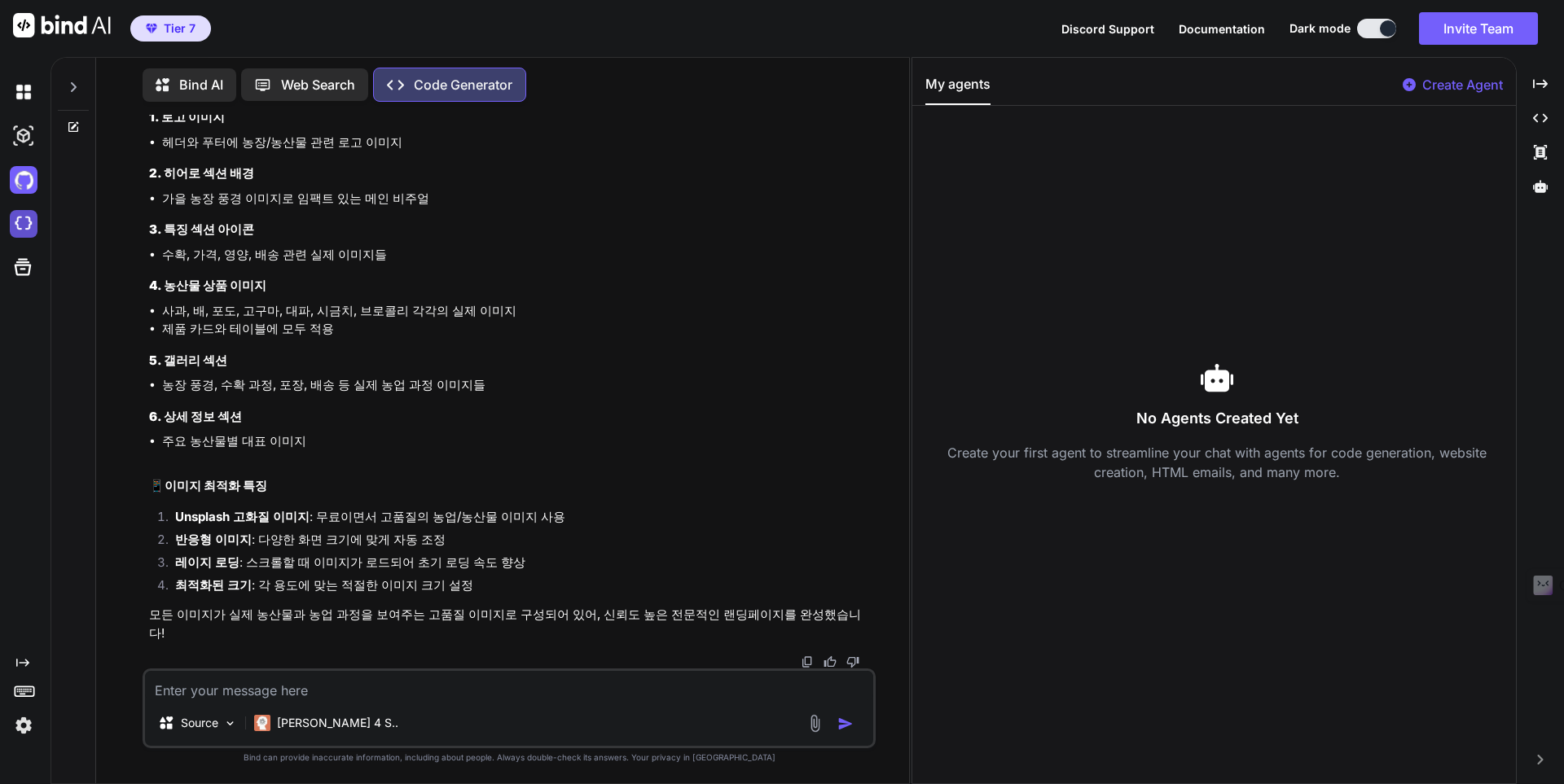
click at [17, 226] on img at bounding box center [24, 224] width 28 height 28
click at [1250, 158] on div "No Agents Created Yet Create your first agent to streamline your chat with agen…" at bounding box center [1216, 421] width 584 height 605
click at [20, 96] on img at bounding box center [24, 92] width 28 height 28
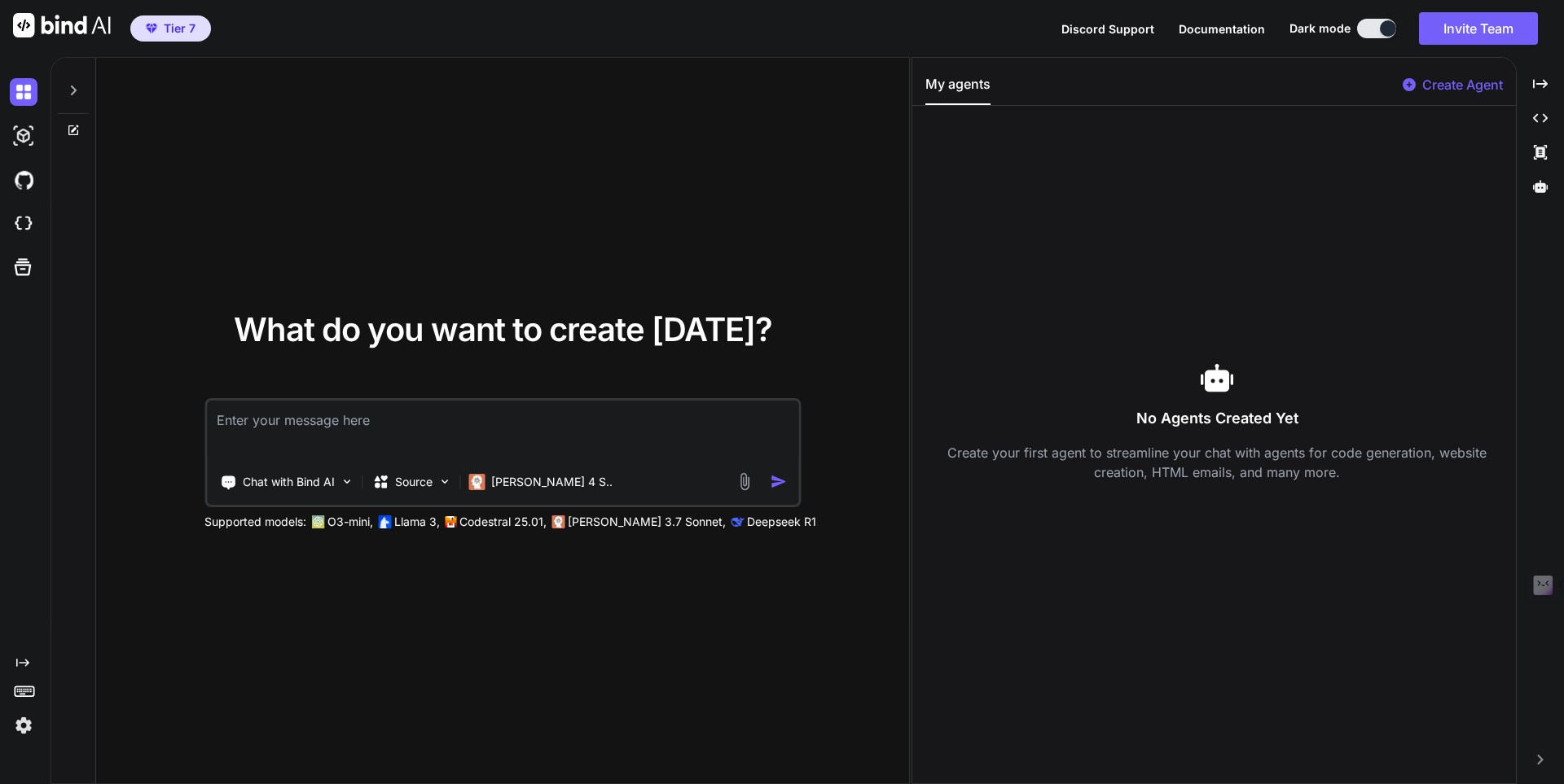
click at [20, 120] on div at bounding box center [27, 136] width 34 height 44
click at [13, 101] on img at bounding box center [24, 92] width 28 height 28
click at [17, 97] on img at bounding box center [24, 92] width 28 height 28
click at [69, 95] on icon at bounding box center [74, 90] width 13 height 13
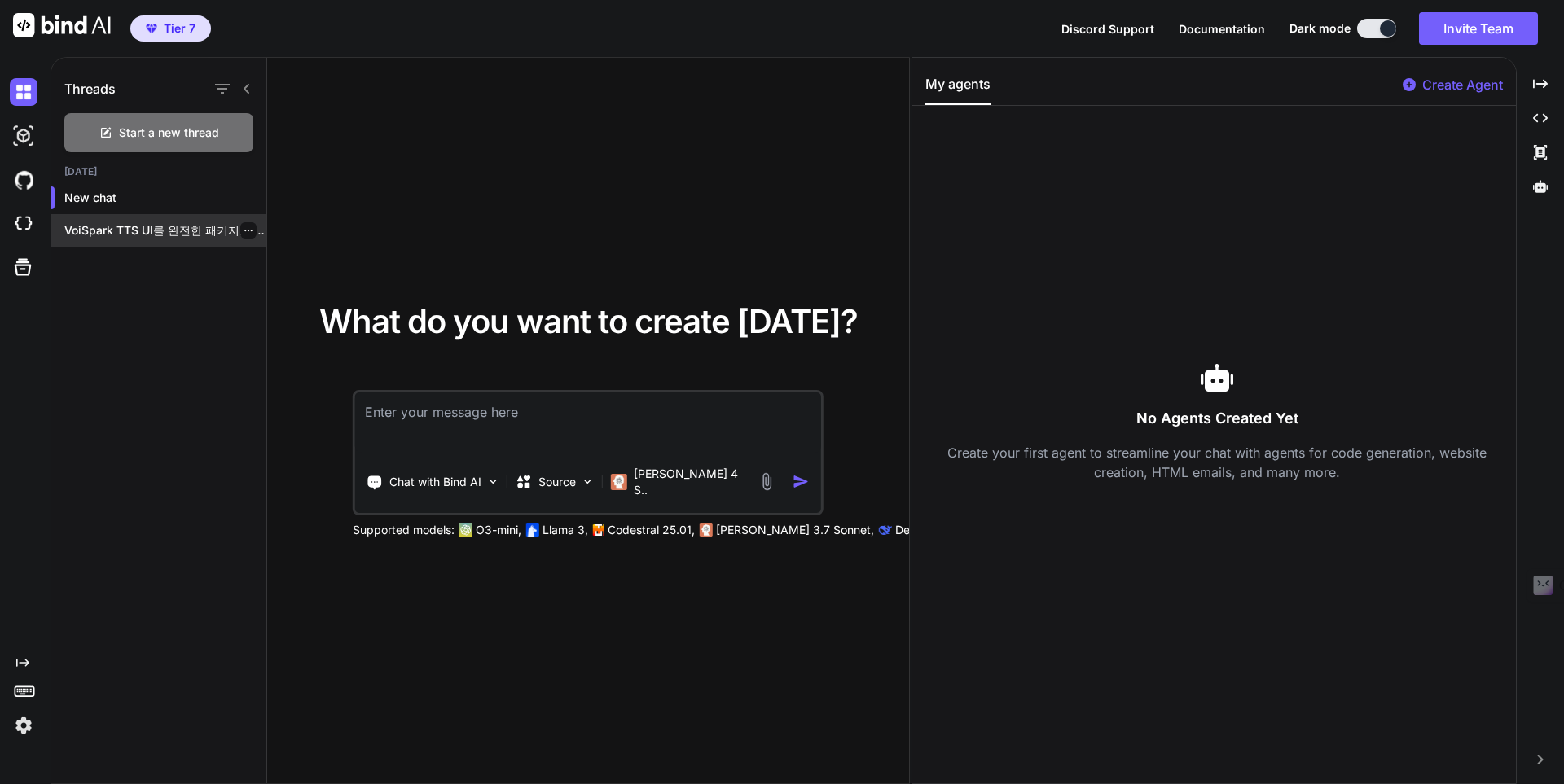
click at [174, 234] on p "VoiSpark TTS UI를 완전한 패키지로 만들어드릴게요! 실행..." at bounding box center [166, 231] width 202 height 17
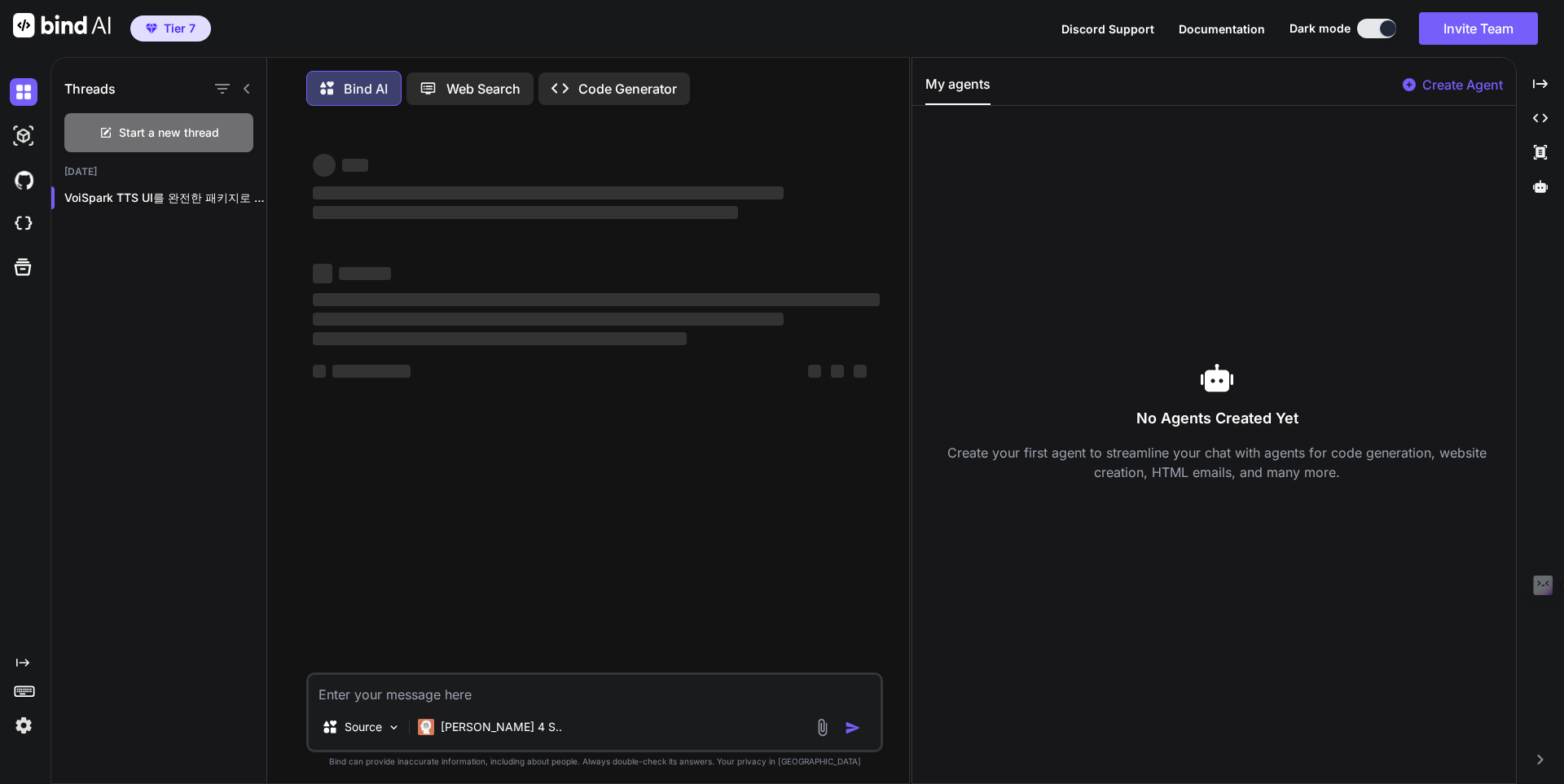
click at [154, 199] on p "VoiSpark TTS UI를 완전한 패키지로 만들어드릴게요! 실행..." at bounding box center [166, 198] width 202 height 17
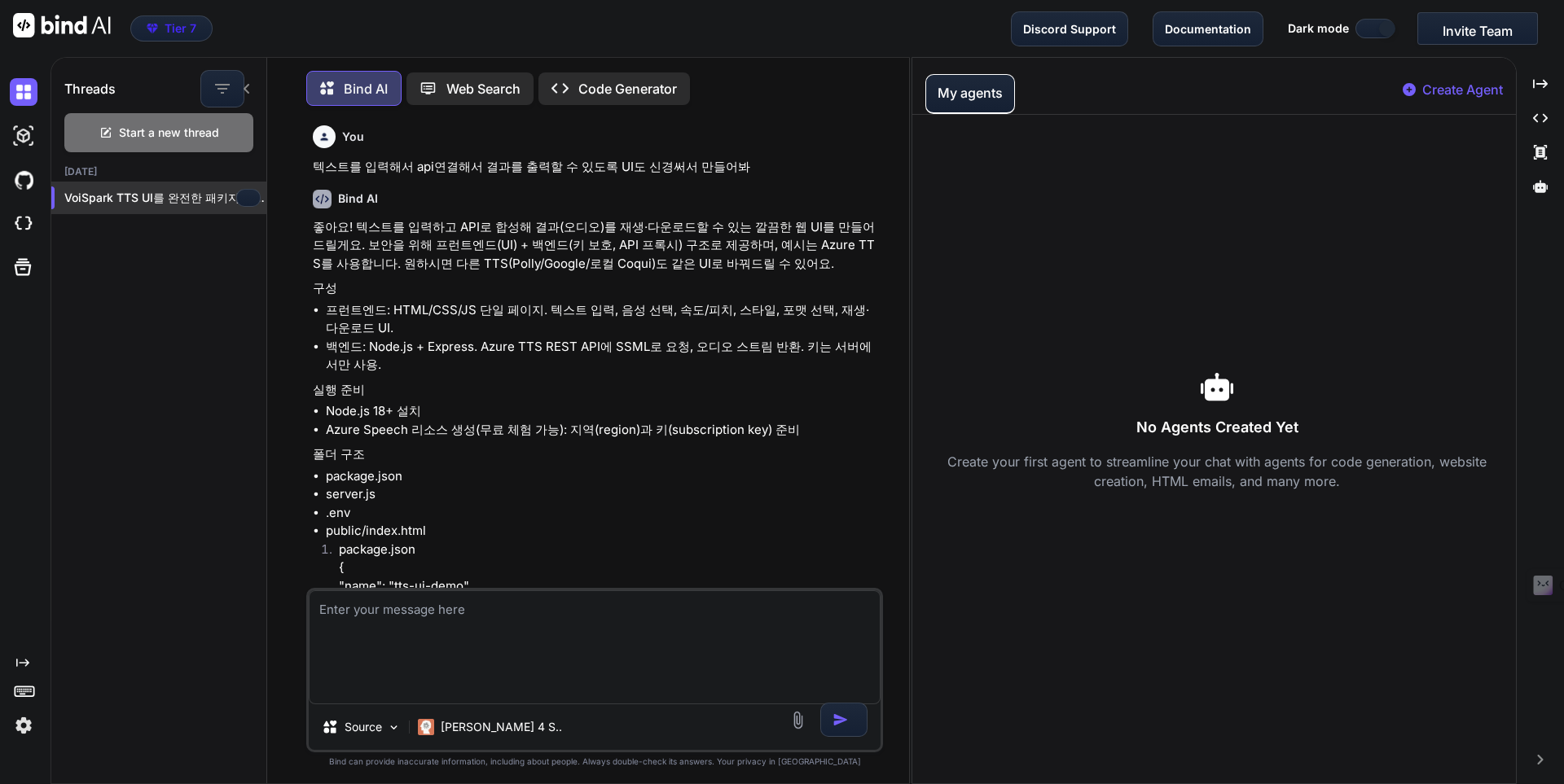
scroll to position [8, 0]
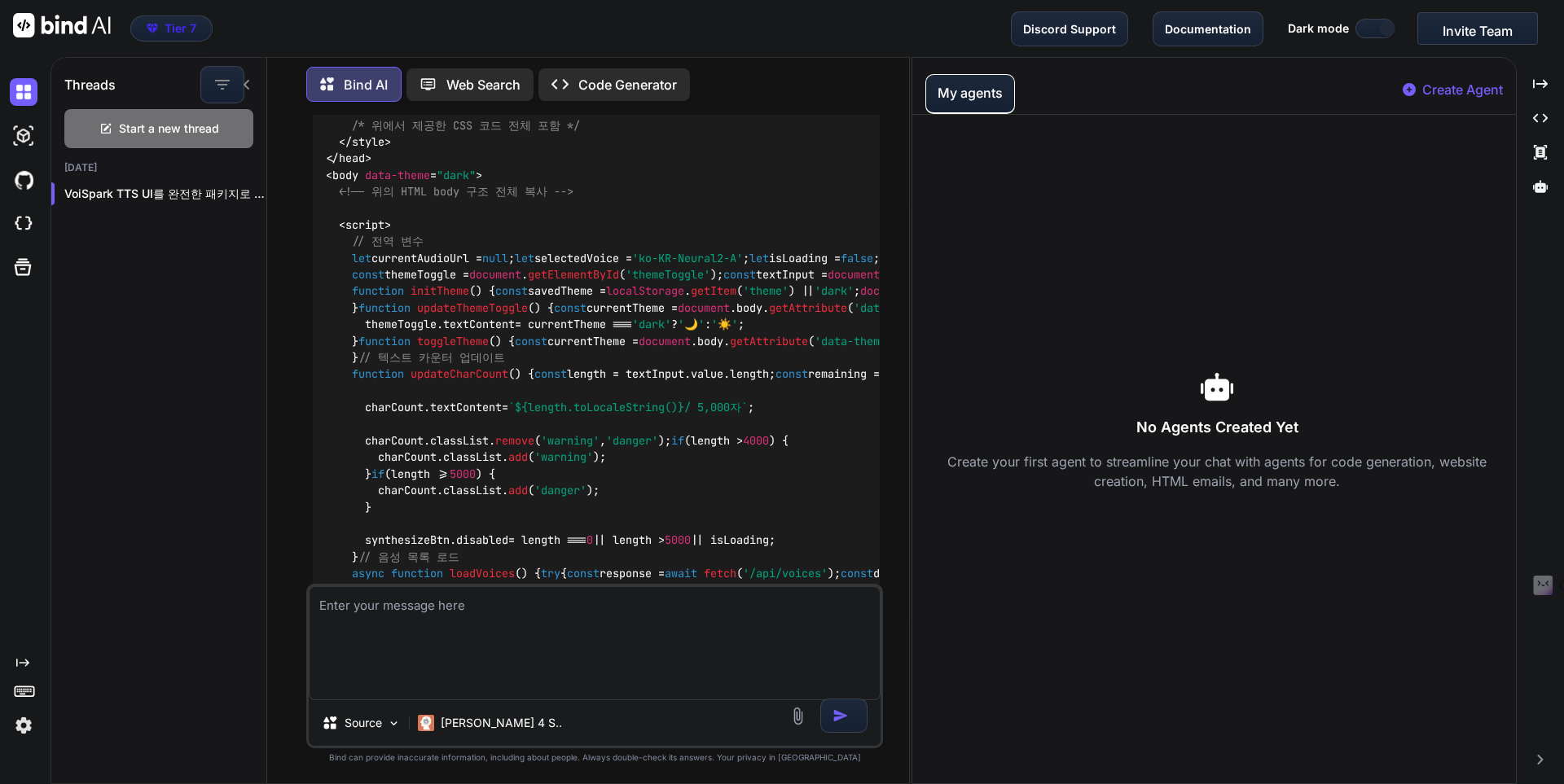
click at [252, 83] on icon at bounding box center [246, 85] width 13 height 13
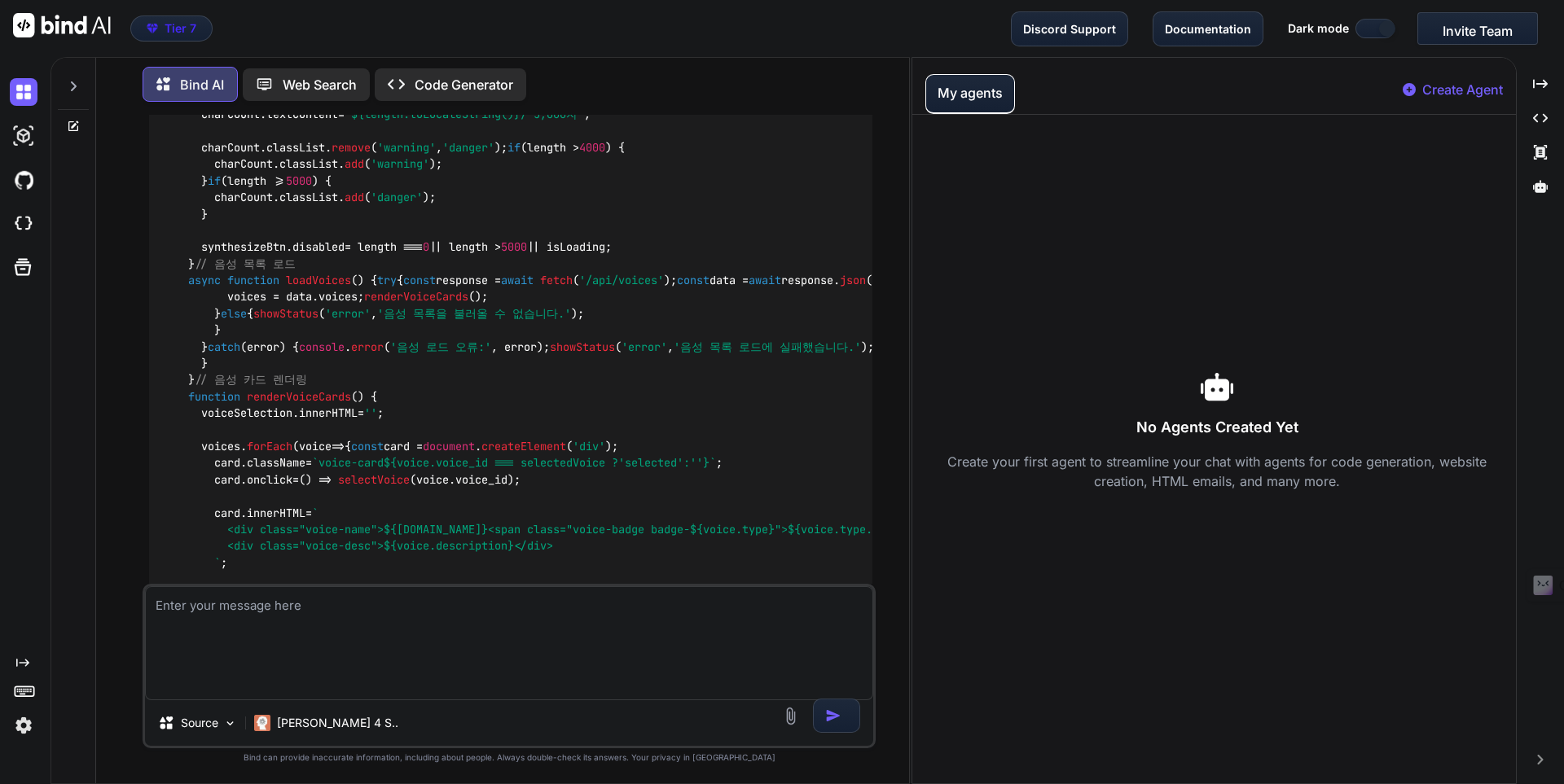
scroll to position [22594, 0]
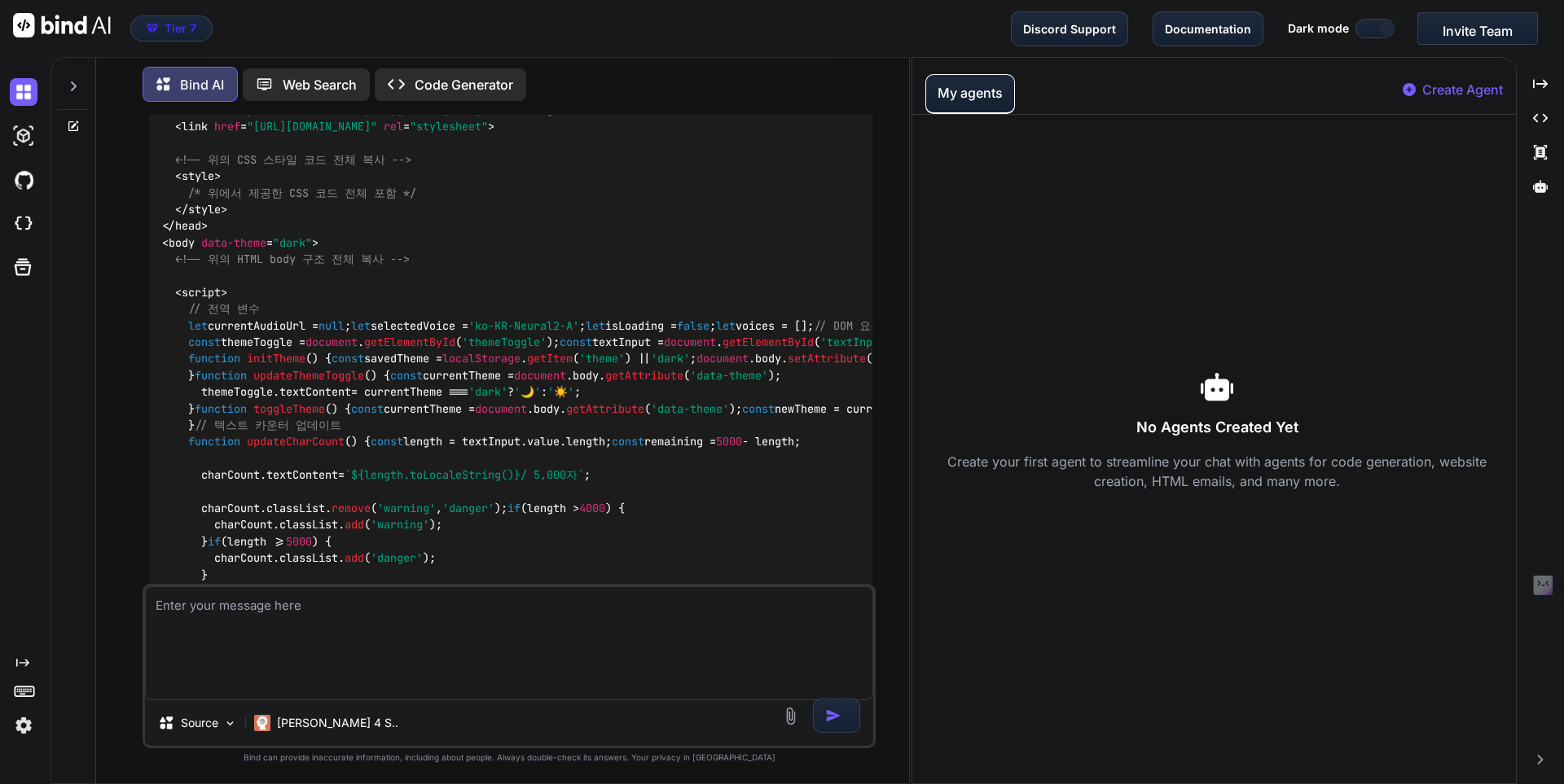
click at [68, 83] on icon at bounding box center [74, 86] width 13 height 13
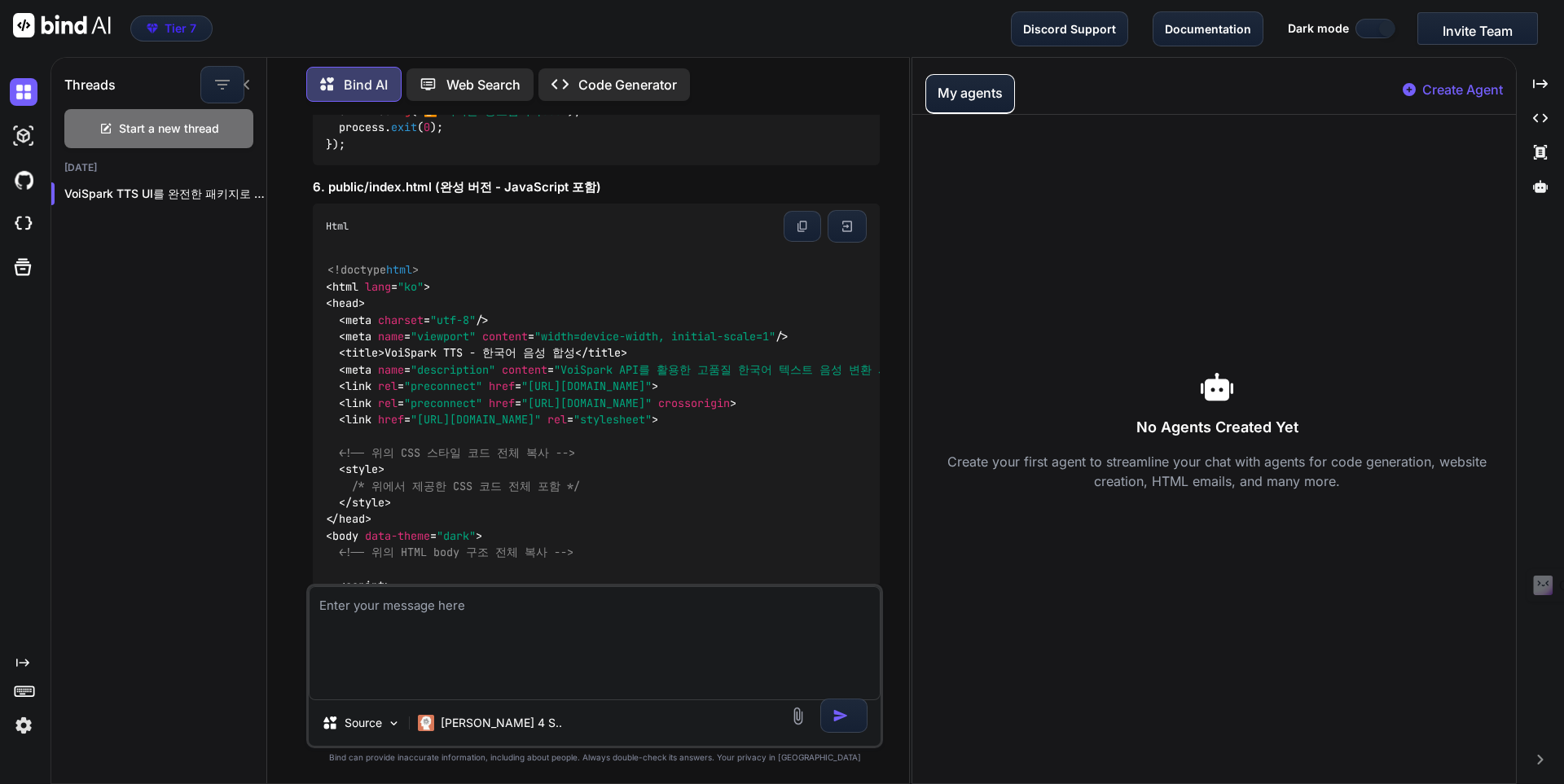
scroll to position [22955, 0]
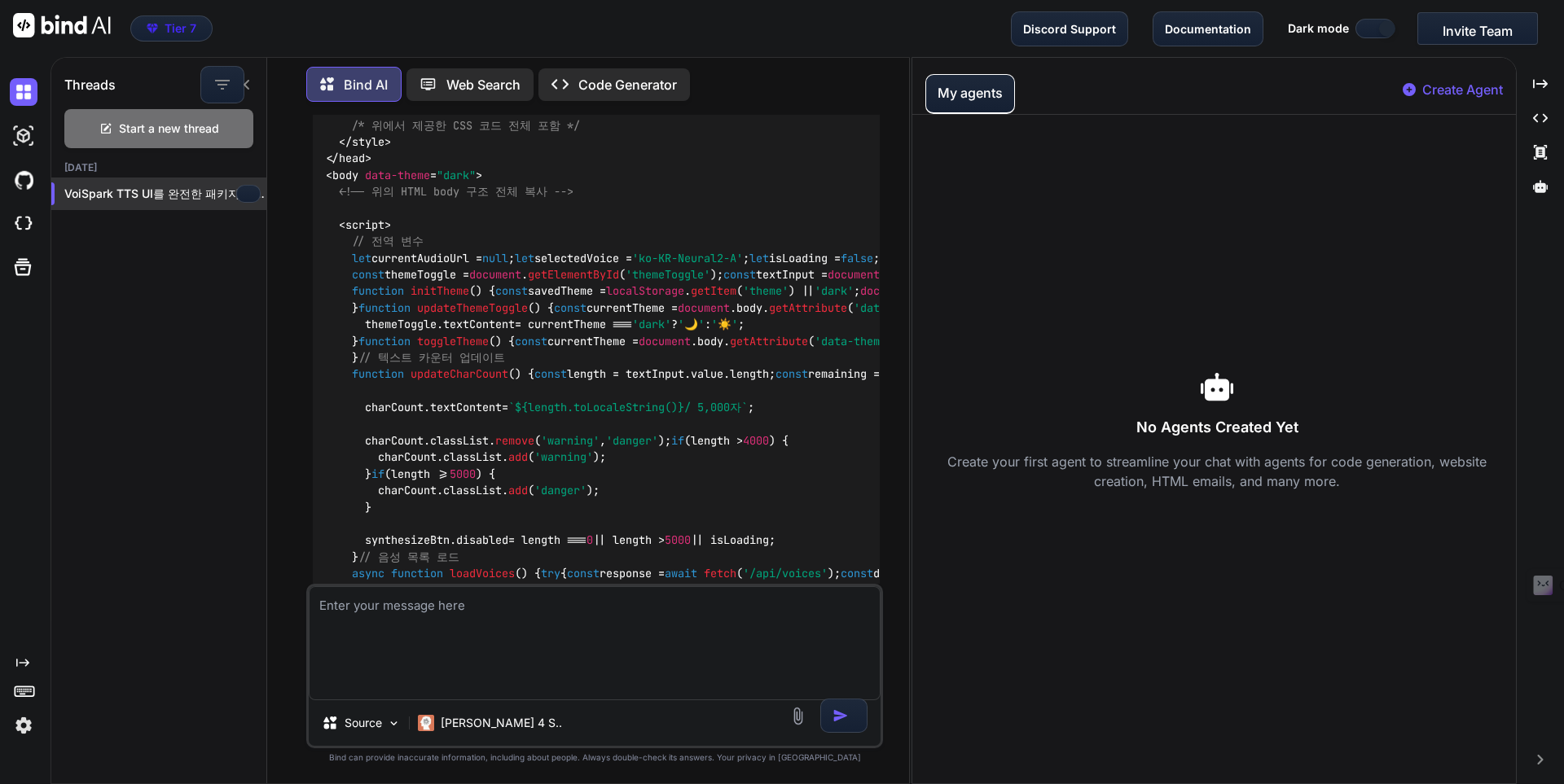
click at [96, 187] on p "VoiSpark TTS UI를 완전한 패키지로 만들어드릴게요! 실행..." at bounding box center [166, 194] width 202 height 17
click at [229, 191] on p "VoiSpark TTS UI를 완전한 패키지로 만들어드릴게요! 실행..." at bounding box center [166, 194] width 202 height 17
click at [239, 193] on button "button" at bounding box center [248, 193] width 25 height 17
click at [191, 186] on p "VoiSpark TTS UI를 완전한 패키지로 만들어드릴게요! 실행..." at bounding box center [166, 194] width 202 height 17
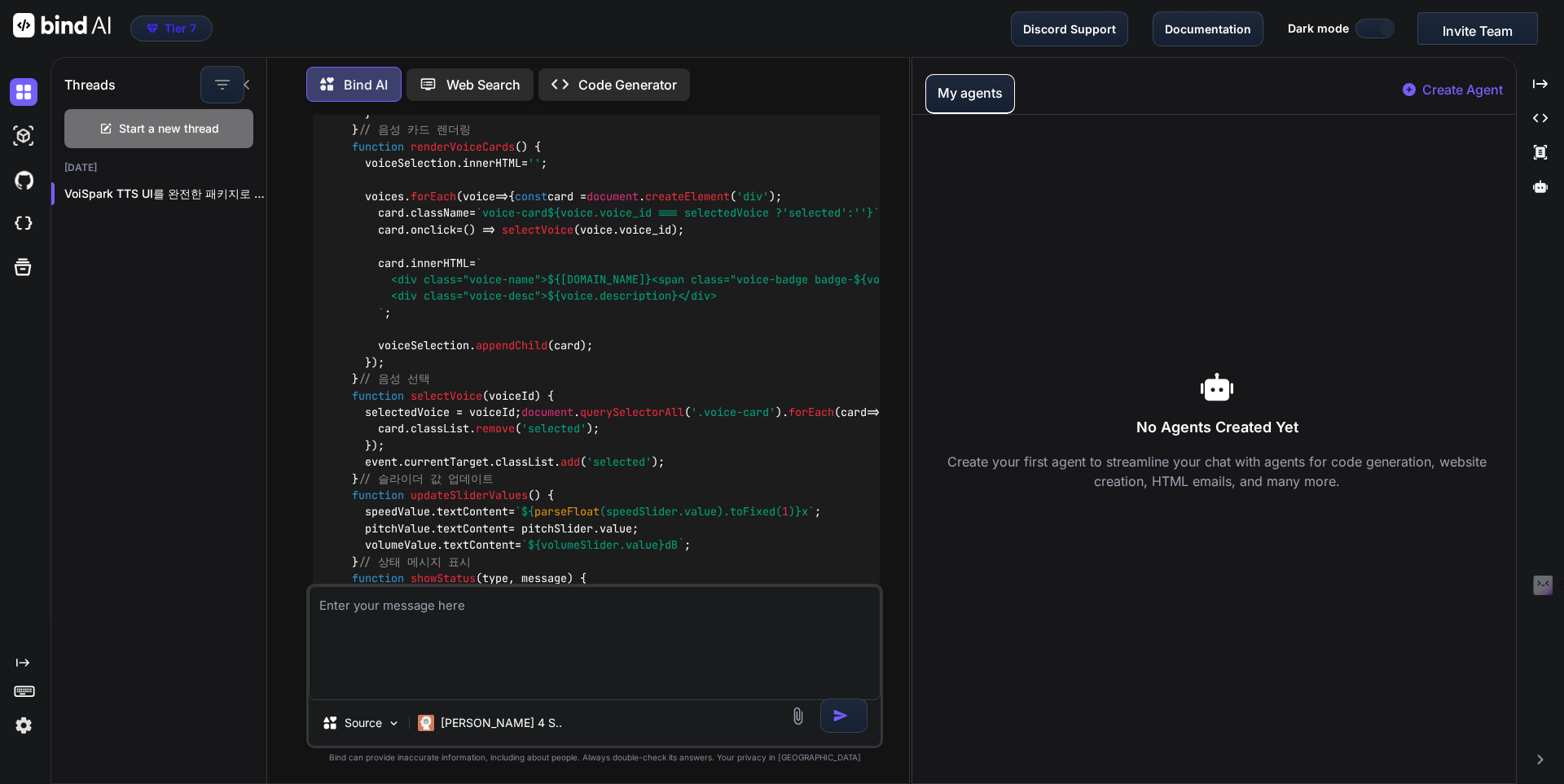
click at [645, 86] on p "Code Generator" at bounding box center [627, 85] width 98 height 19
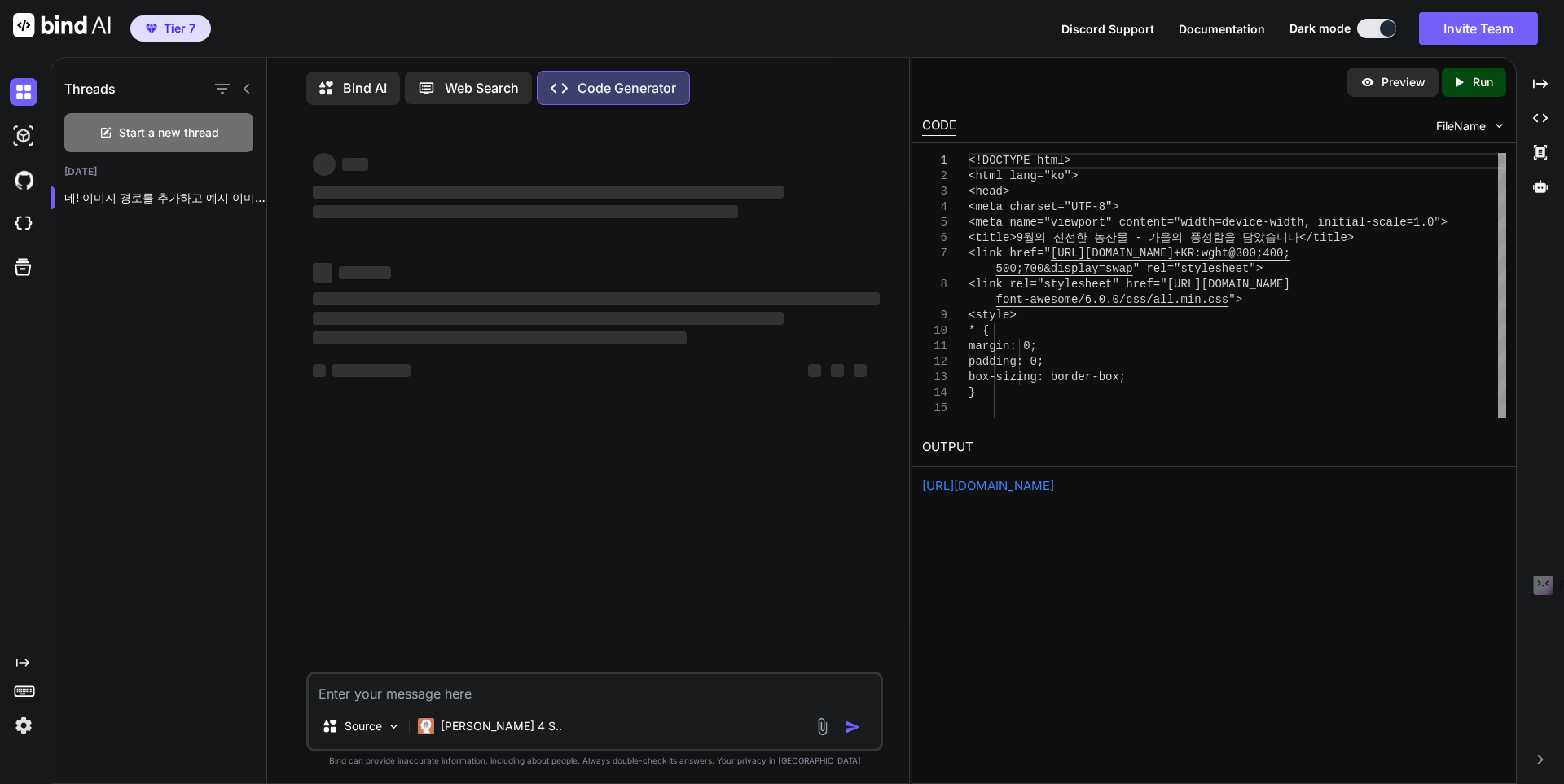
click at [1250, 85] on icon at bounding box center [1459, 82] width 7 height 9
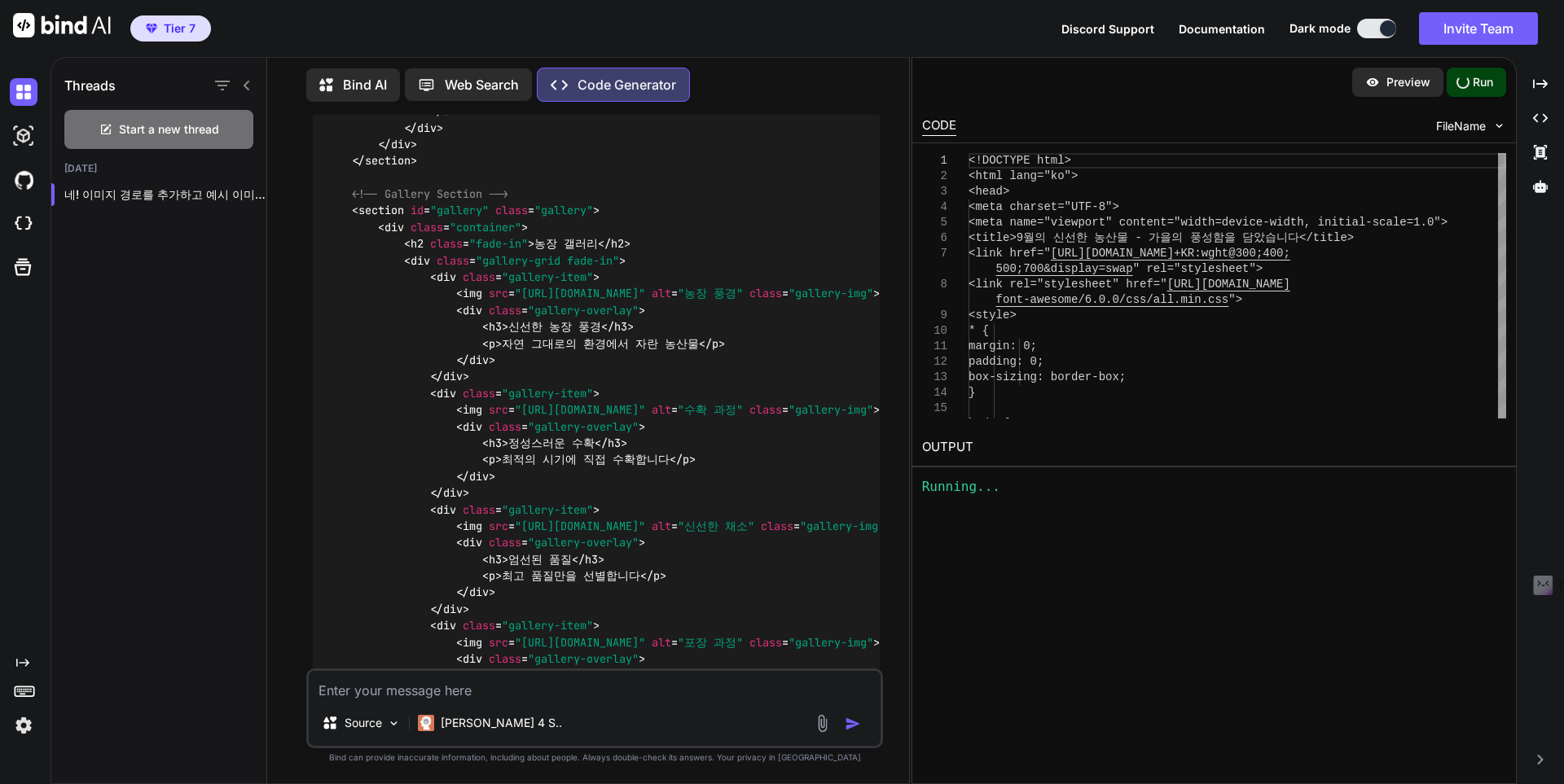
scroll to position [11538, 0]
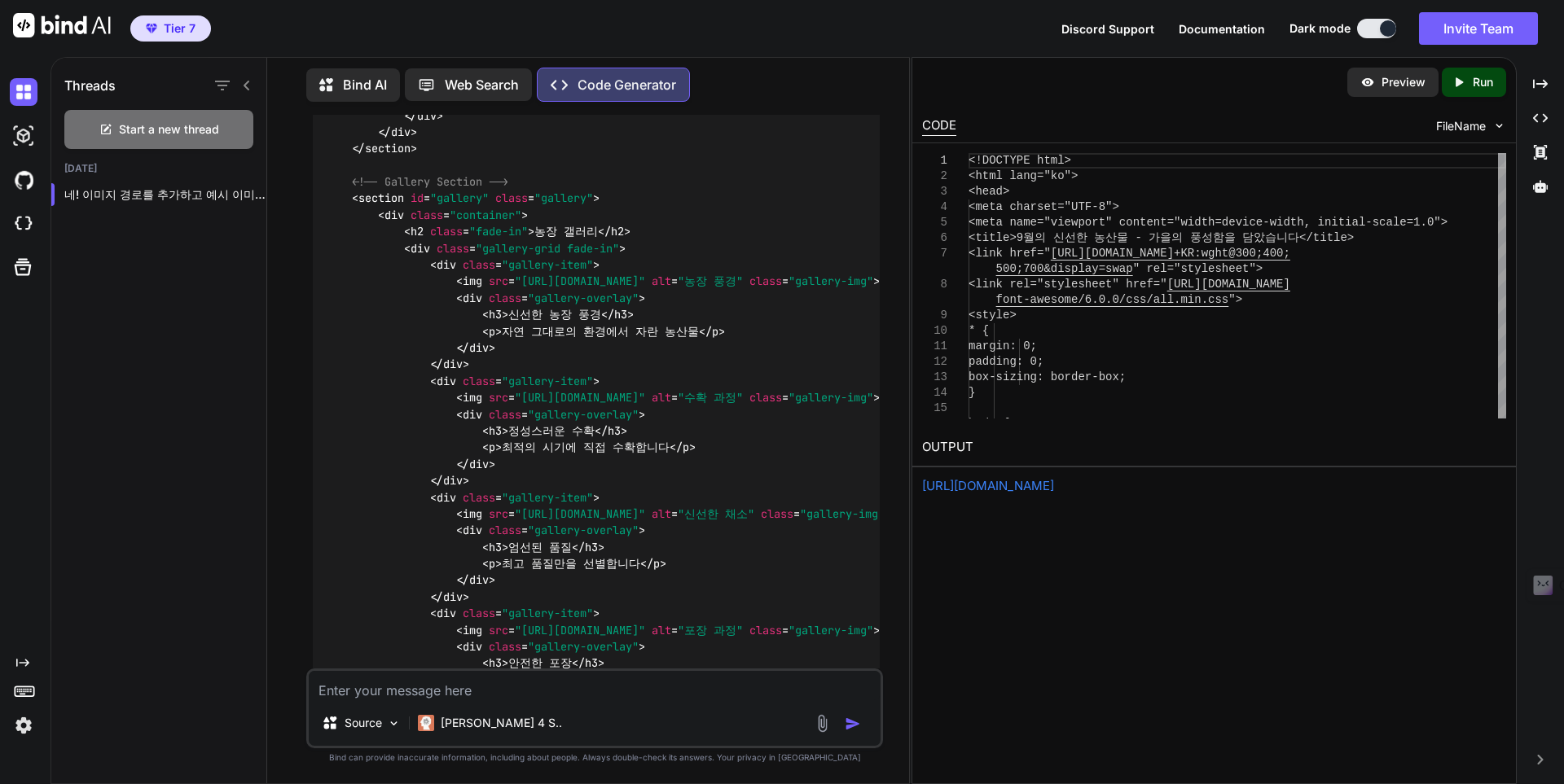
click at [1054, 487] on link "[URL][DOMAIN_NAME]" at bounding box center [988, 485] width 132 height 16
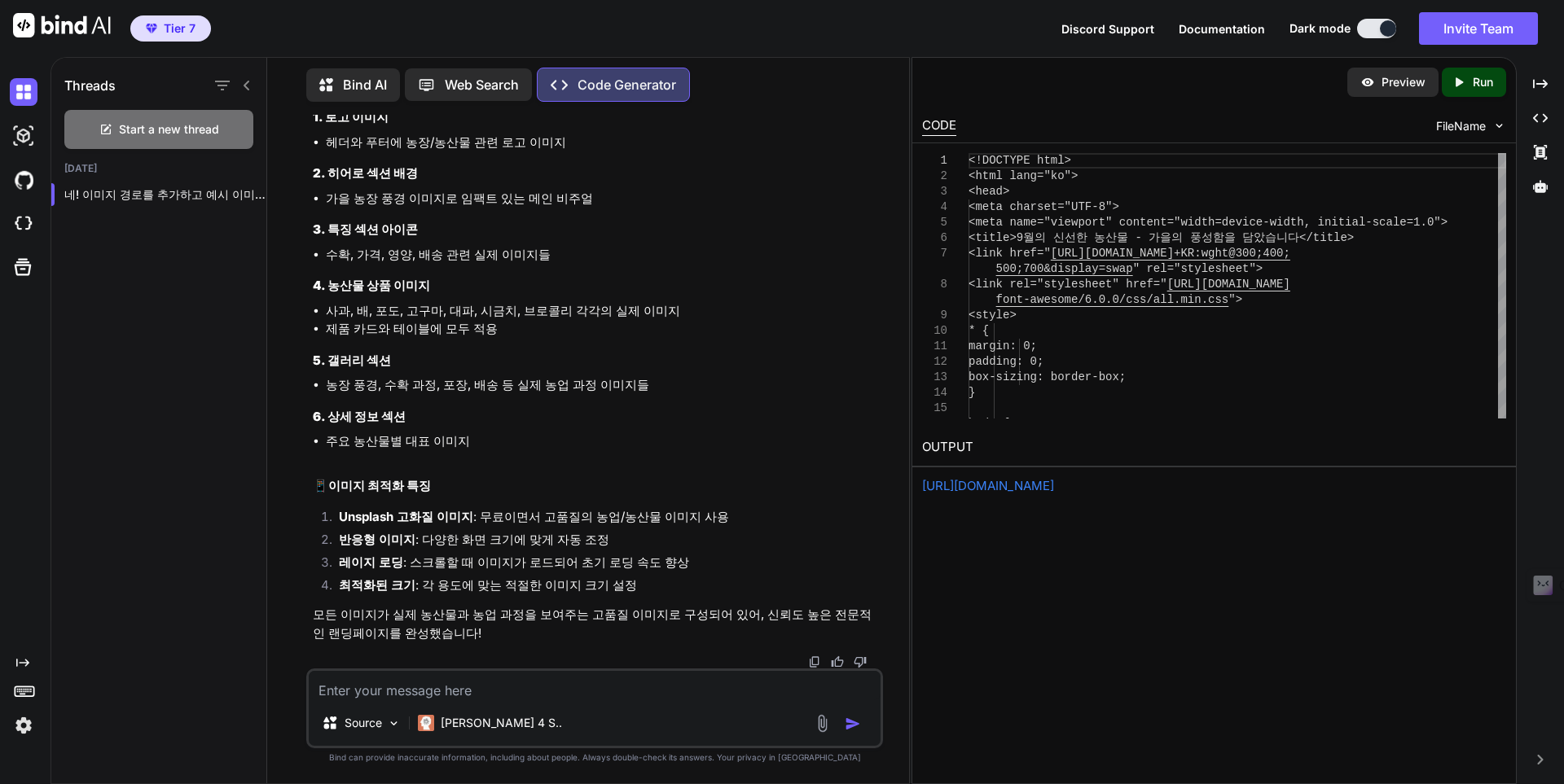
scroll to position [16640, 0]
click at [657, 608] on textarea at bounding box center [595, 686] width 572 height 29
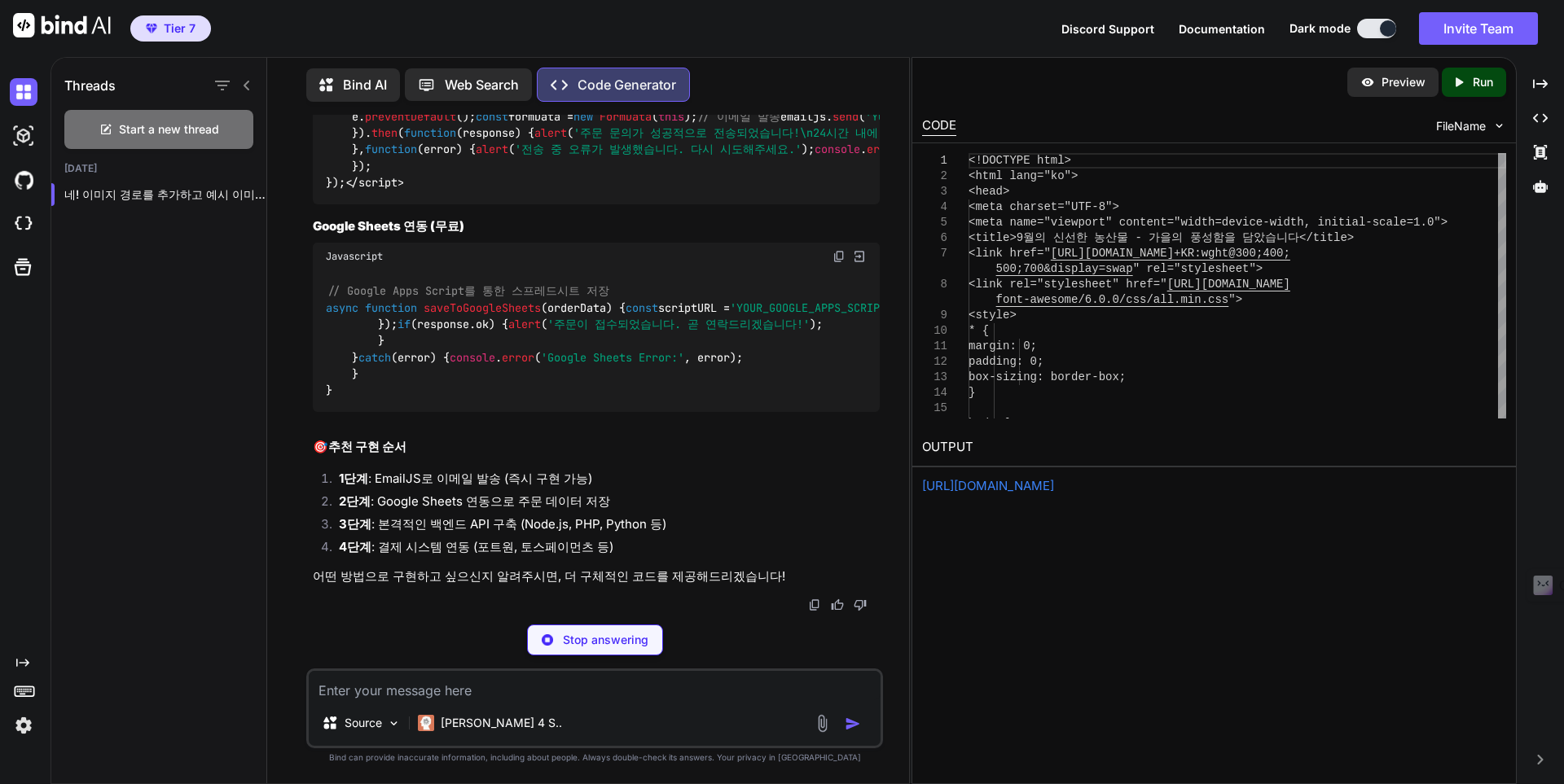
scroll to position [34396, 0]
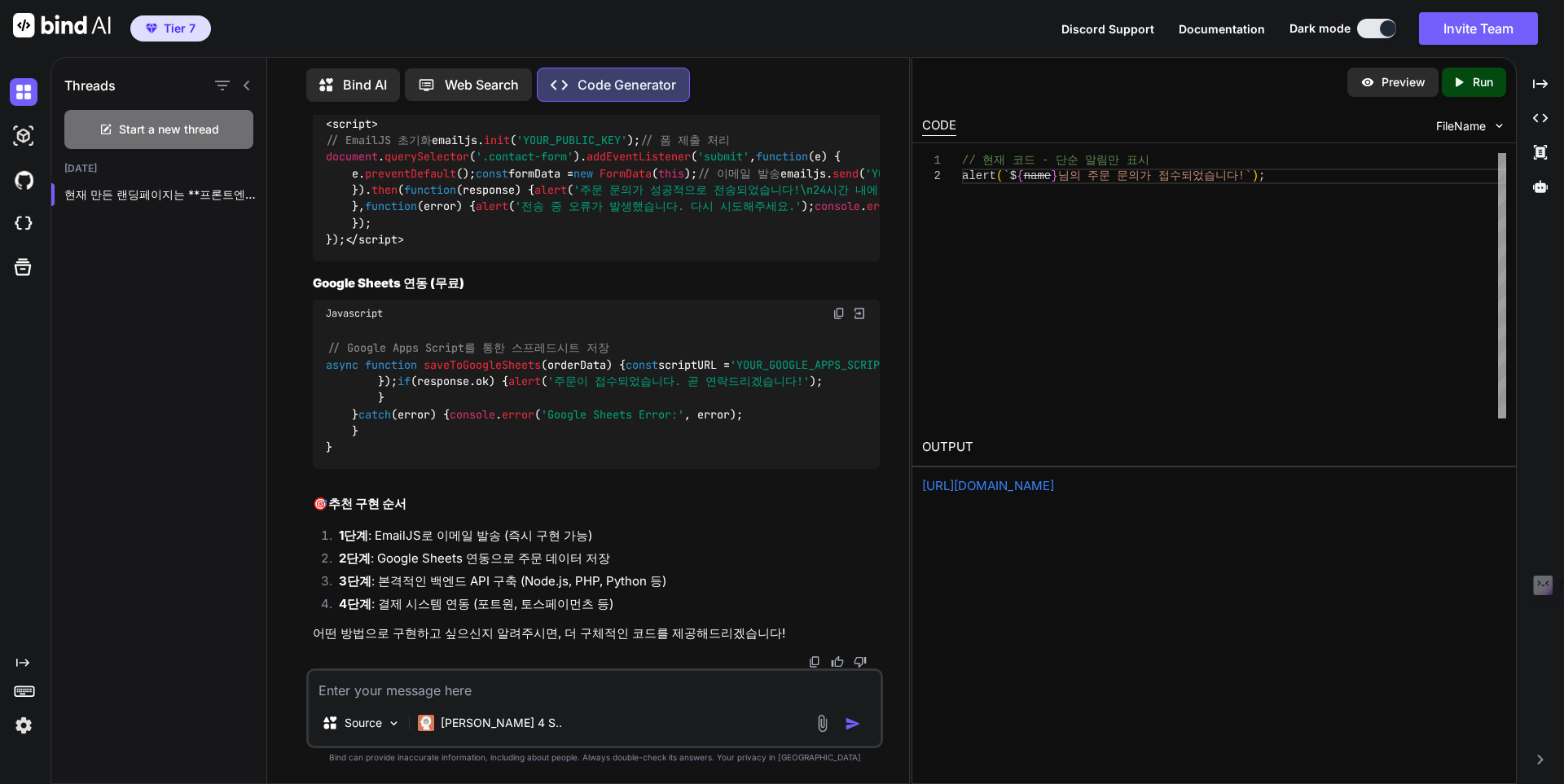
click at [655, 608] on textarea at bounding box center [595, 686] width 572 height 29
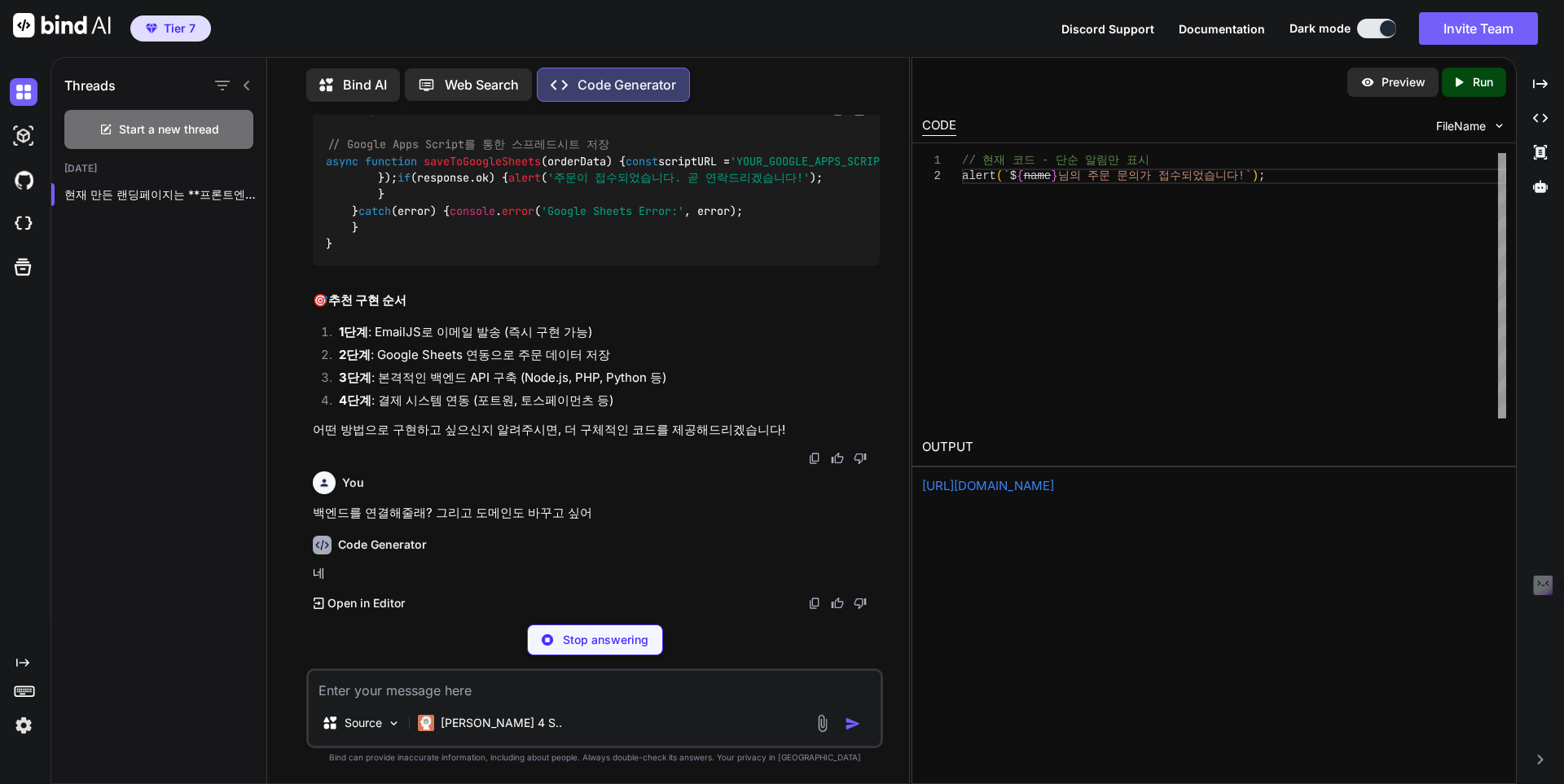
scroll to position [34568, 0]
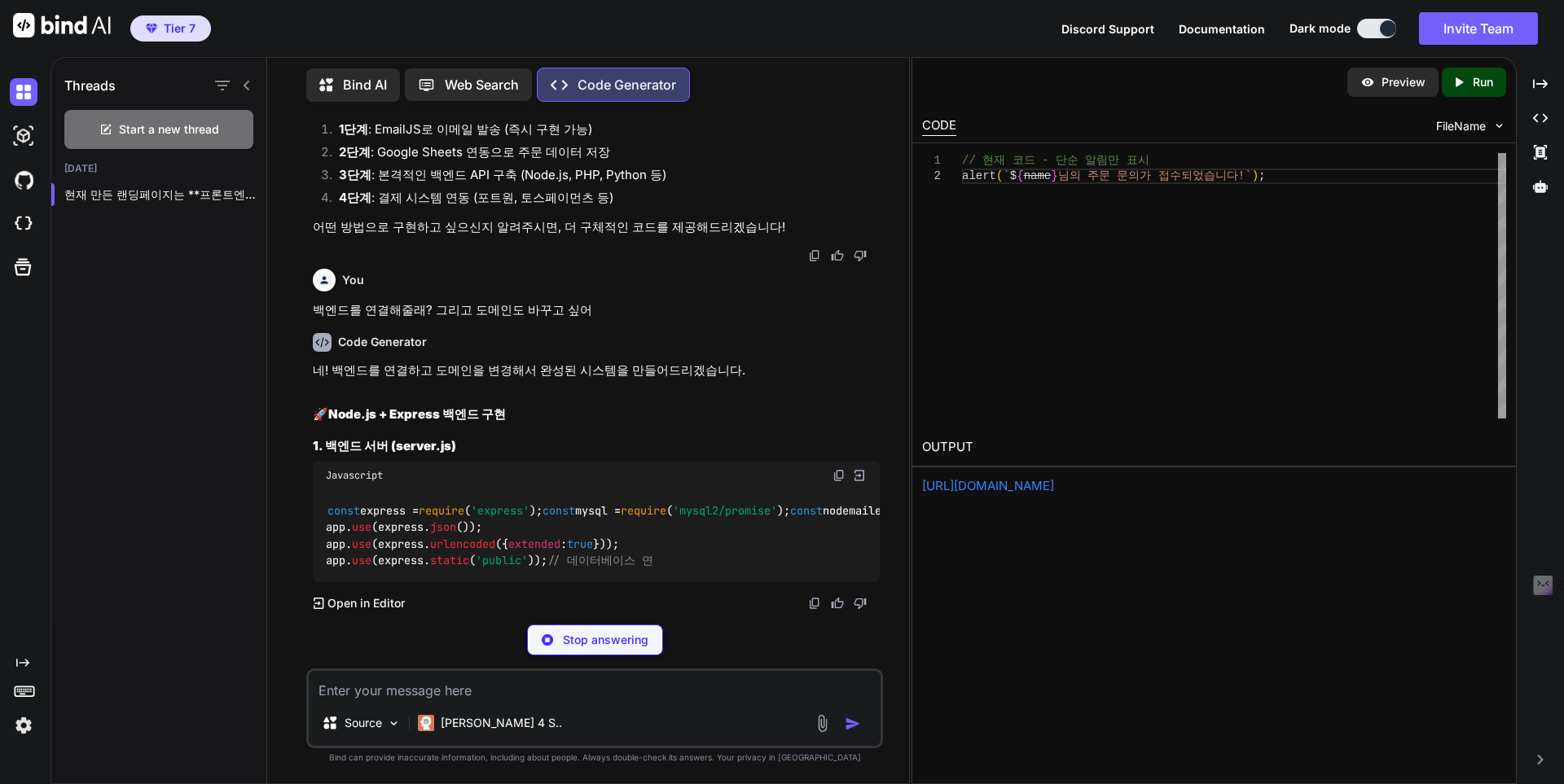
click at [747, 595] on div "Code Generator 네! 백엔드를 연결하고 도메인을 변경해서 완성된 시스템을 만들어드리겠습니다. 🚀 Node.js + Express 백…" at bounding box center [596, 465] width 567 height 291
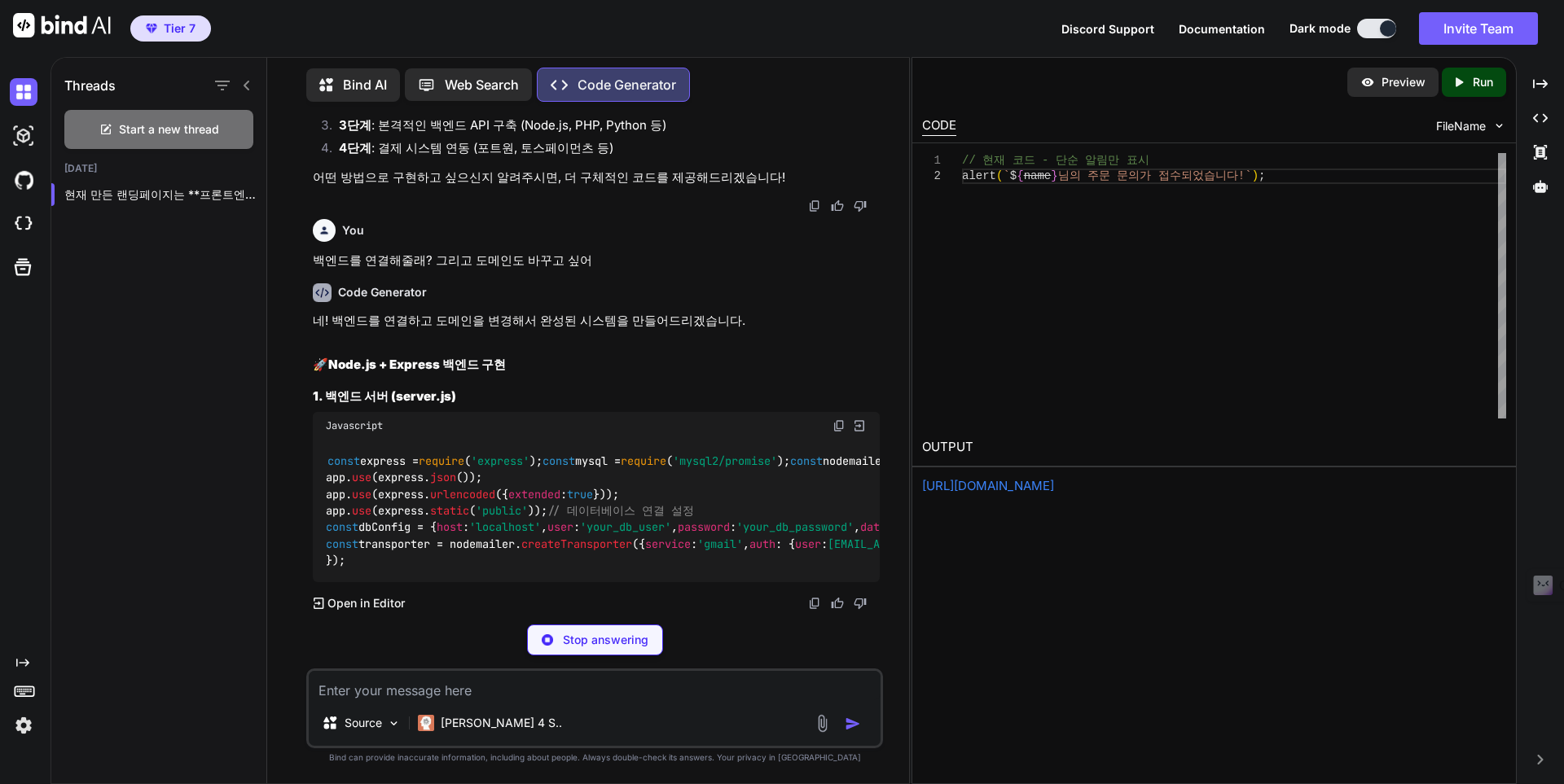
scroll to position [35217, 0]
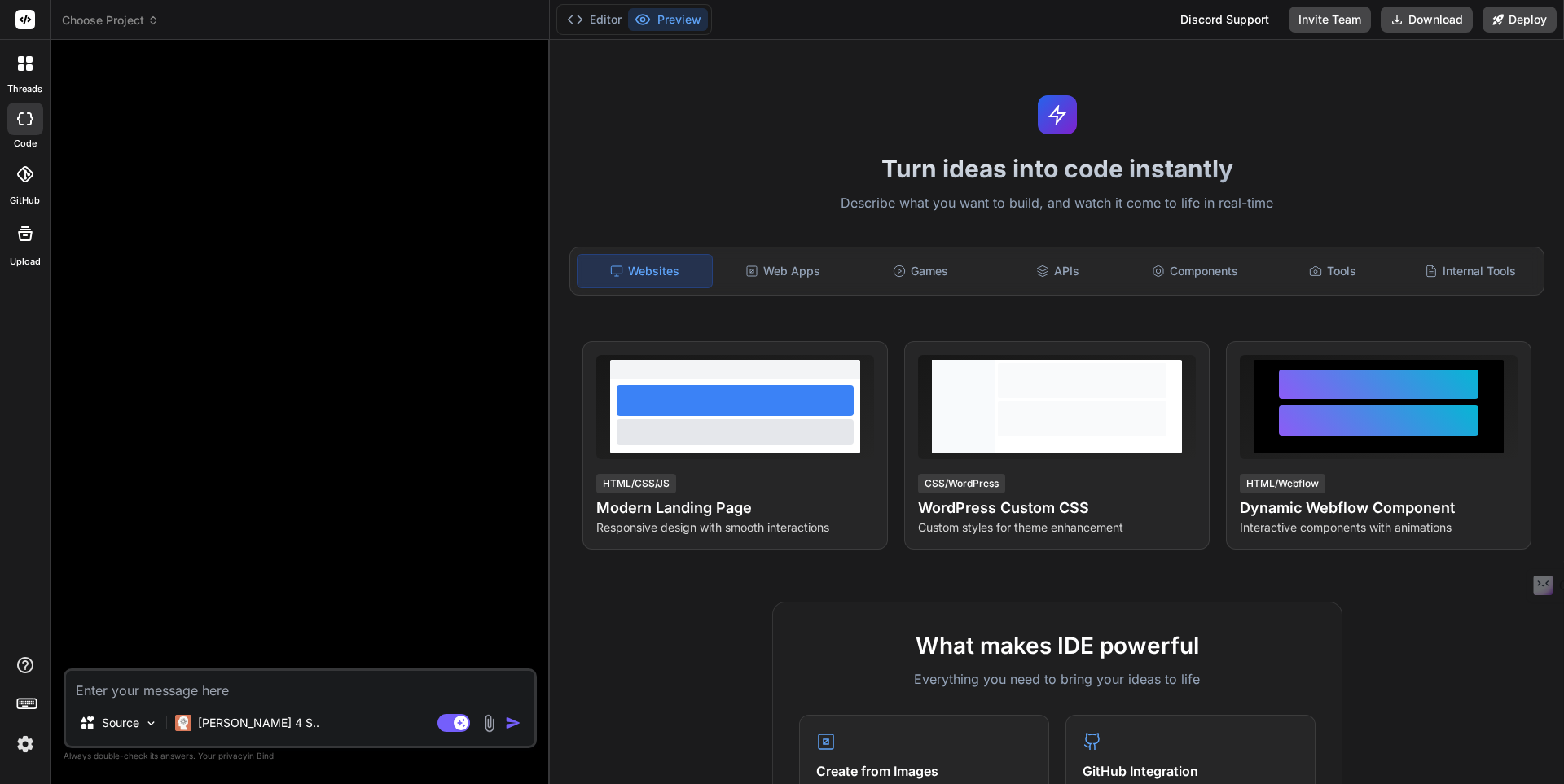
type textarea "x"
drag, startPoint x: 281, startPoint y: 158, endPoint x: 253, endPoint y: 147, distance: 30.1
click at [280, 157] on div at bounding box center [302, 361] width 470 height 616
click at [32, 706] on icon at bounding box center [27, 702] width 23 height 23
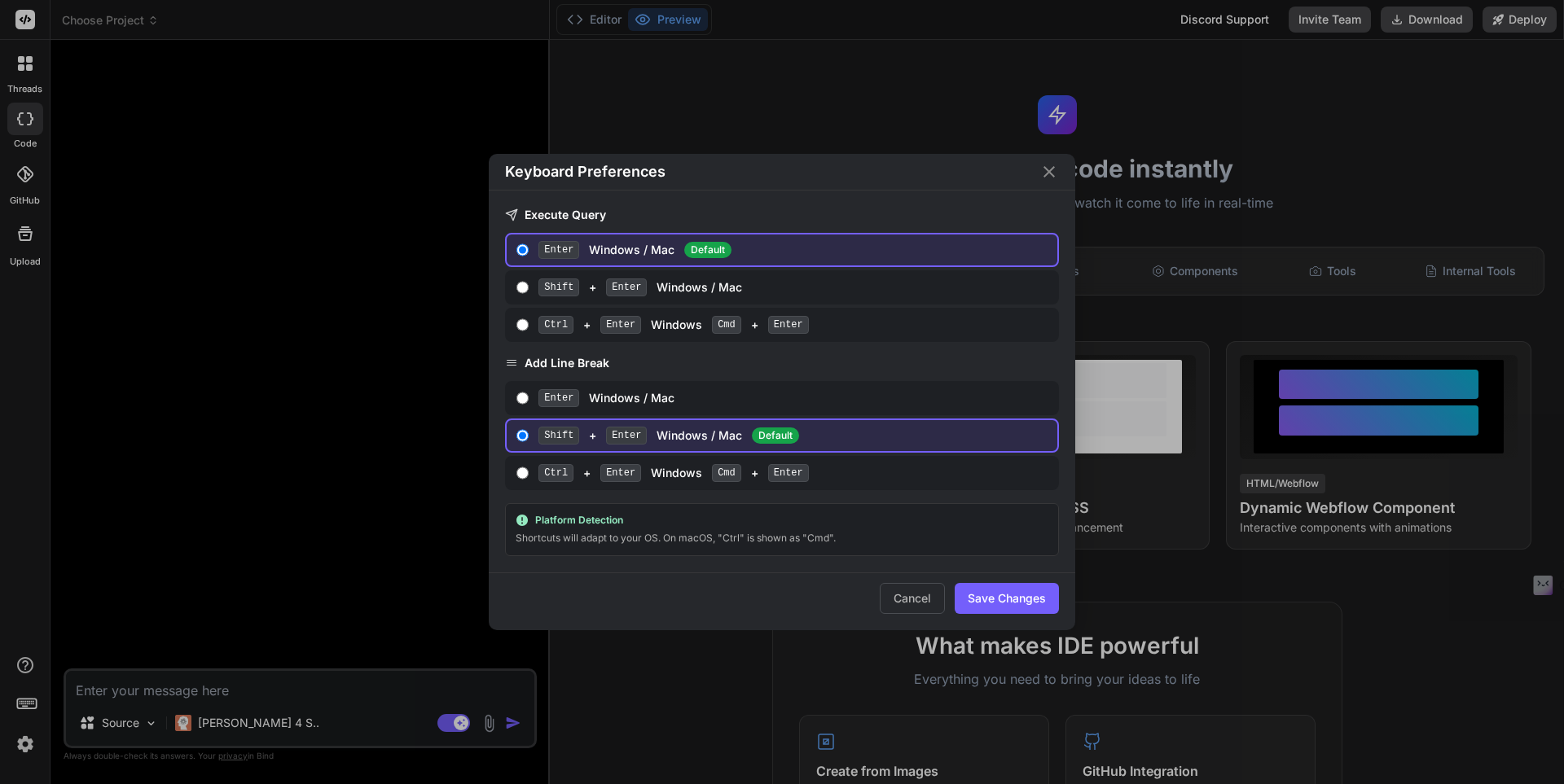
click at [208, 572] on div "Keyboard Preferences Execute Query Enter Windows / Mac Default Shift + Enter Wi…" at bounding box center [782, 392] width 1564 height 784
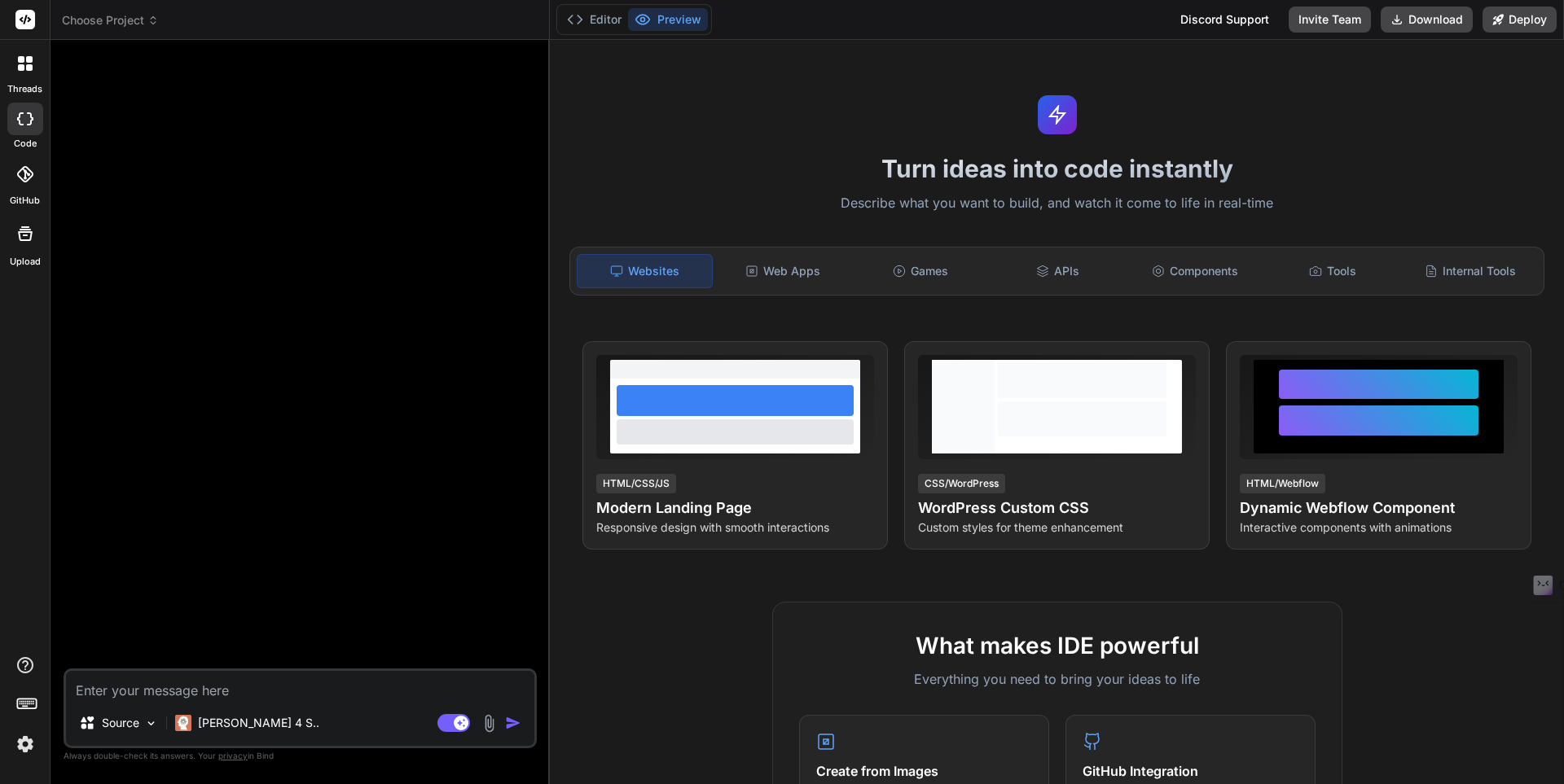
click at [29, 704] on icon at bounding box center [27, 702] width 23 height 23
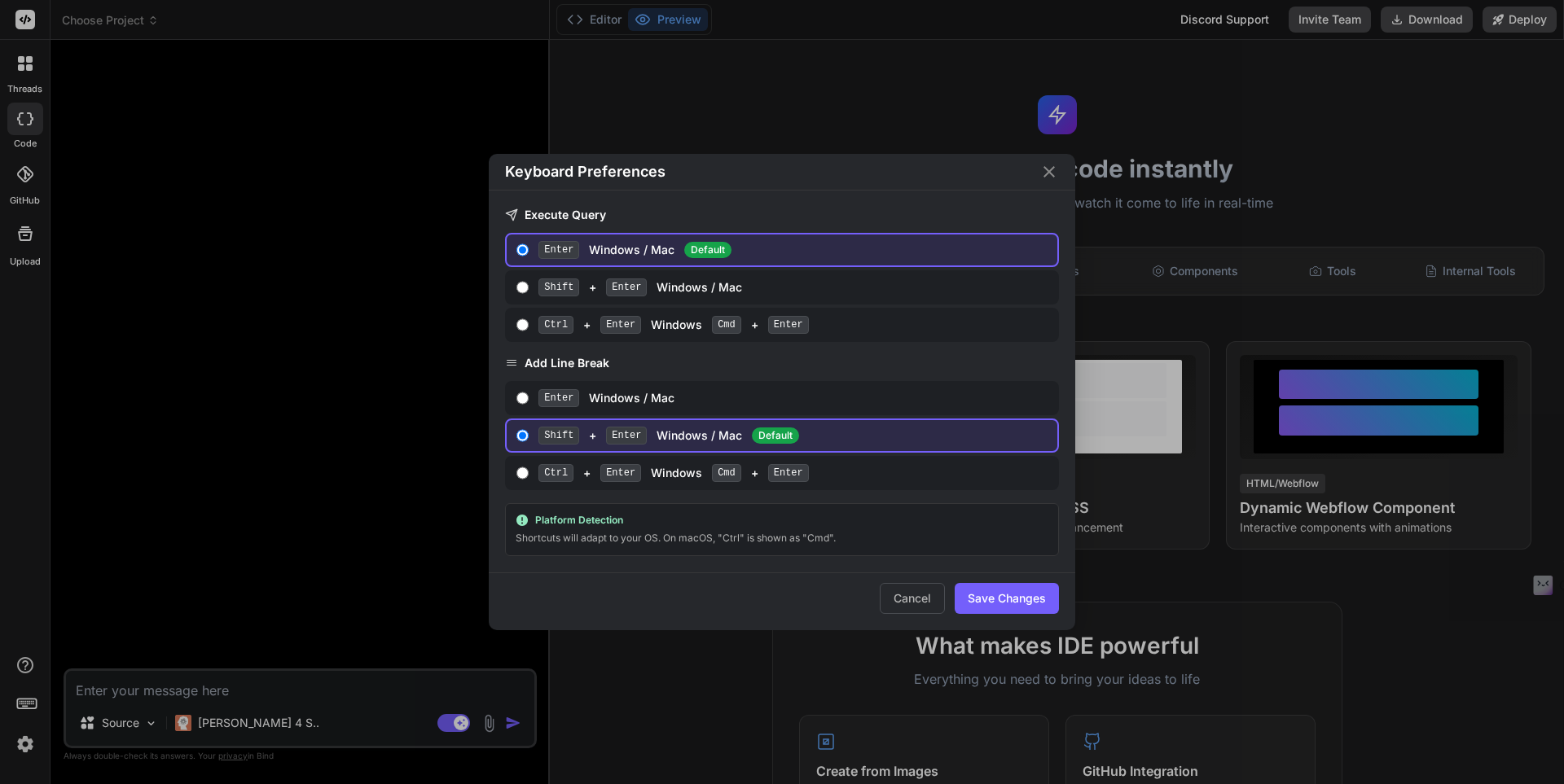
click at [526, 289] on input "Shift + Enter Windows / Mac" at bounding box center [522, 288] width 12 height 13
radio input "true"
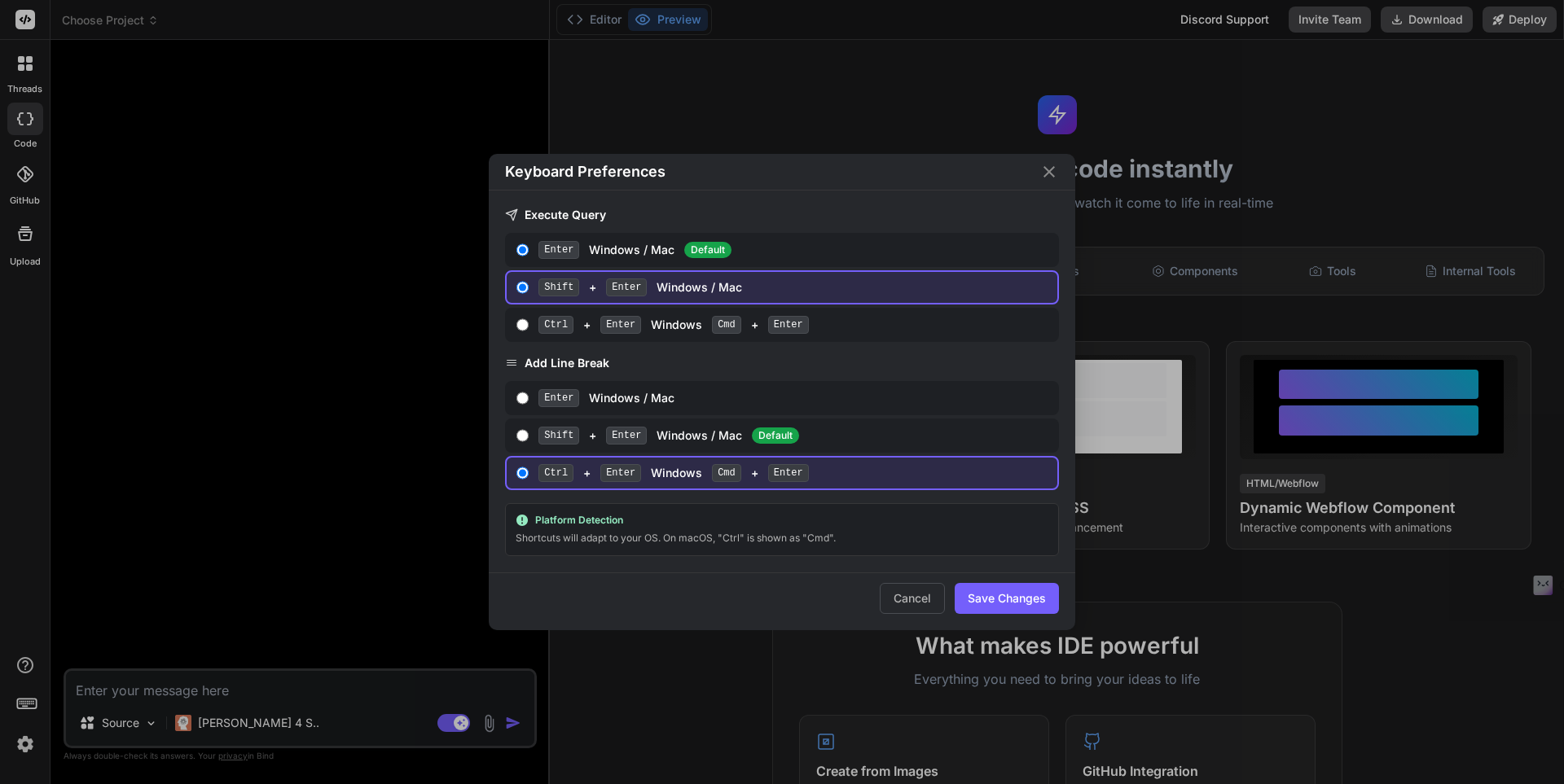
click at [527, 260] on label "Enter Windows / Mac Default" at bounding box center [782, 249] width 554 height 34
click at [527, 256] on input "Enter Windows / Mac Default" at bounding box center [522, 250] width 12 height 13
radio input "true"
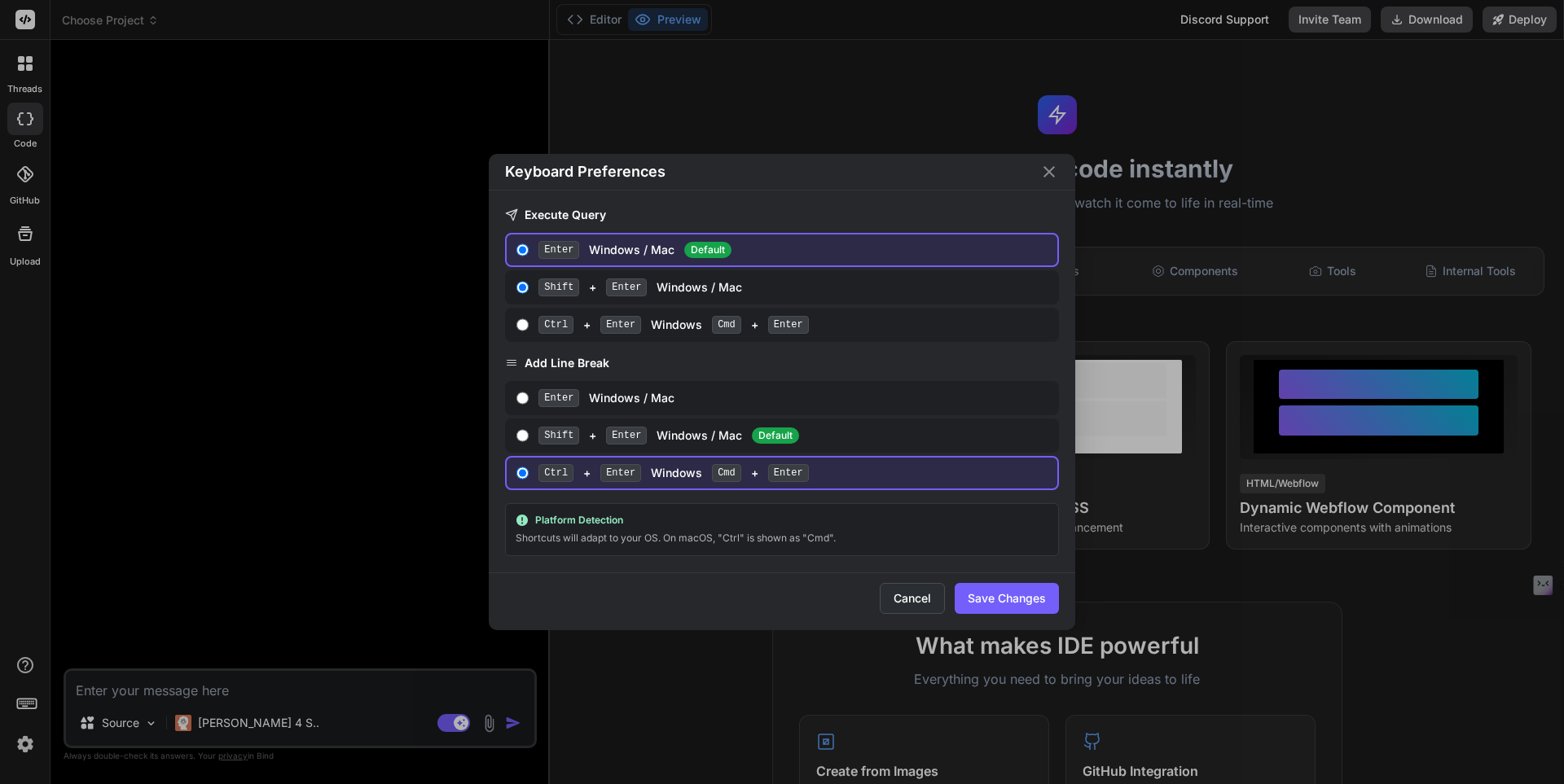
click at [896, 600] on button "Cancel" at bounding box center [912, 598] width 65 height 31
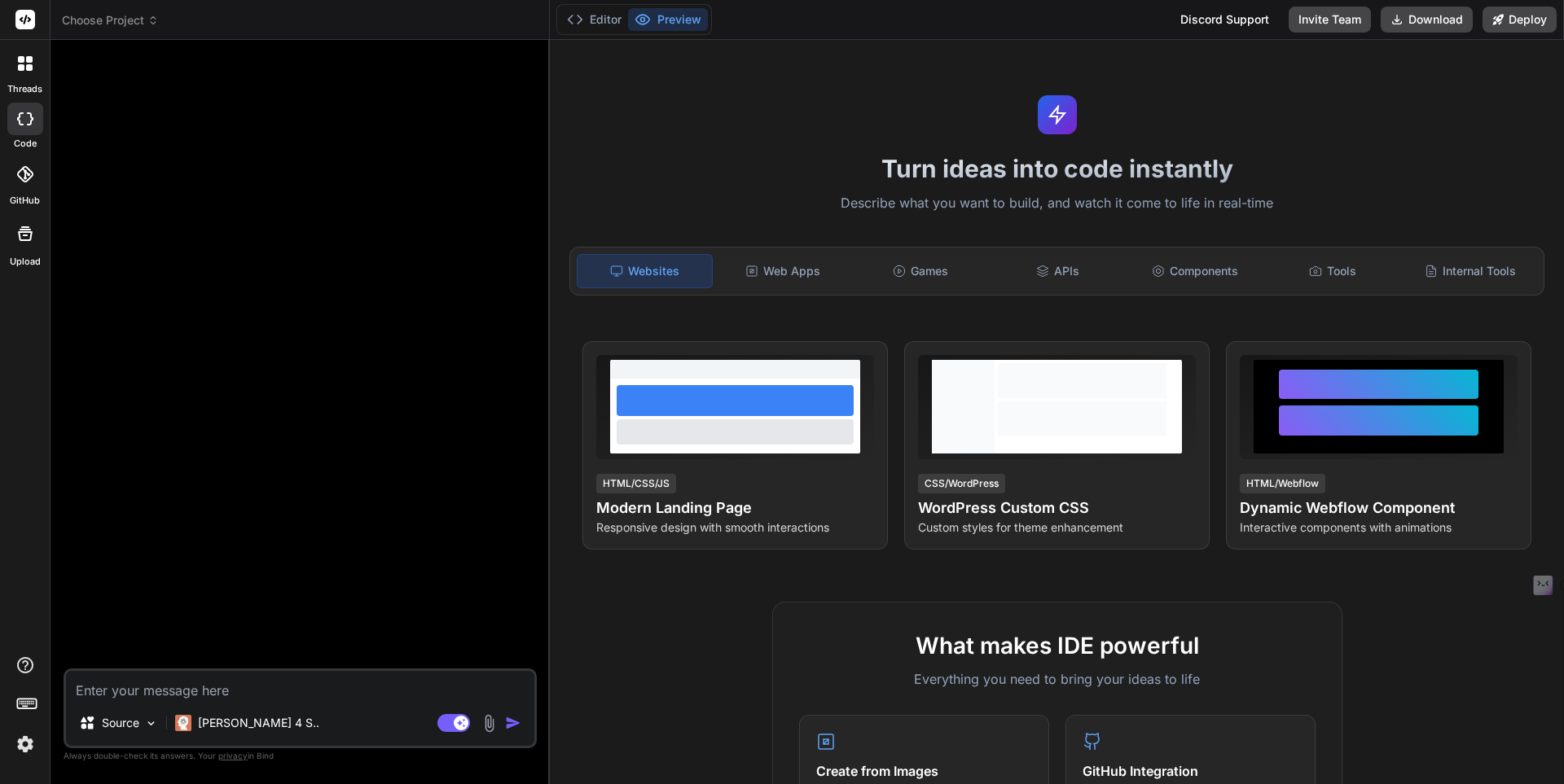
click at [18, 709] on rect at bounding box center [27, 703] width 18 height 10
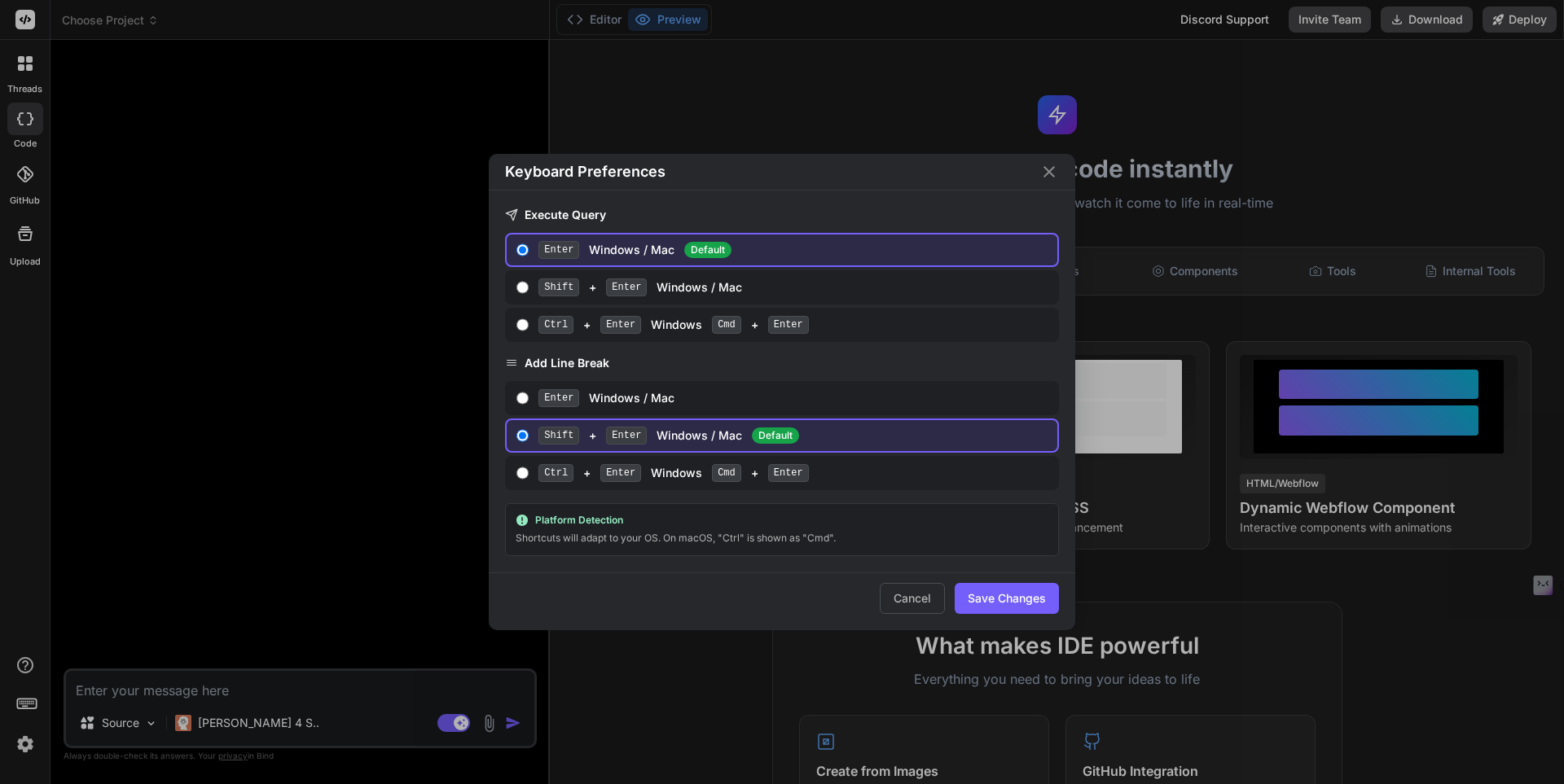
click at [140, 504] on div "Keyboard Preferences Execute Query Enter Windows / Mac Default Shift + Enter Wi…" at bounding box center [782, 392] width 1564 height 784
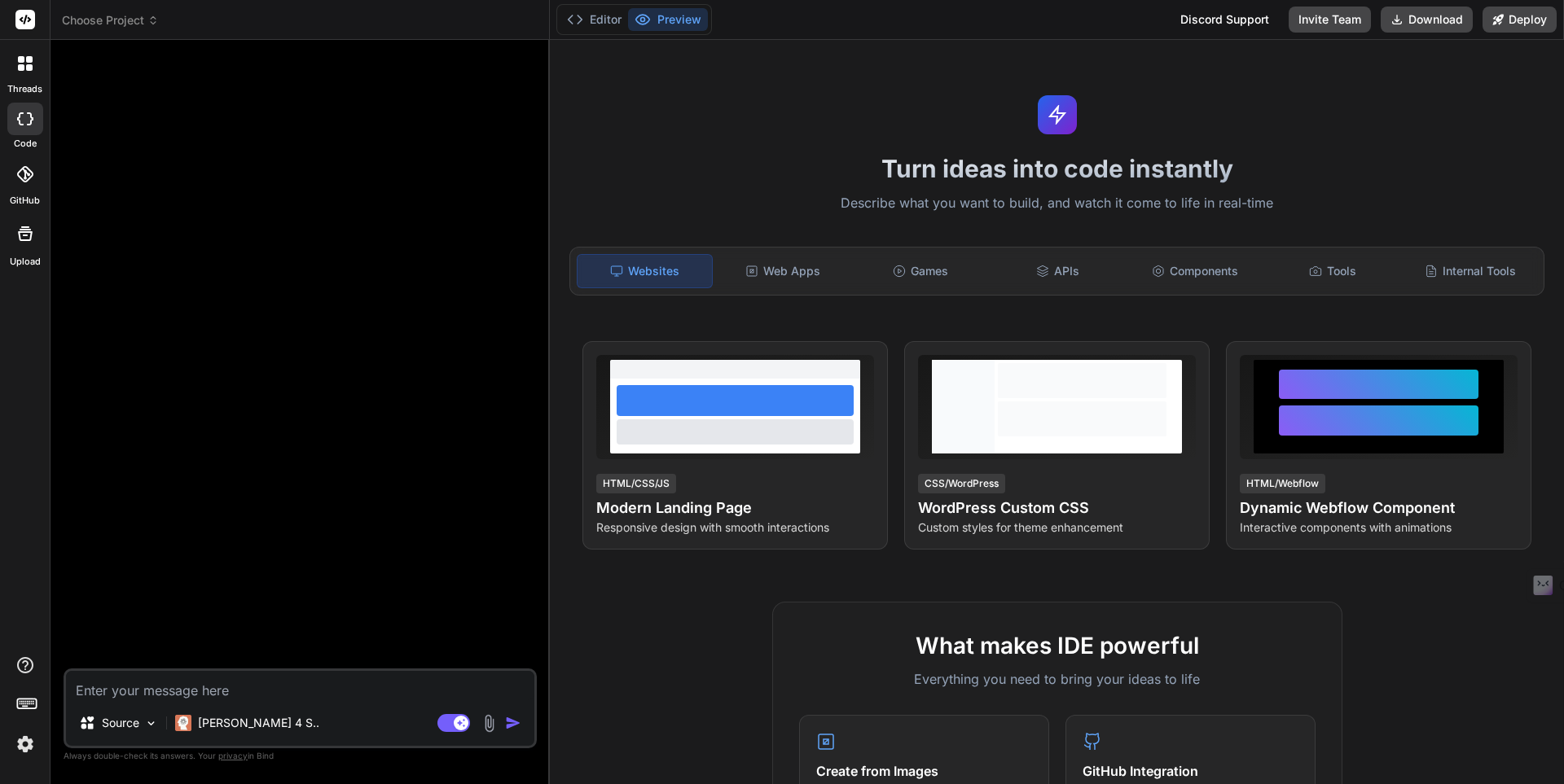
click at [17, 63] on icon at bounding box center [25, 63] width 15 height 15
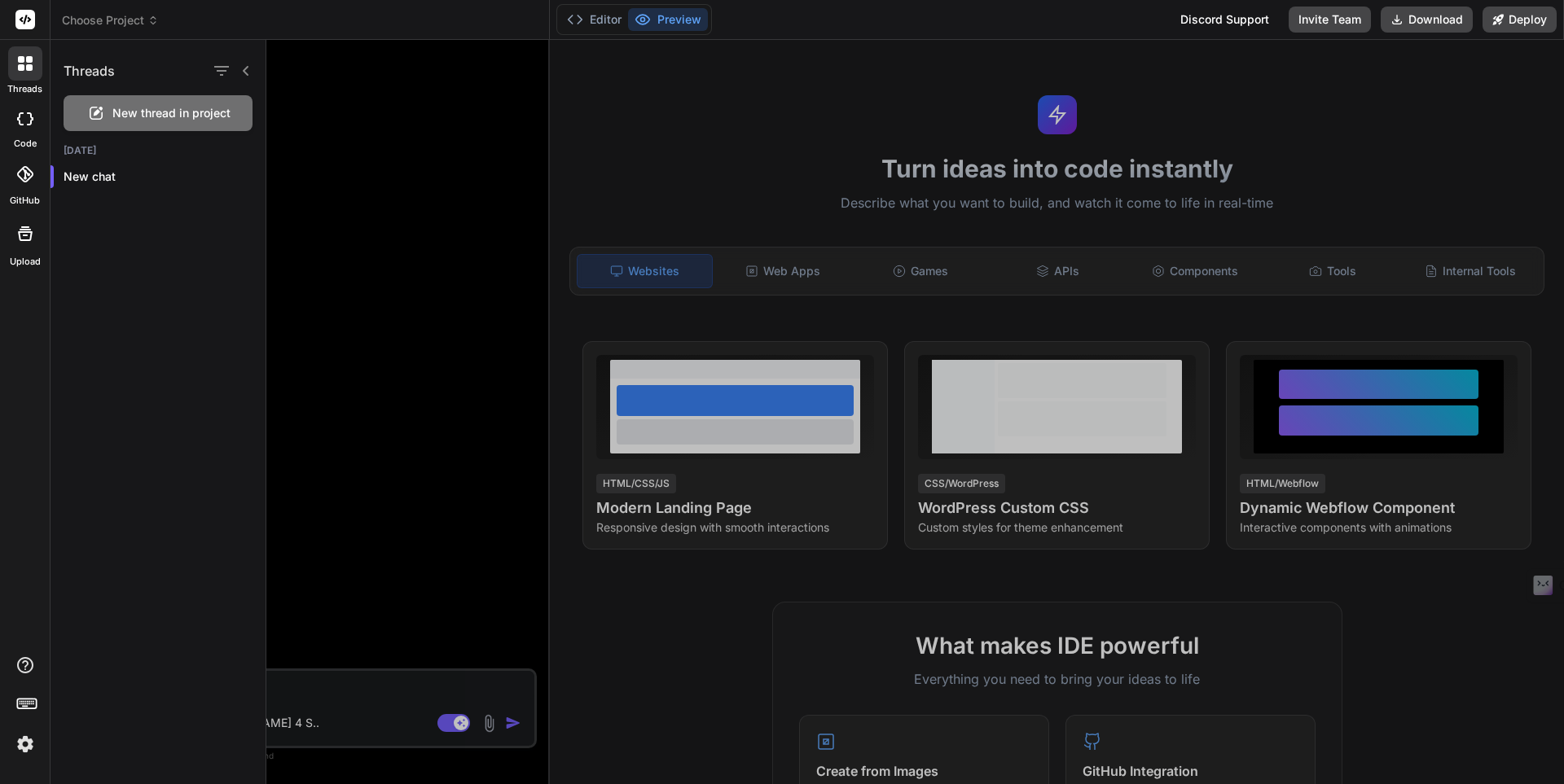
click at [32, 118] on icon at bounding box center [29, 119] width 6 height 13
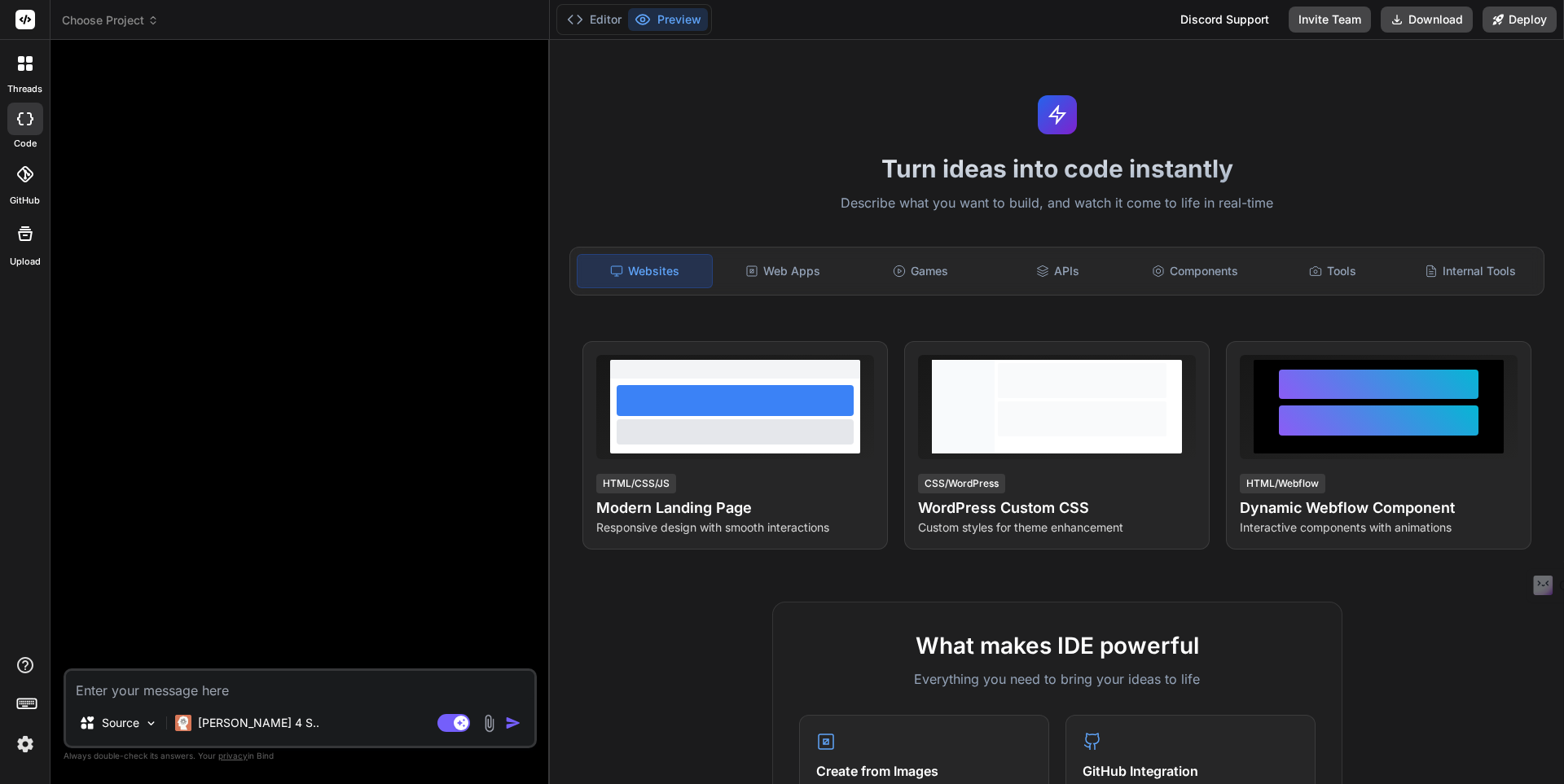
type textarea "x"
click at [31, 154] on div "GitHub" at bounding box center [25, 178] width 50 height 58
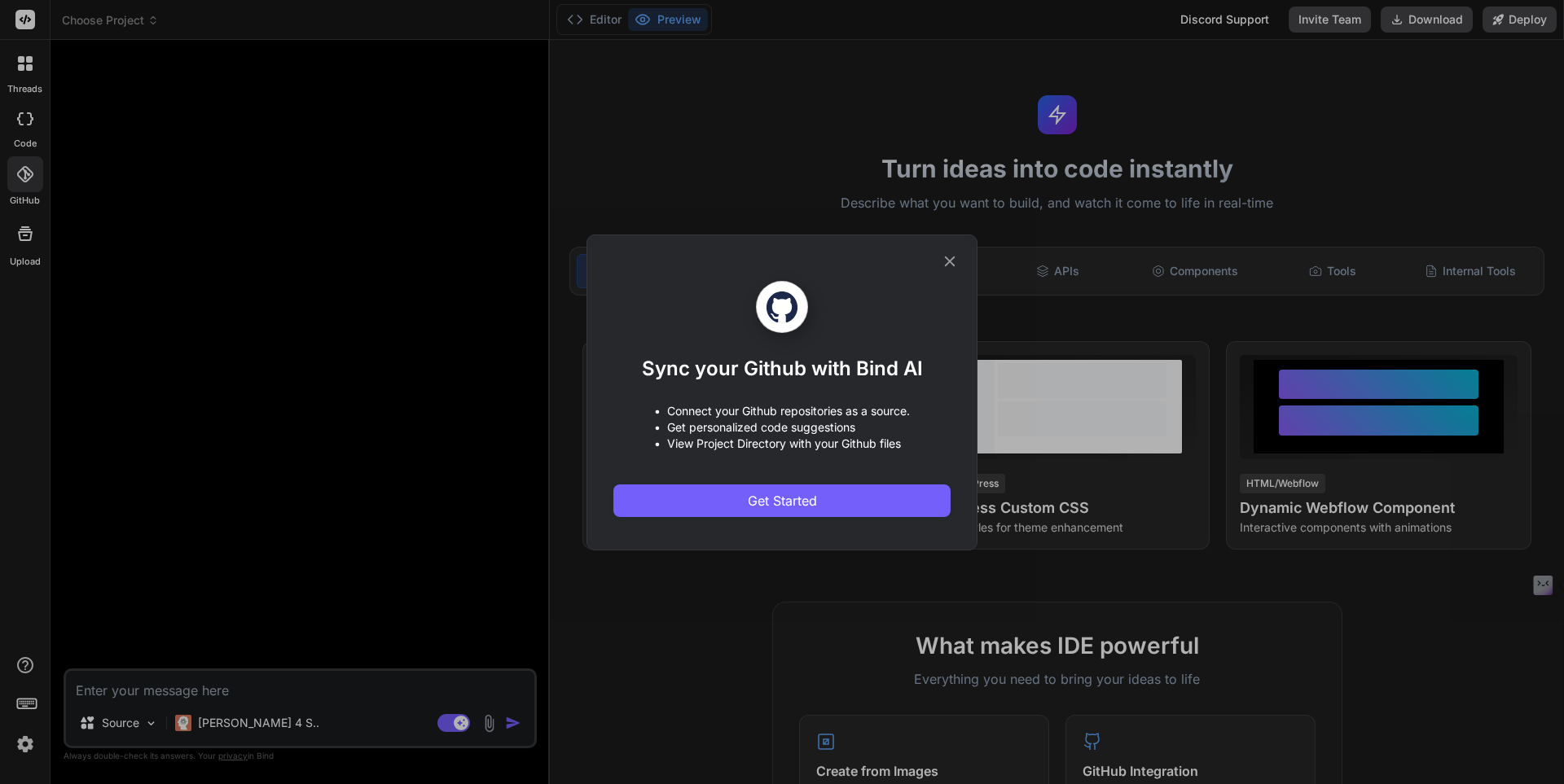
click at [952, 251] on div "Sync your Github with Bind AI • Connect your Github repositories as a source. •…" at bounding box center [782, 392] width 391 height 316
click at [935, 274] on div "Sync your Github with Bind AI • Connect your Github repositories as a source. •…" at bounding box center [782, 392] width 337 height 314
click at [940, 263] on div "Sync your Github with Bind AI • Connect your Github repositories as a source. •…" at bounding box center [782, 392] width 337 height 314
click at [948, 264] on icon at bounding box center [949, 261] width 17 height 17
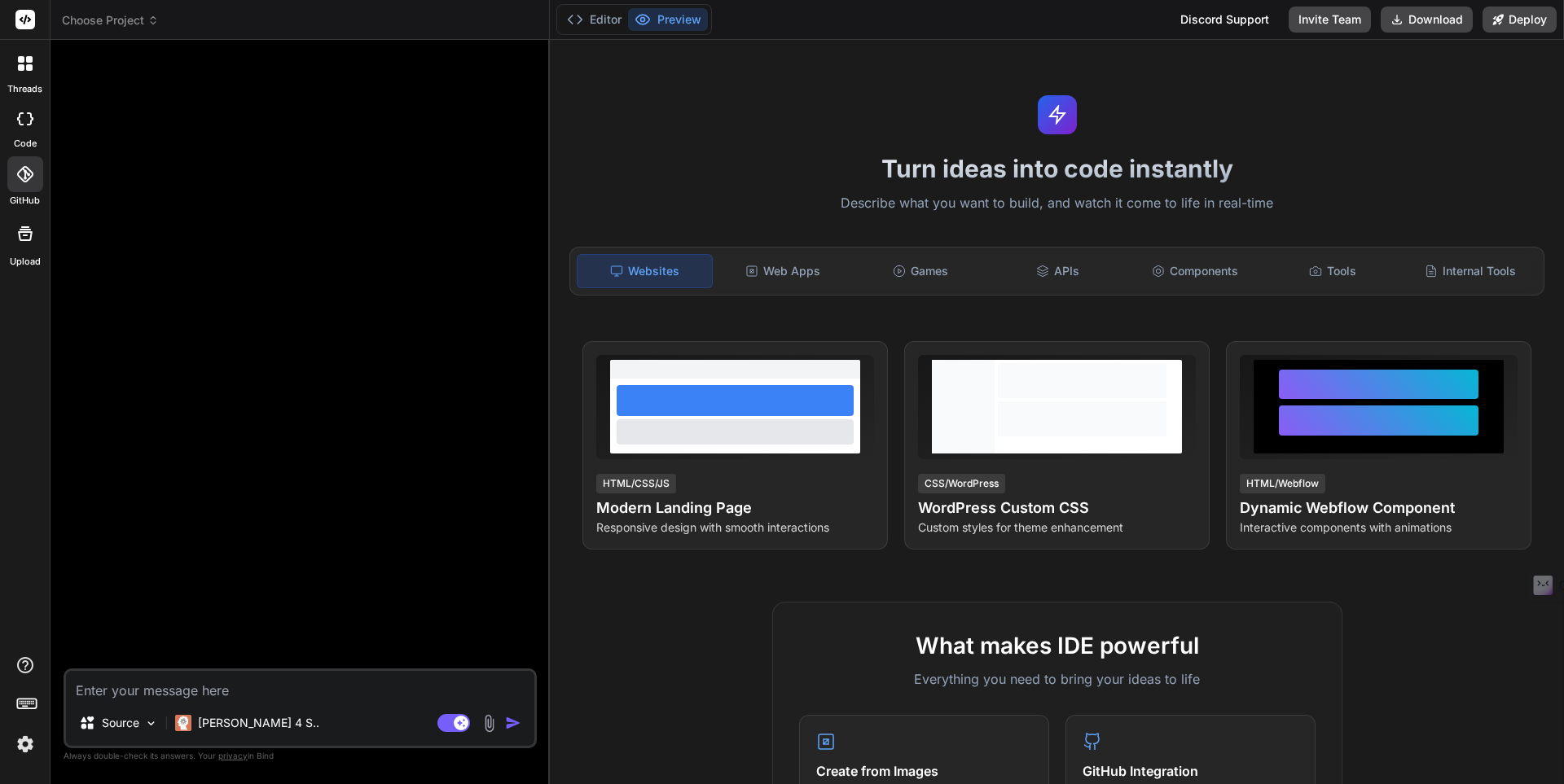
click at [29, 23] on rect at bounding box center [25, 19] width 19 height 19
click at [97, 25] on span "Choose Project" at bounding box center [109, 20] width 97 height 17
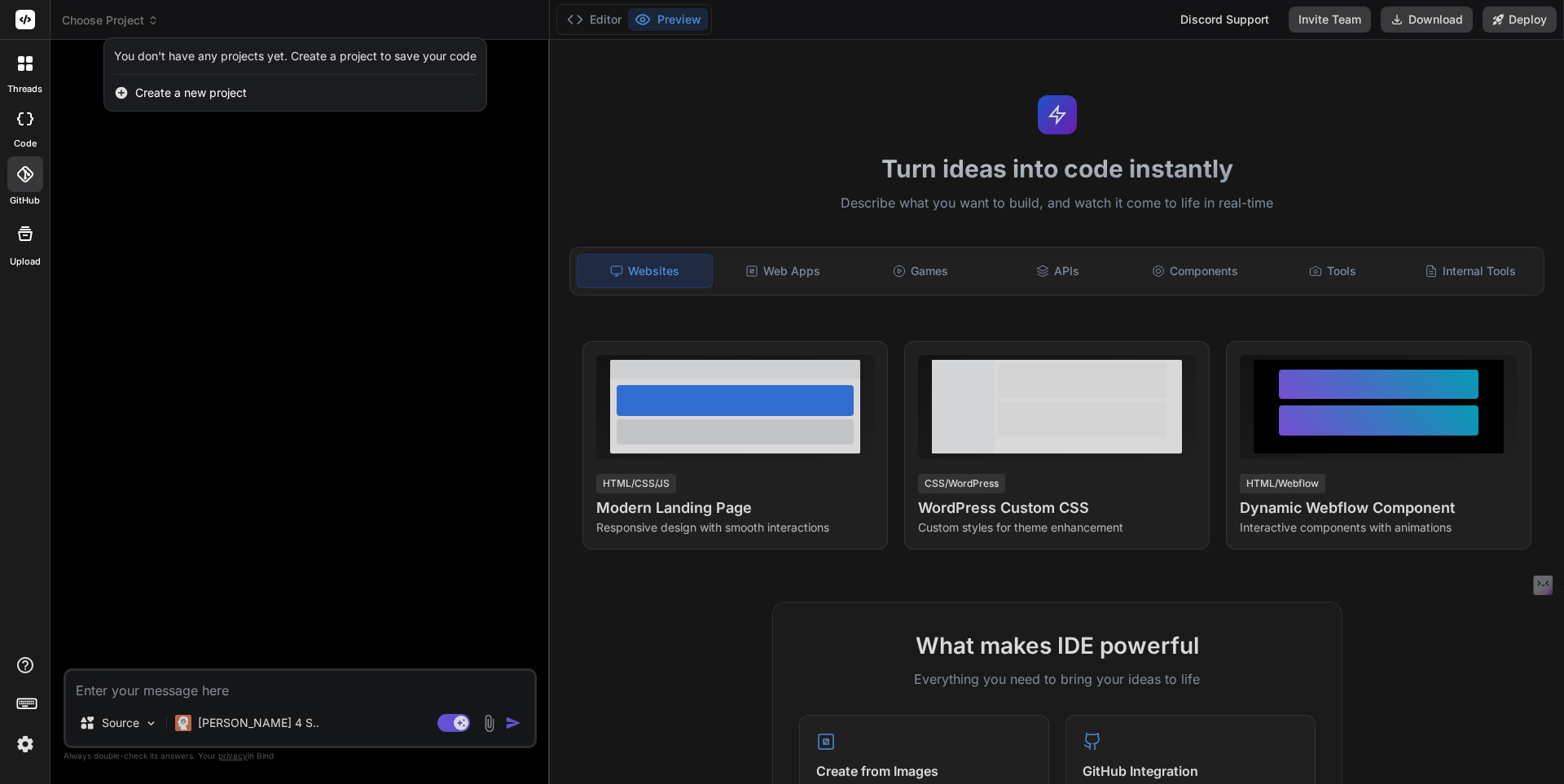
click at [532, 150] on div at bounding box center [782, 392] width 1564 height 784
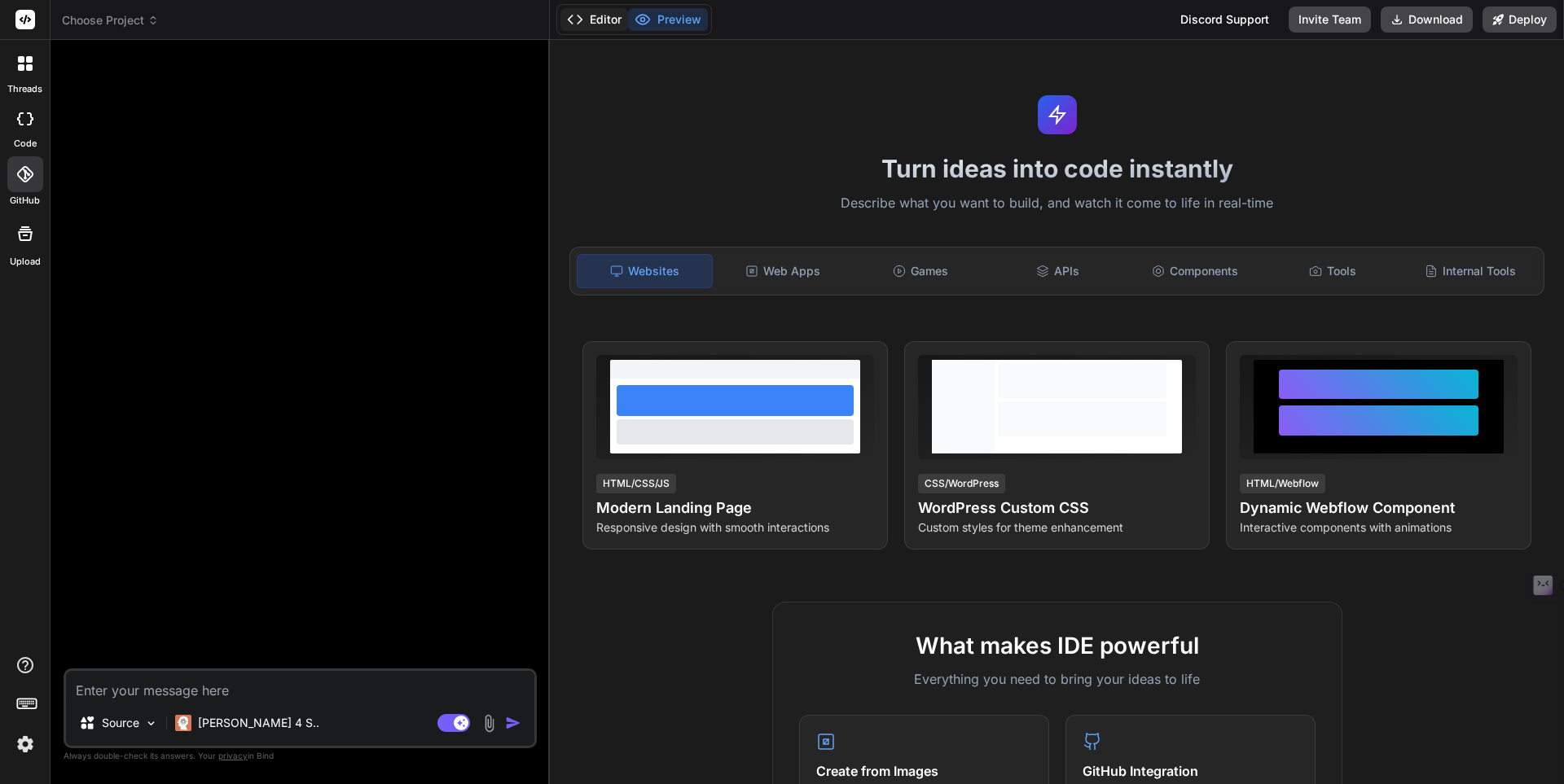
click at [576, 23] on icon at bounding box center [576, 19] width 17 height 17
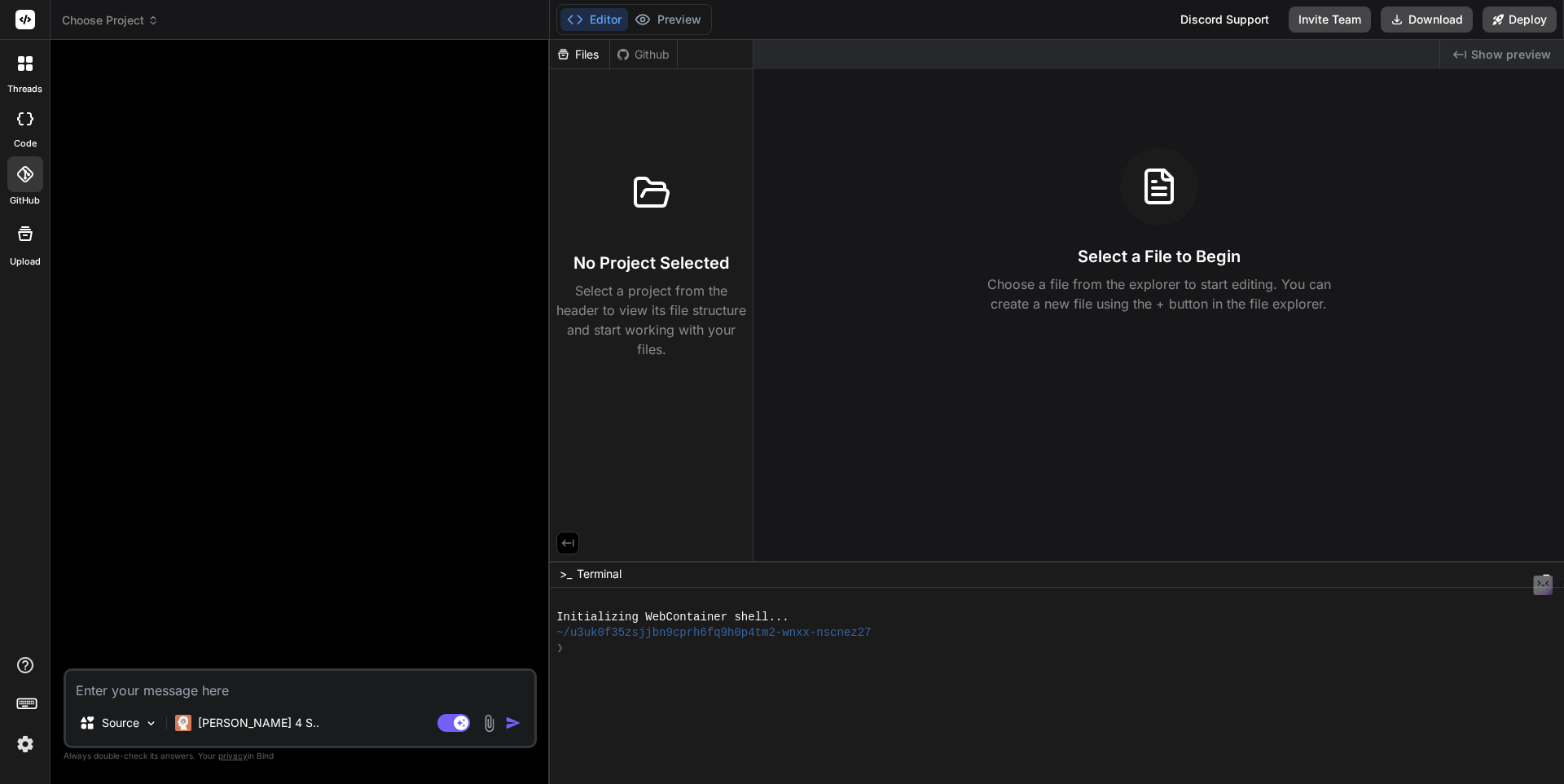
click at [576, 23] on icon at bounding box center [576, 19] width 17 height 17
click at [667, 22] on button "Preview" at bounding box center [668, 19] width 80 height 23
